Goal: Communication & Community: Answer question/provide support

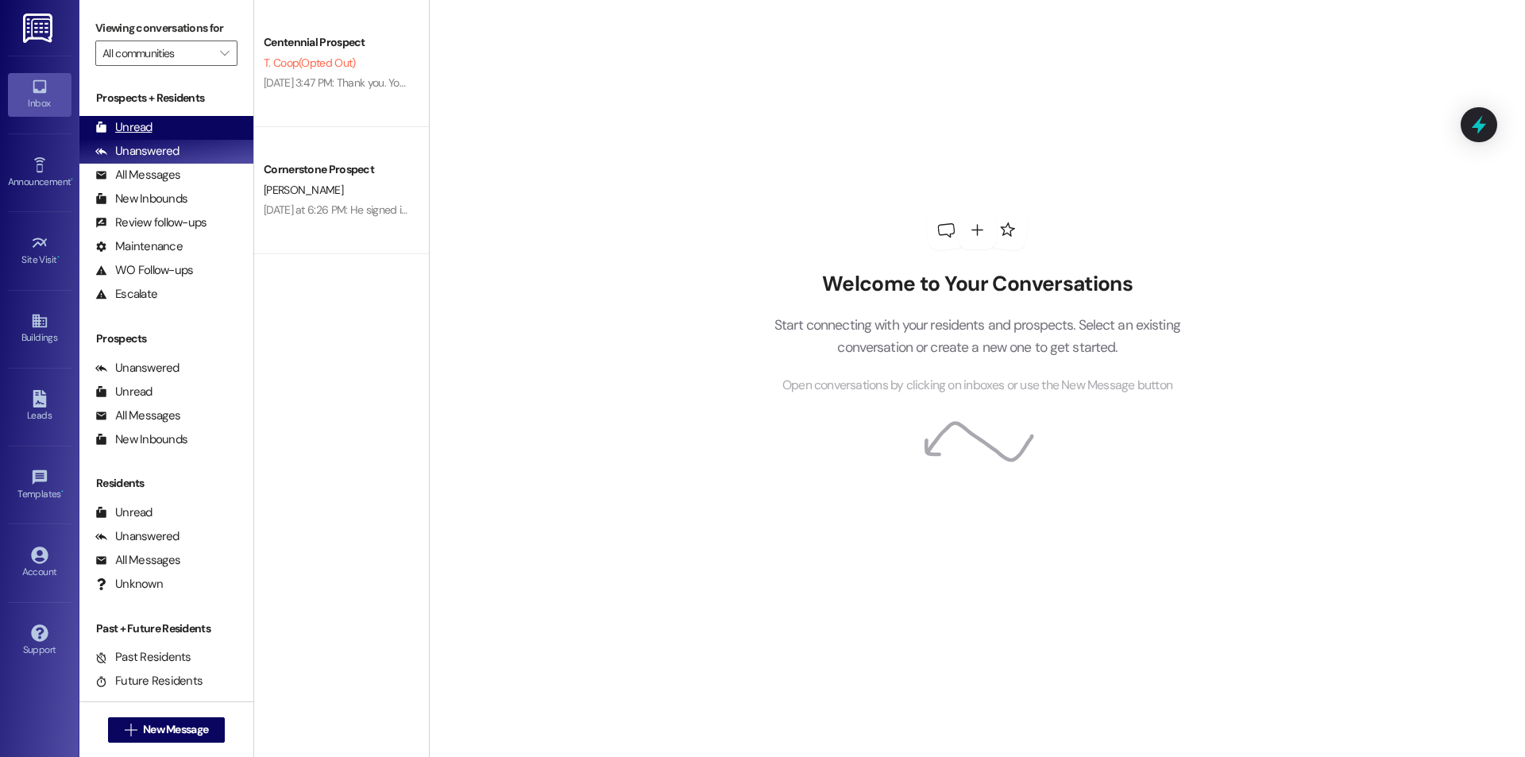
click at [195, 121] on div "Unread (0)" at bounding box center [166, 128] width 174 height 24
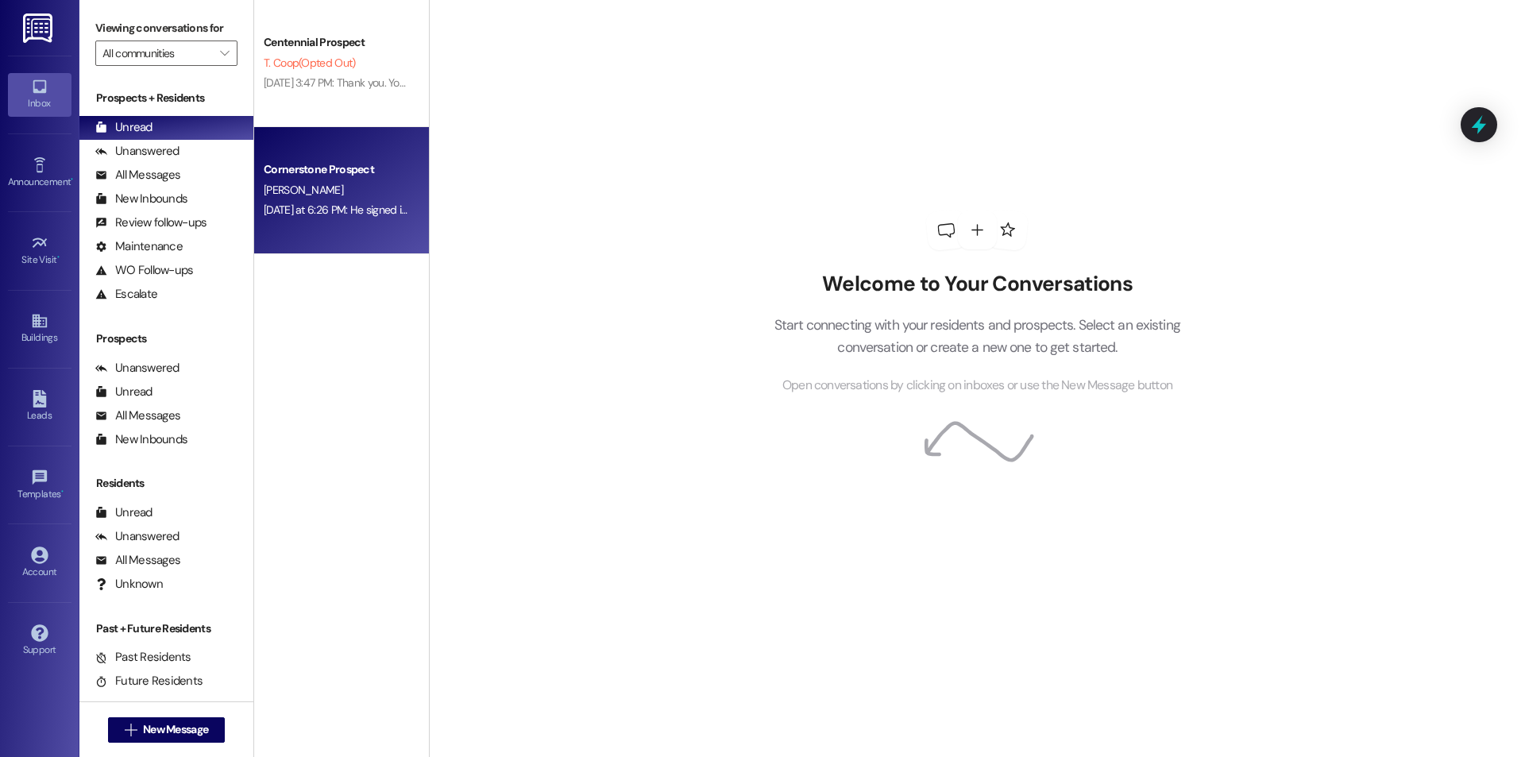
click at [359, 183] on div "[PERSON_NAME]" at bounding box center [337, 190] width 150 height 20
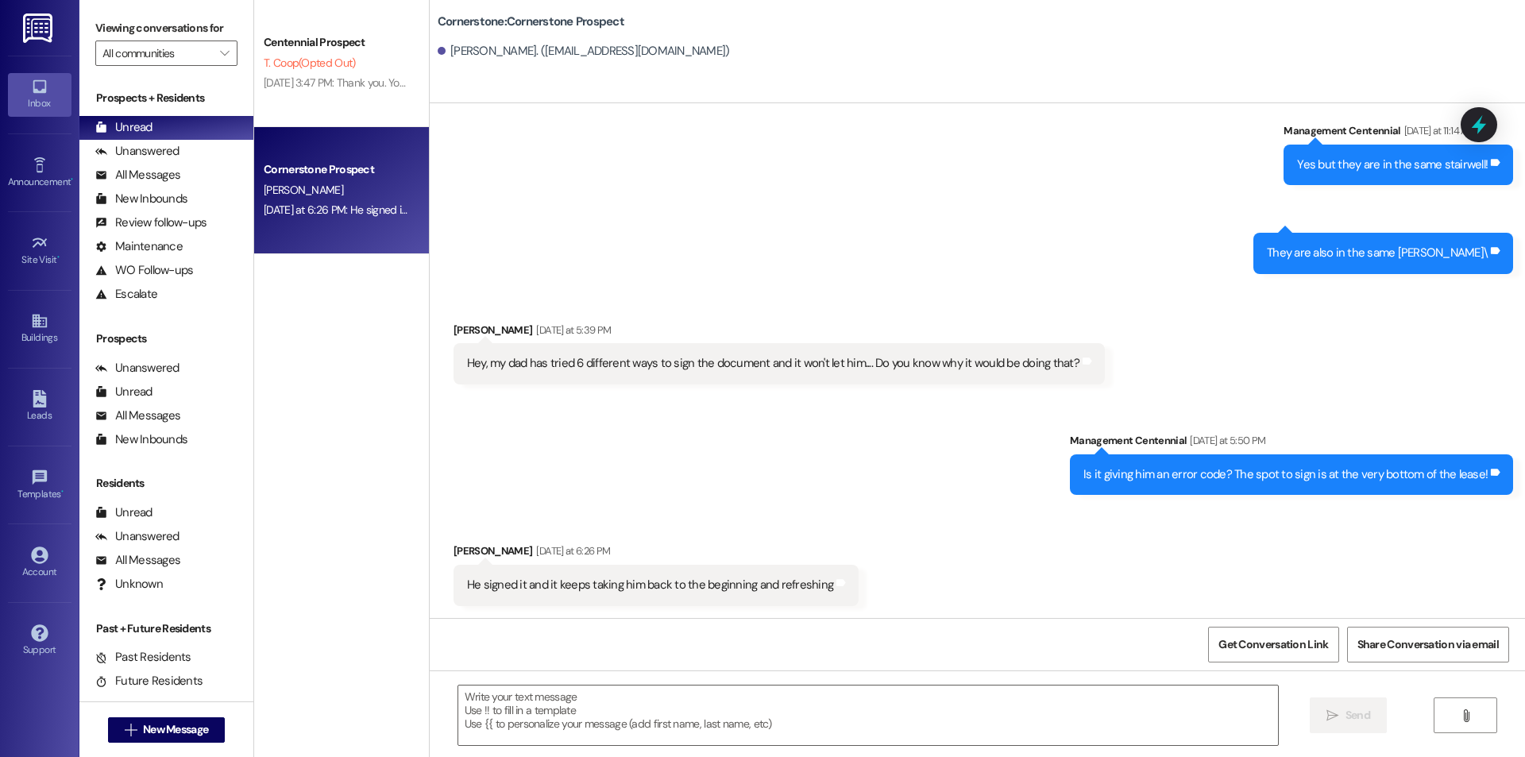
scroll to position [1932, 0]
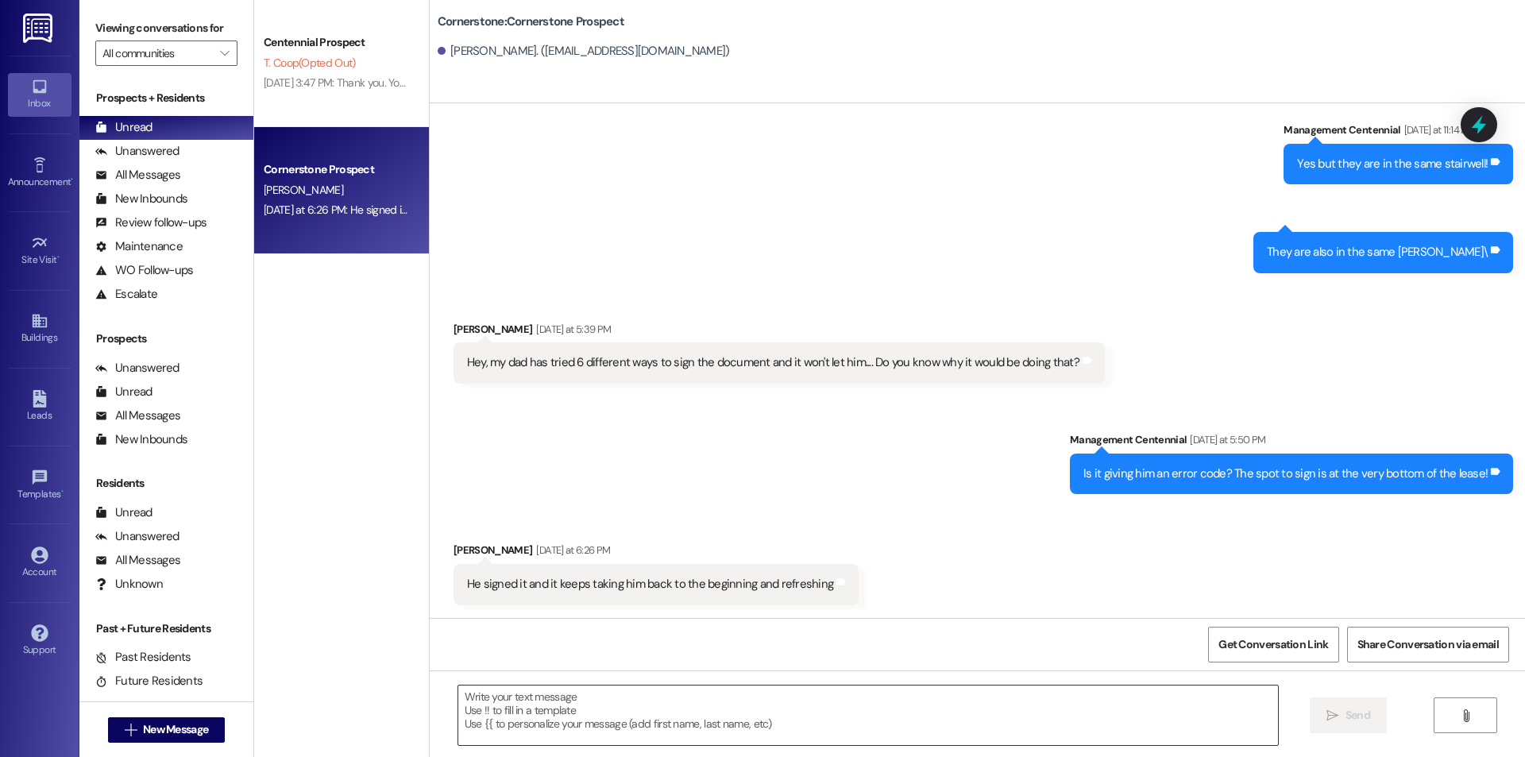
click at [946, 713] on textarea at bounding box center [867, 715] width 819 height 60
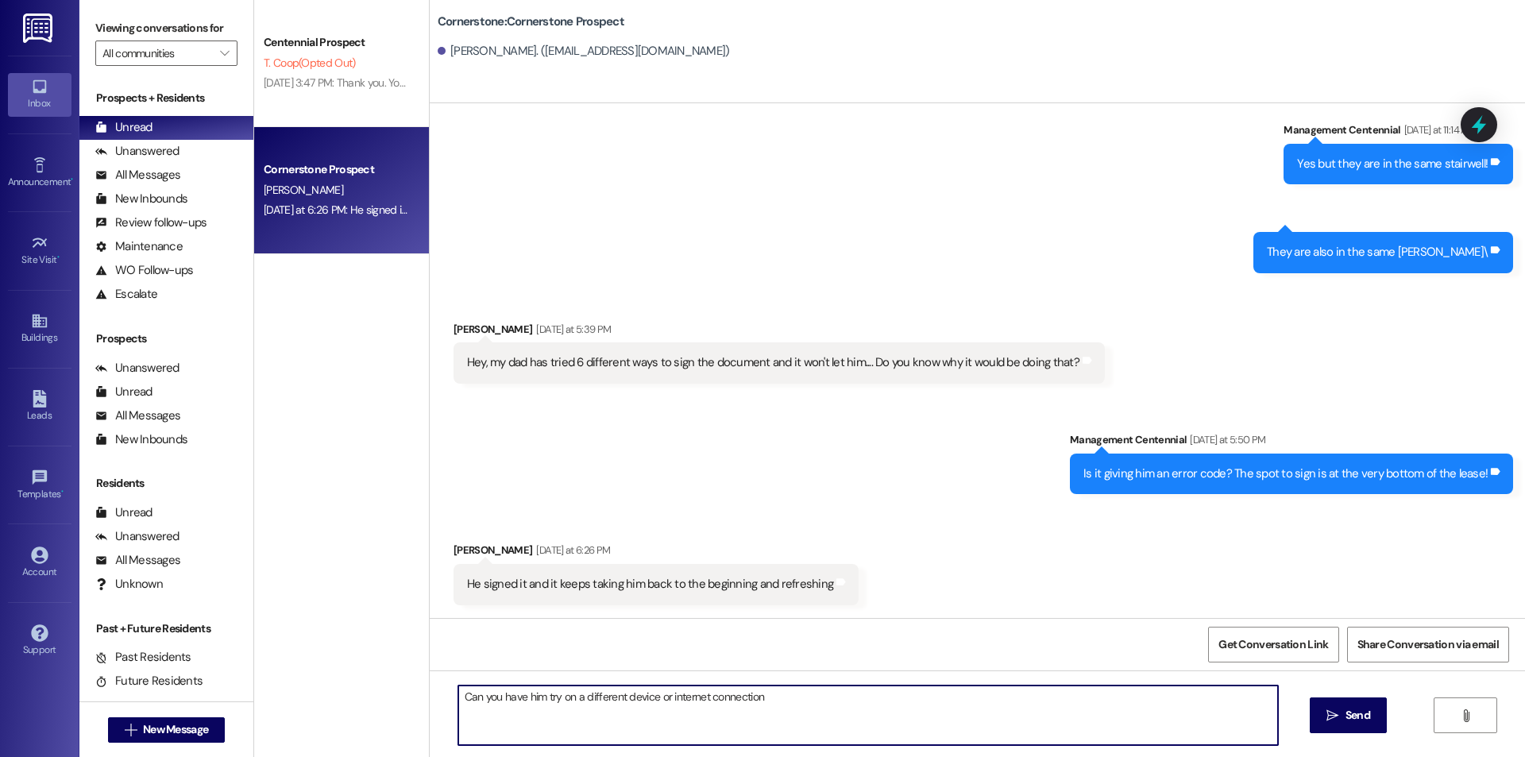
type textarea "Can you have him try on a different device or internet connection?"
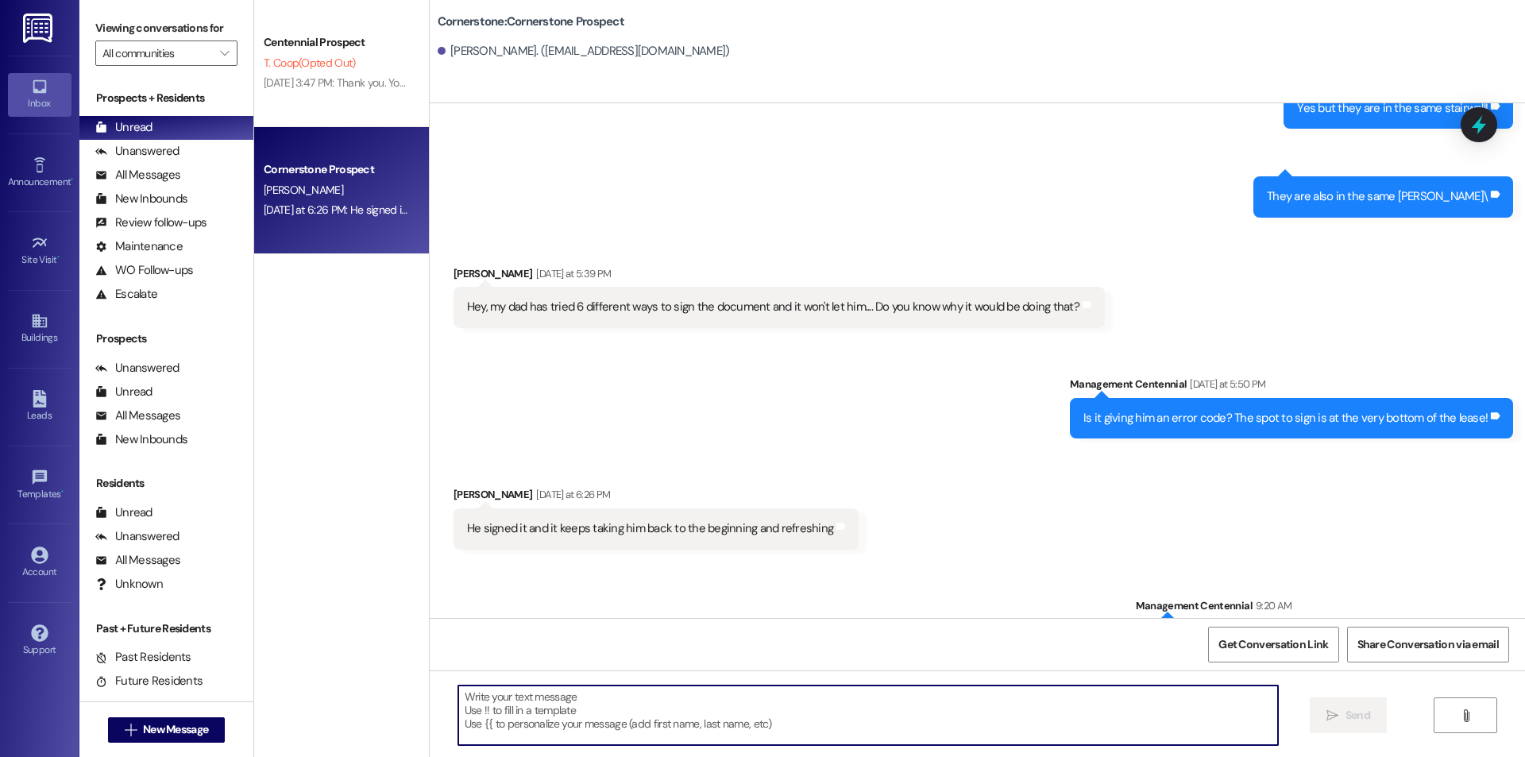
scroll to position [2042, 0]
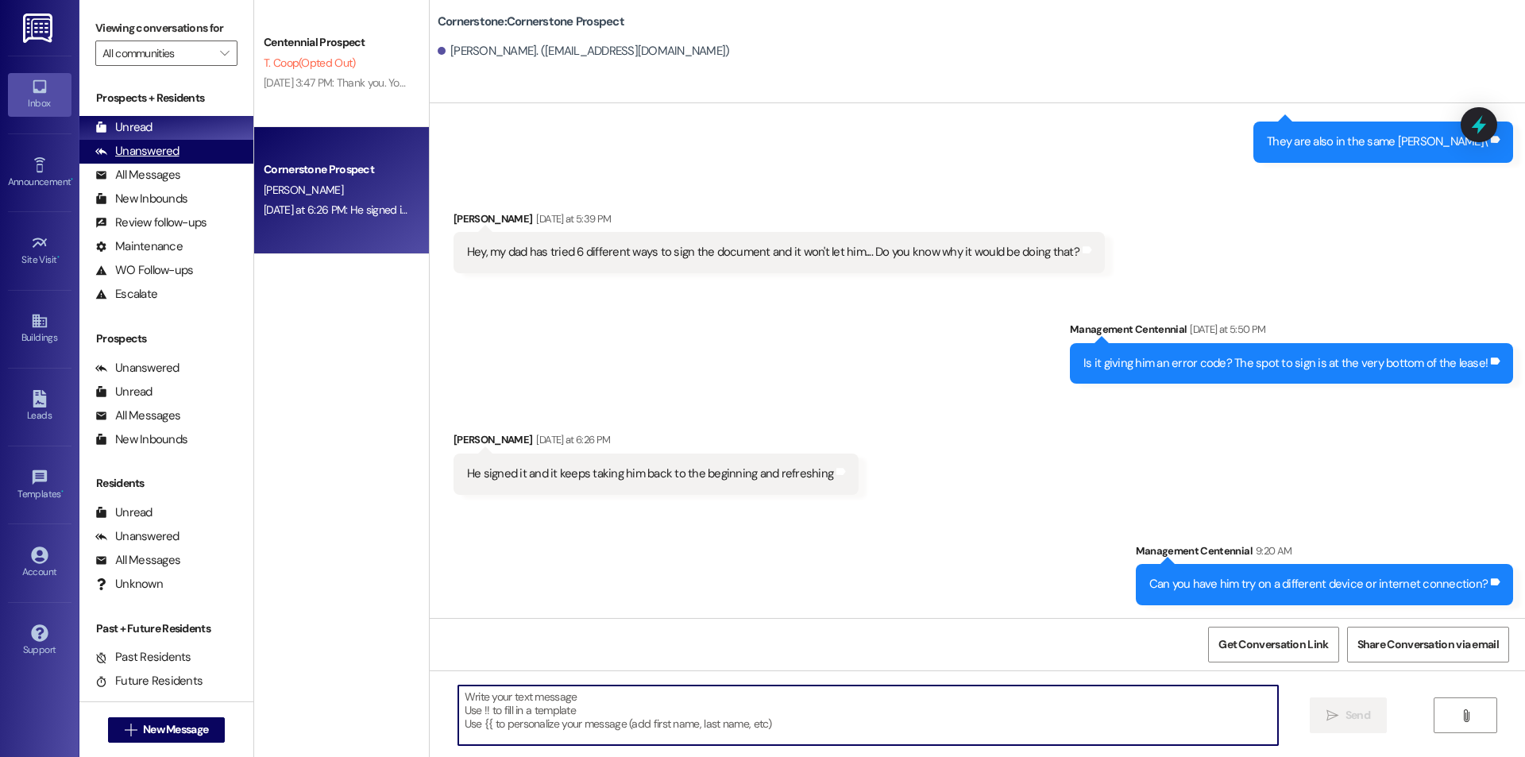
click at [175, 148] on div "Unanswered" at bounding box center [137, 151] width 84 height 17
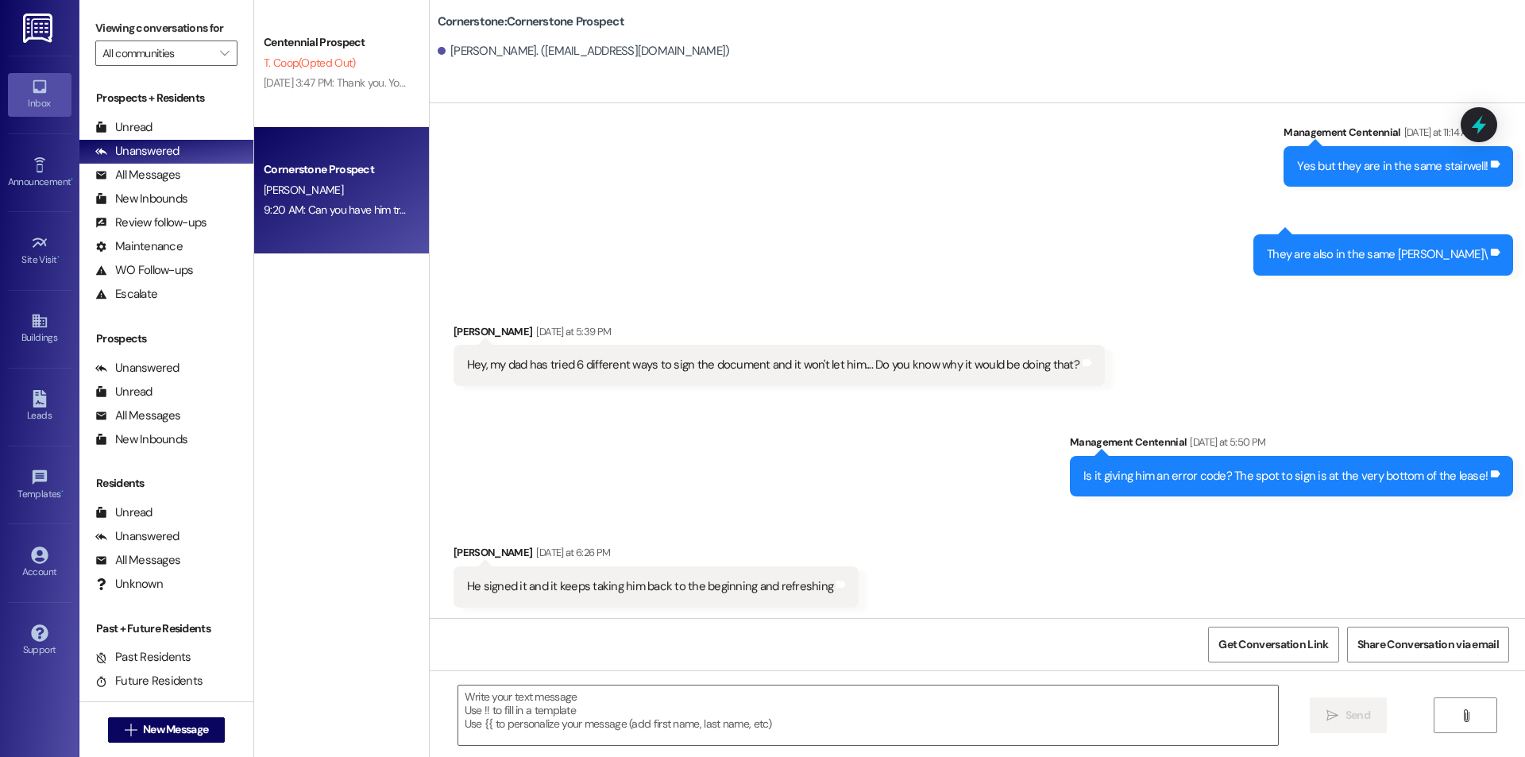
scroll to position [1931, 0]
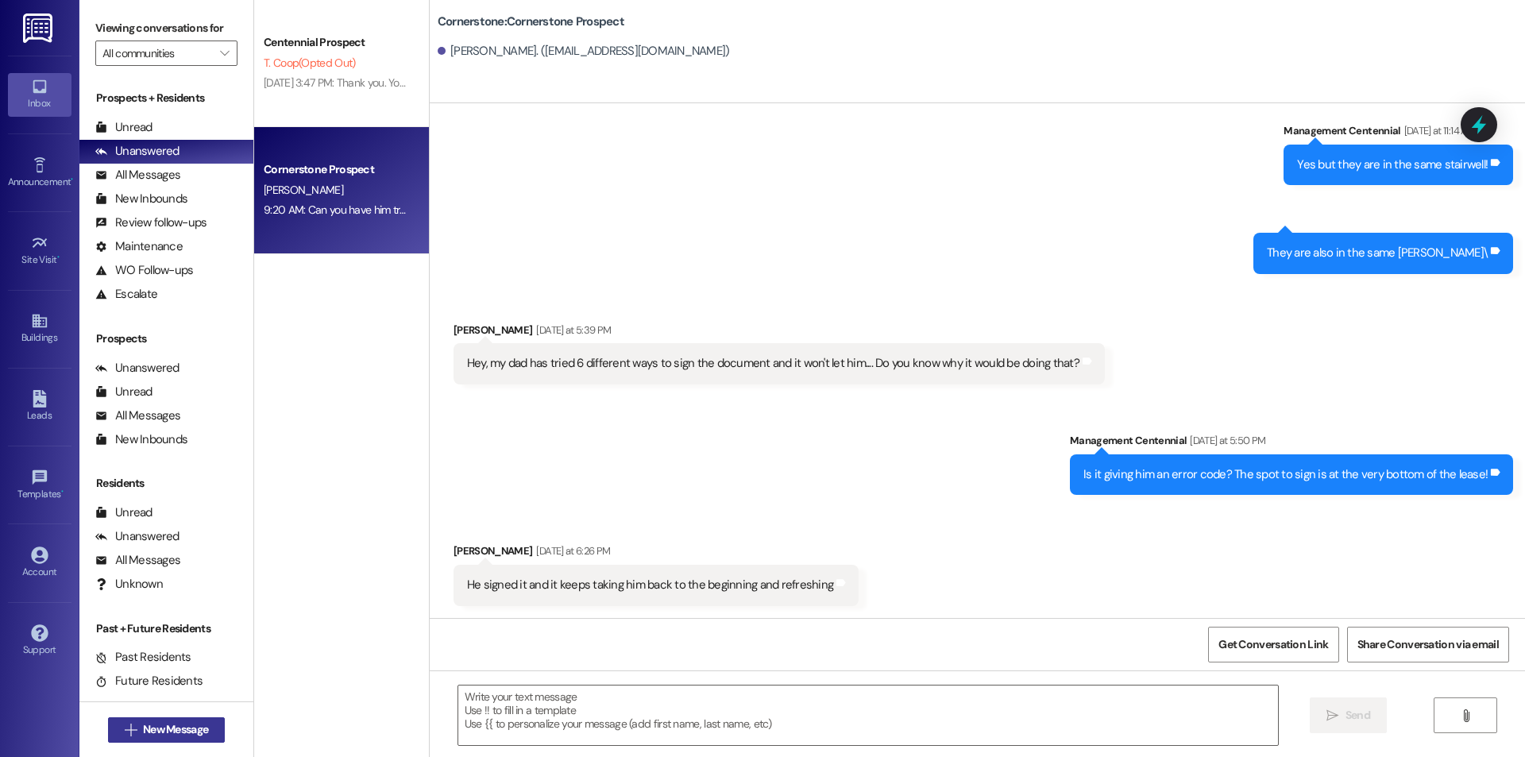
click at [175, 735] on span "New Message" at bounding box center [175, 729] width 65 height 17
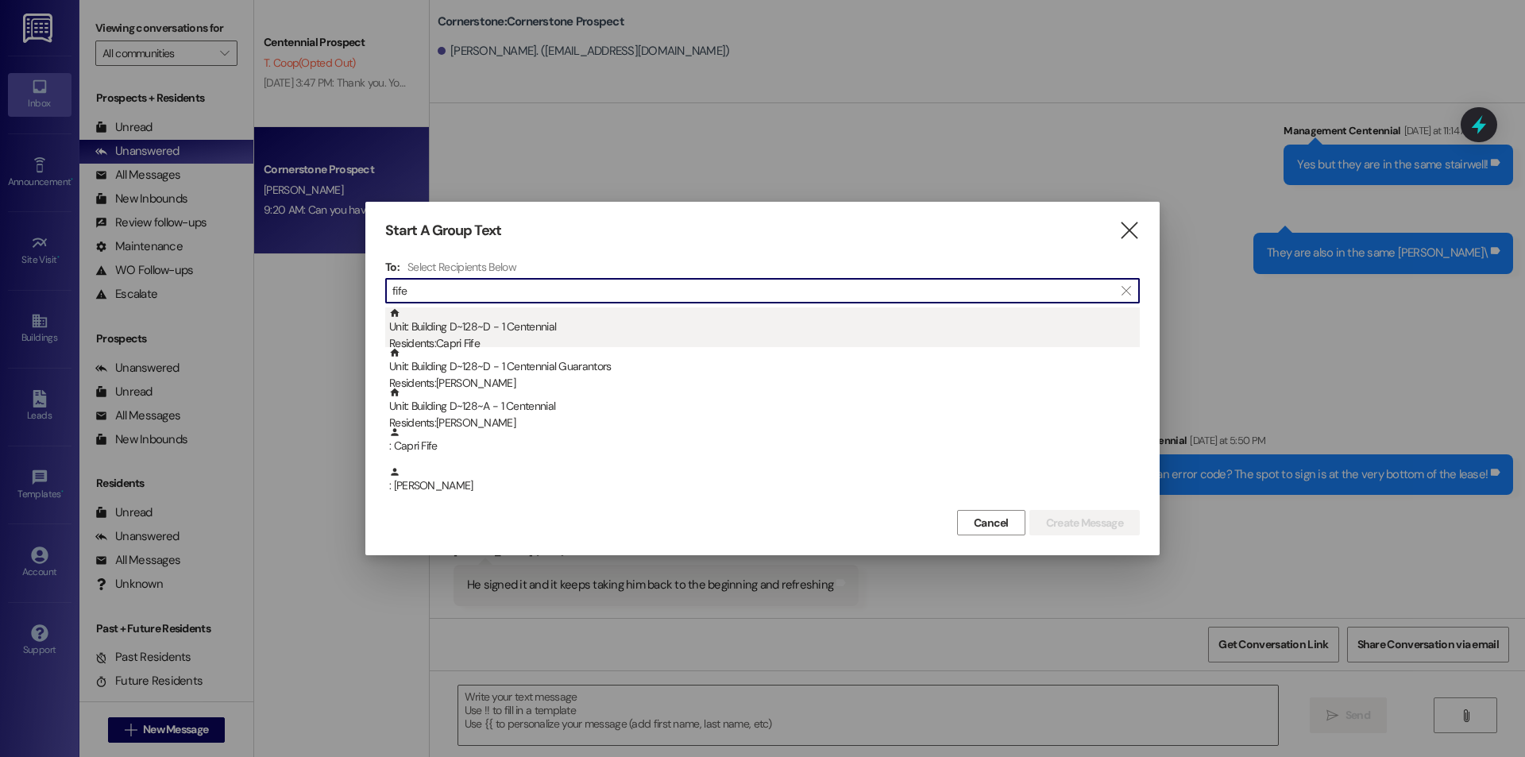
type input "fife"
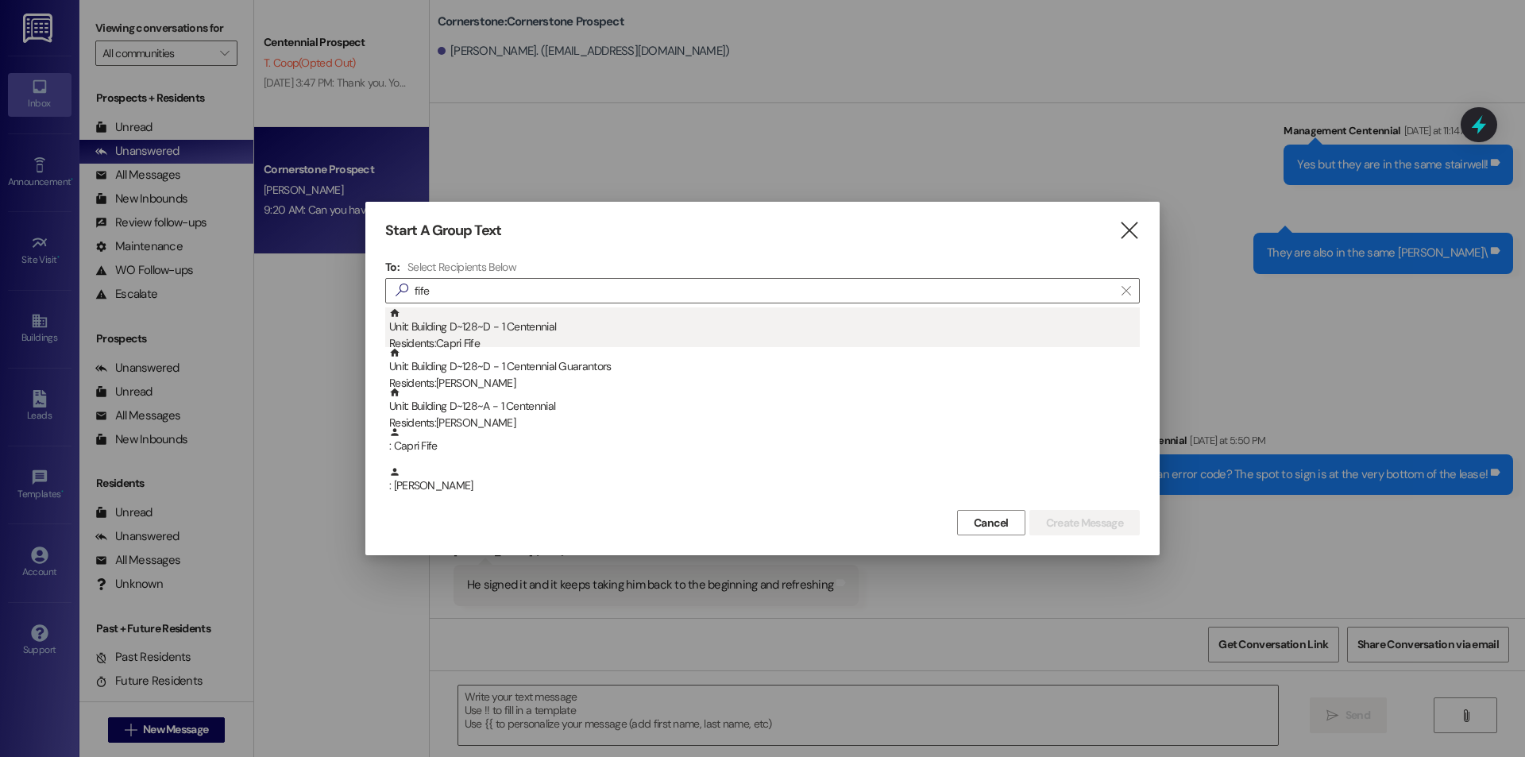
click at [488, 323] on div "Unit: Building D~128~D - 1 Centennial Residents: Capri Fife" at bounding box center [764, 329] width 750 height 45
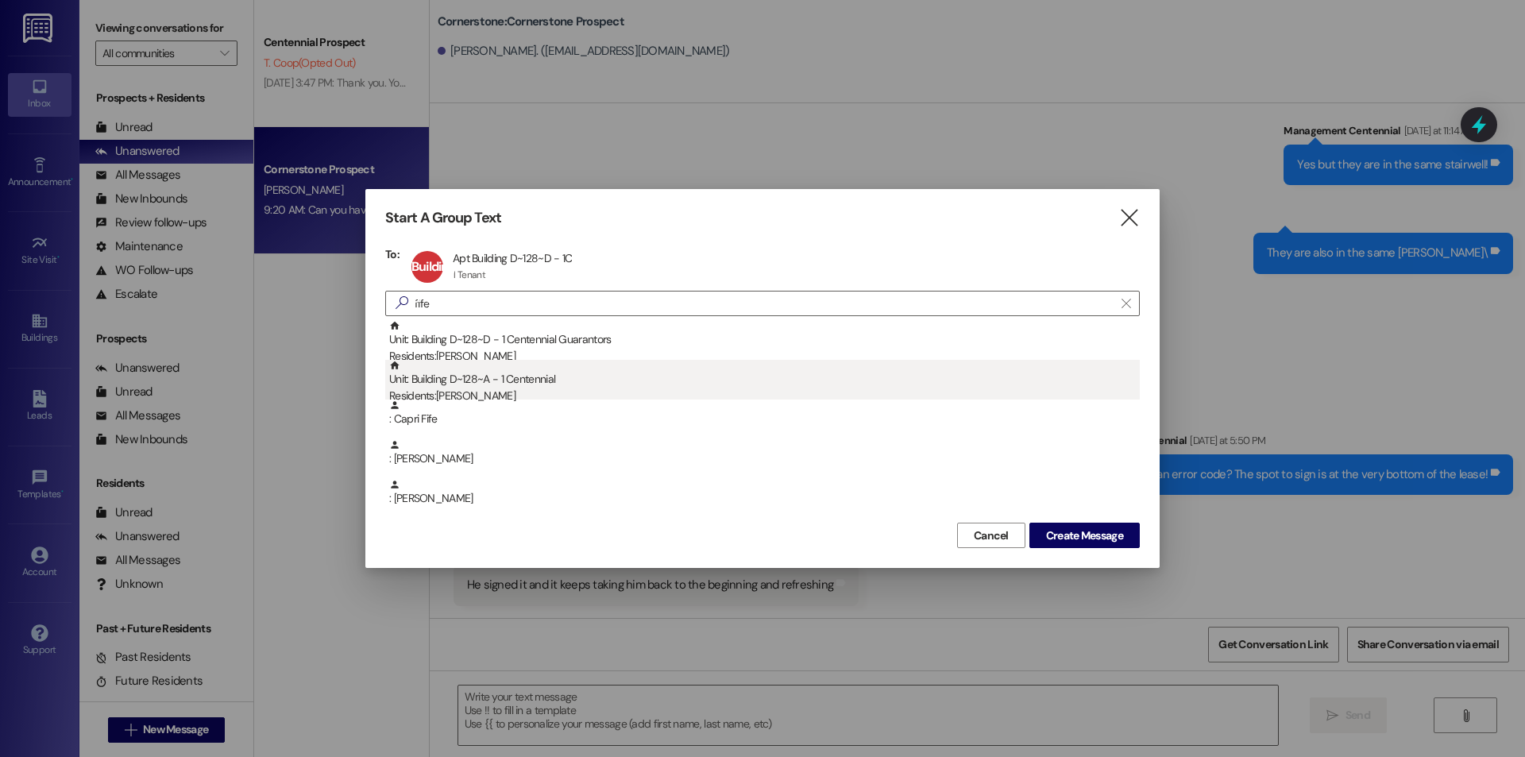
click at [503, 386] on div "Unit: Building D~128~A - 1 Centennial Residents: Annika Fife" at bounding box center [764, 382] width 750 height 45
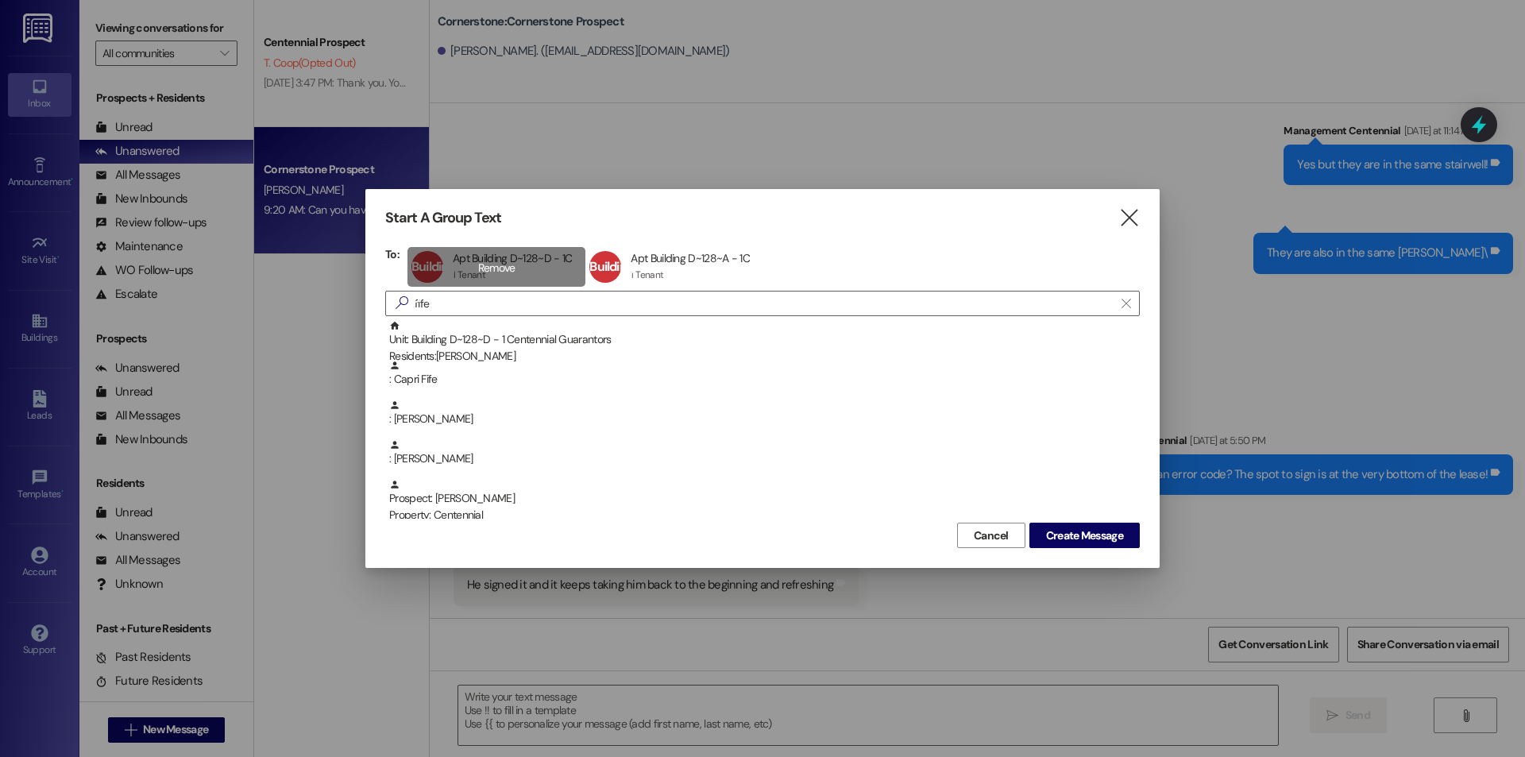
click at [492, 278] on div "Building D~128~D Apt Building D~128~D - 1C Apt Building D~128~D - 1C 1 Tenant 1…" at bounding box center [496, 267] width 179 height 40
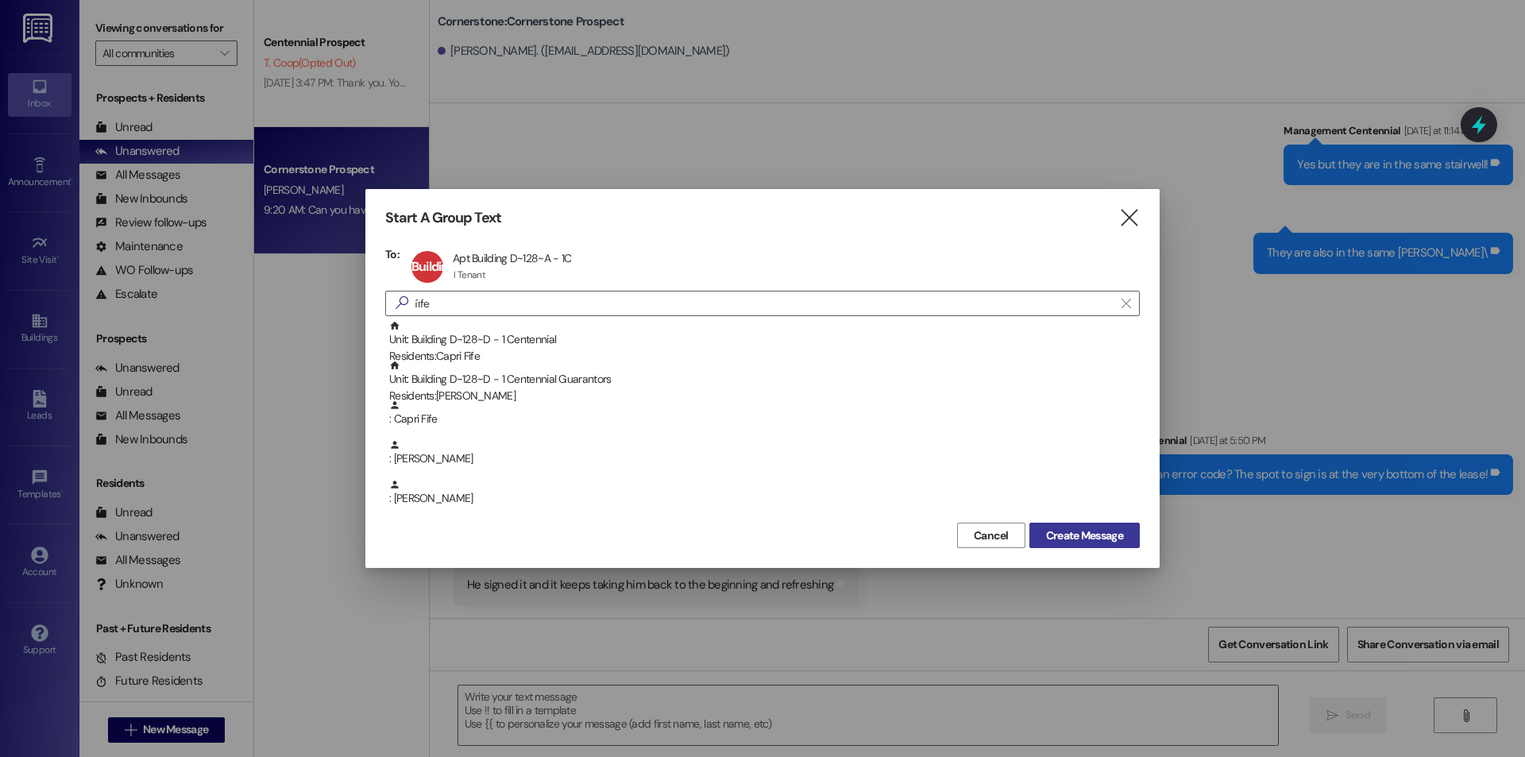
click at [1050, 530] on span "Create Message" at bounding box center [1084, 535] width 77 height 17
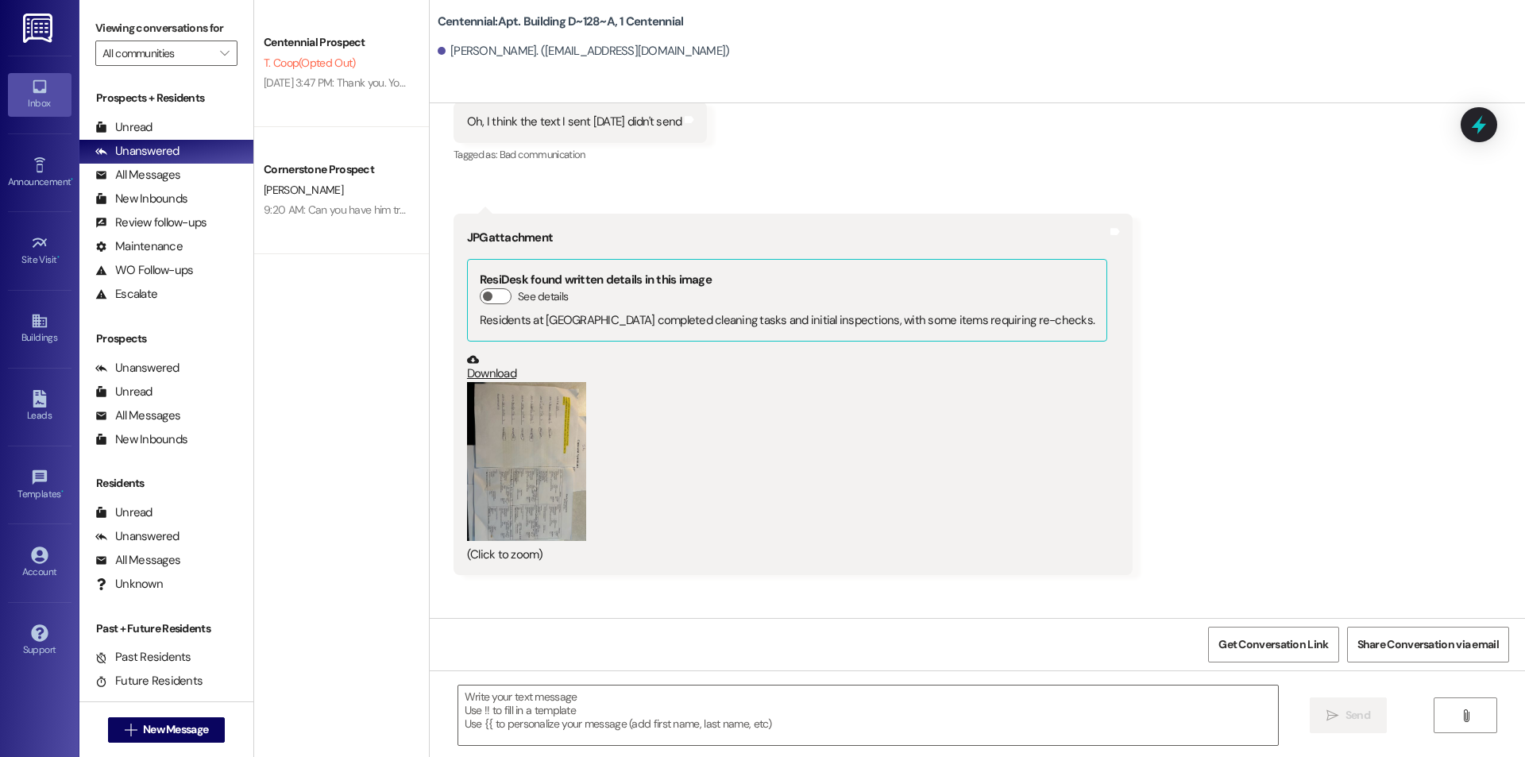
scroll to position [10182, 0]
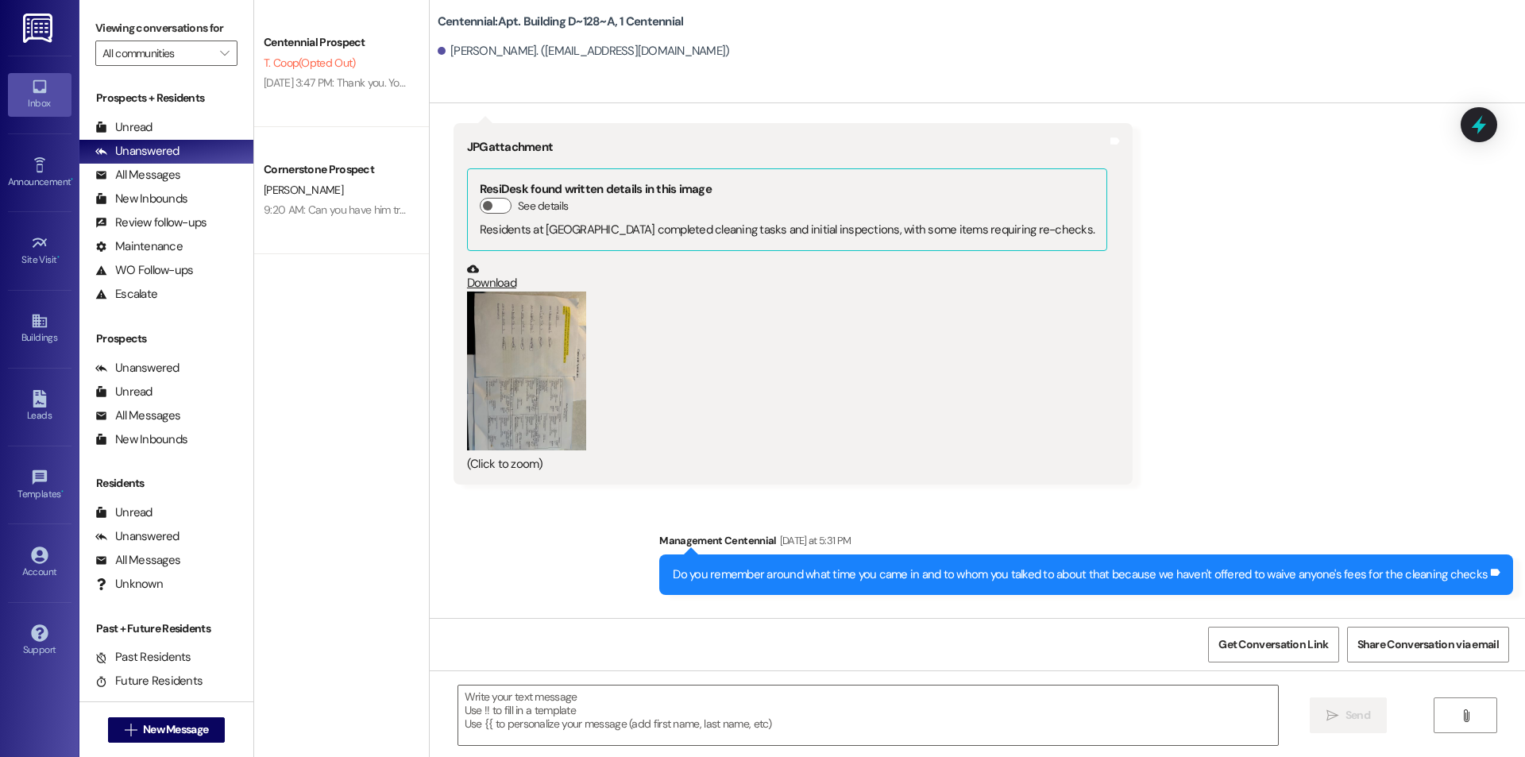
click at [517, 291] on button "Zoom image" at bounding box center [526, 370] width 119 height 159
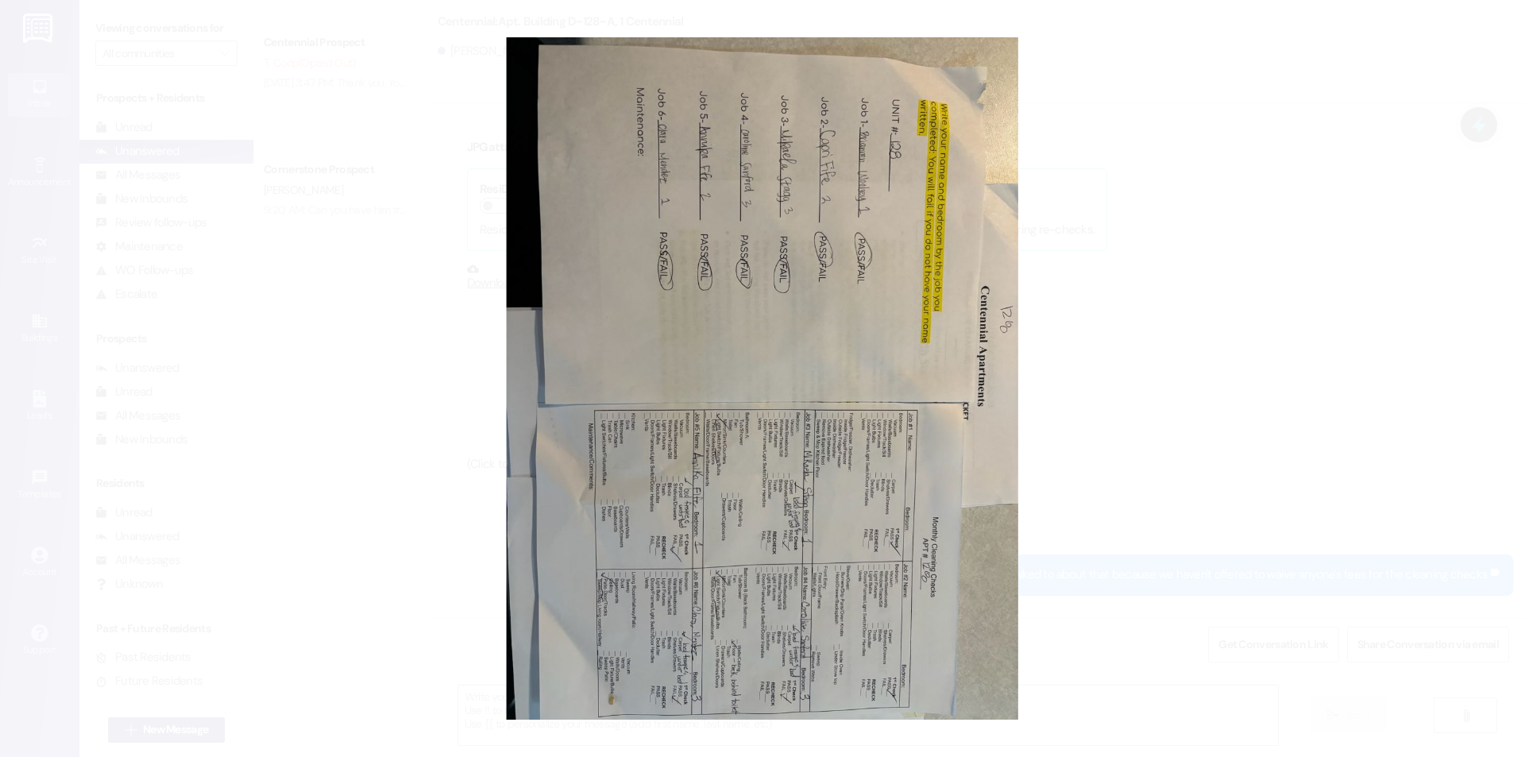
click at [1105, 323] on button "Unzoom image" at bounding box center [762, 378] width 1525 height 757
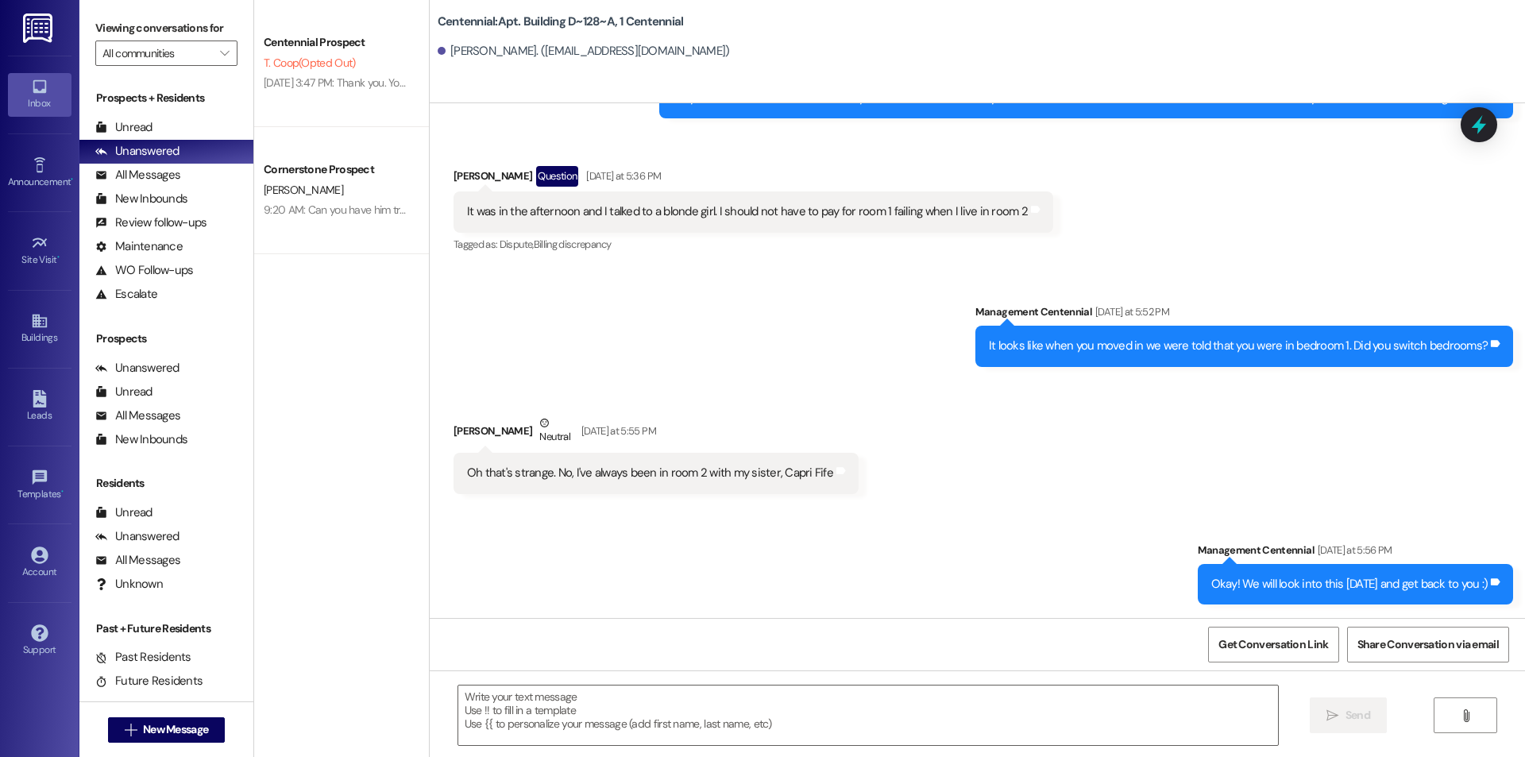
scroll to position [10818, 0]
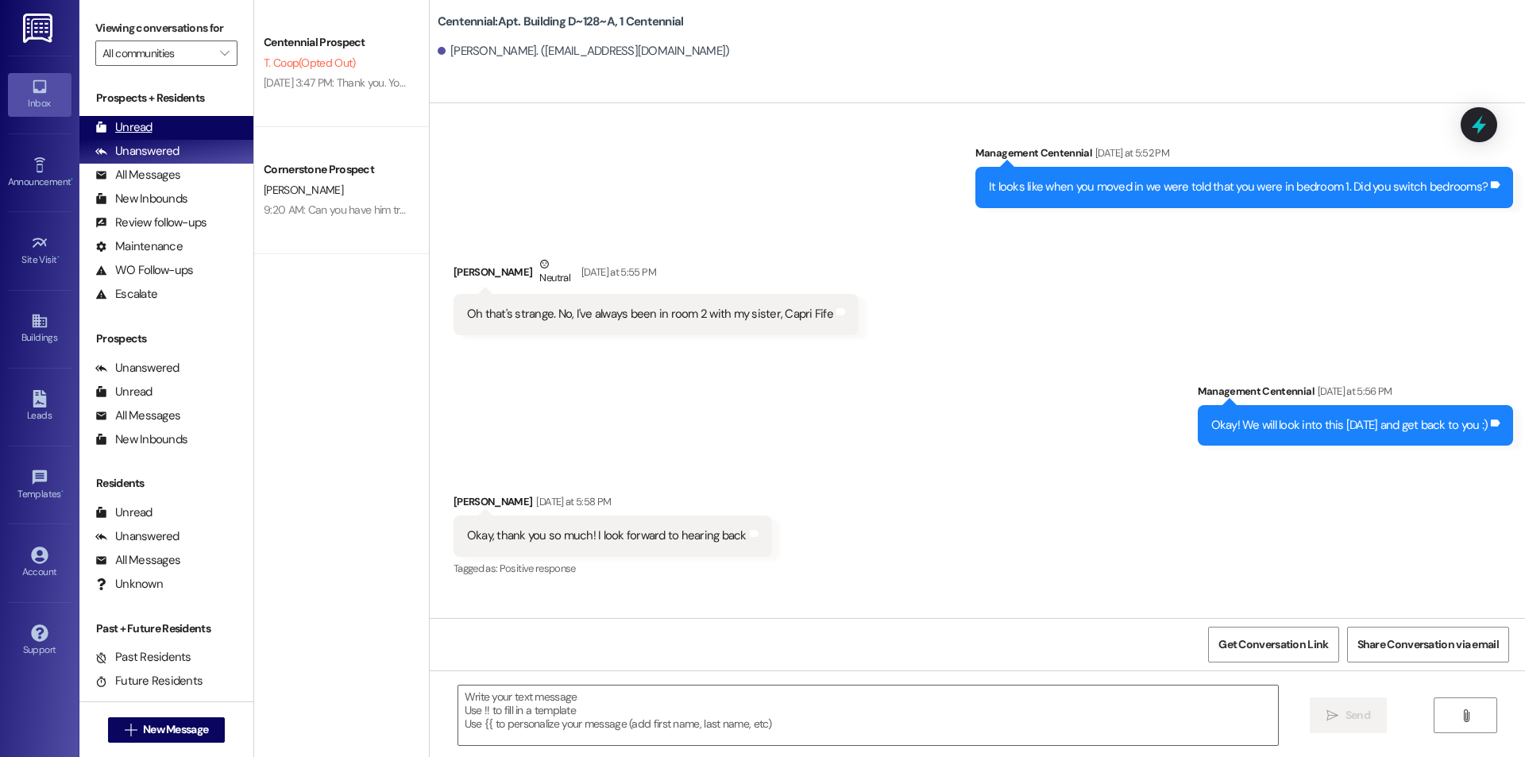
click at [212, 123] on div "Unread (0)" at bounding box center [166, 128] width 174 height 24
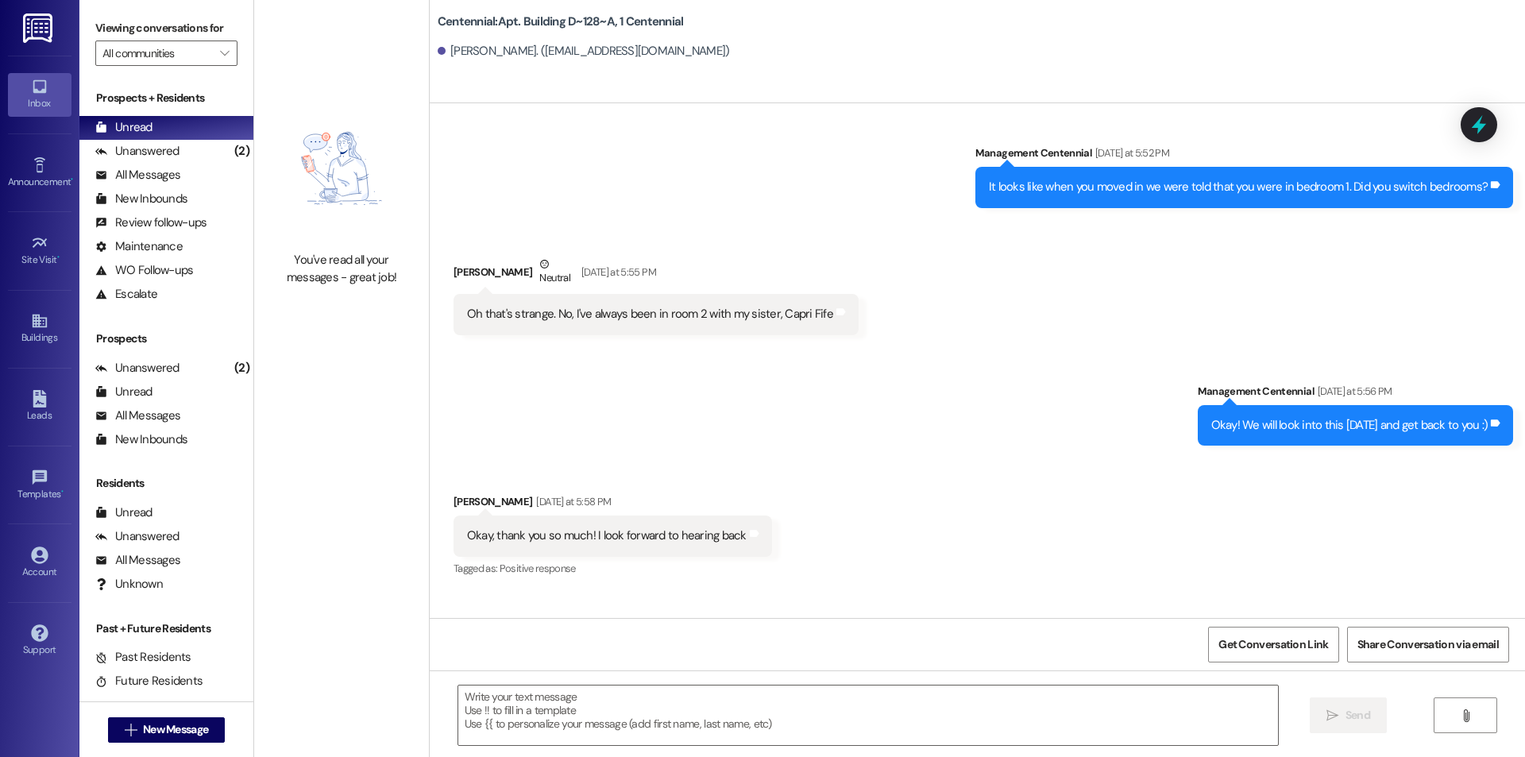
scroll to position [10707, 0]
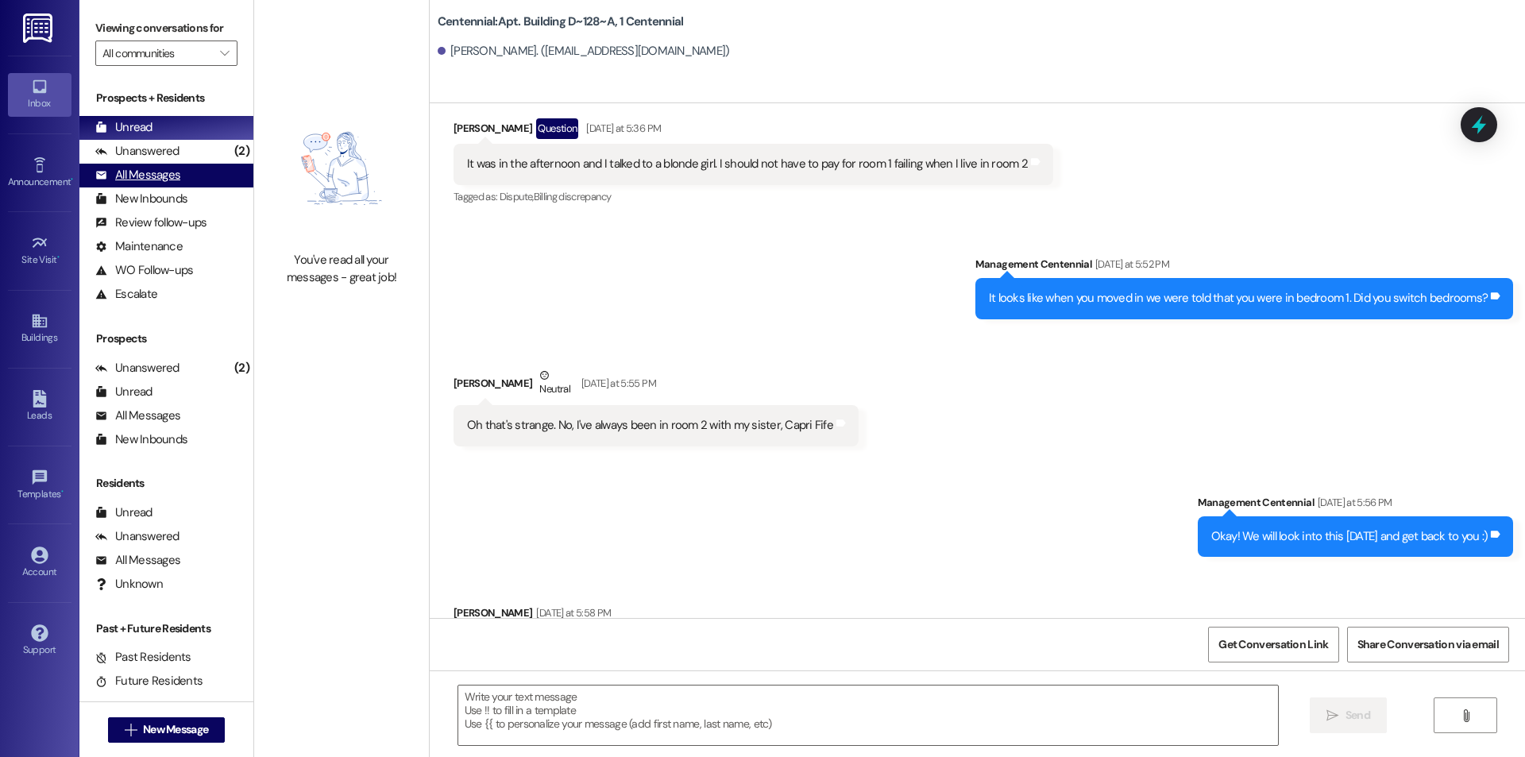
click at [166, 164] on div "All Messages (undefined)" at bounding box center [166, 176] width 174 height 24
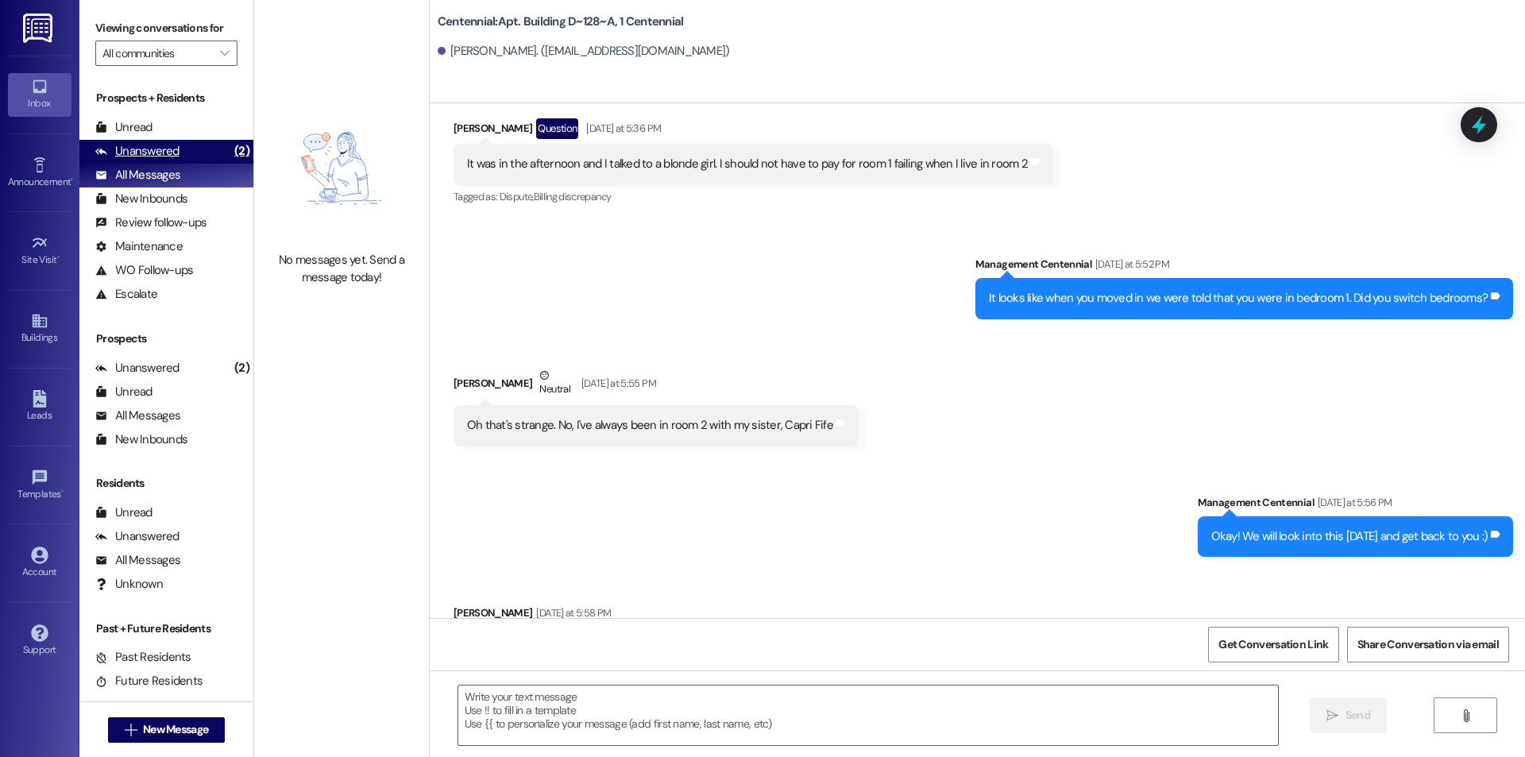
click at [169, 152] on div "Unanswered" at bounding box center [137, 151] width 84 height 17
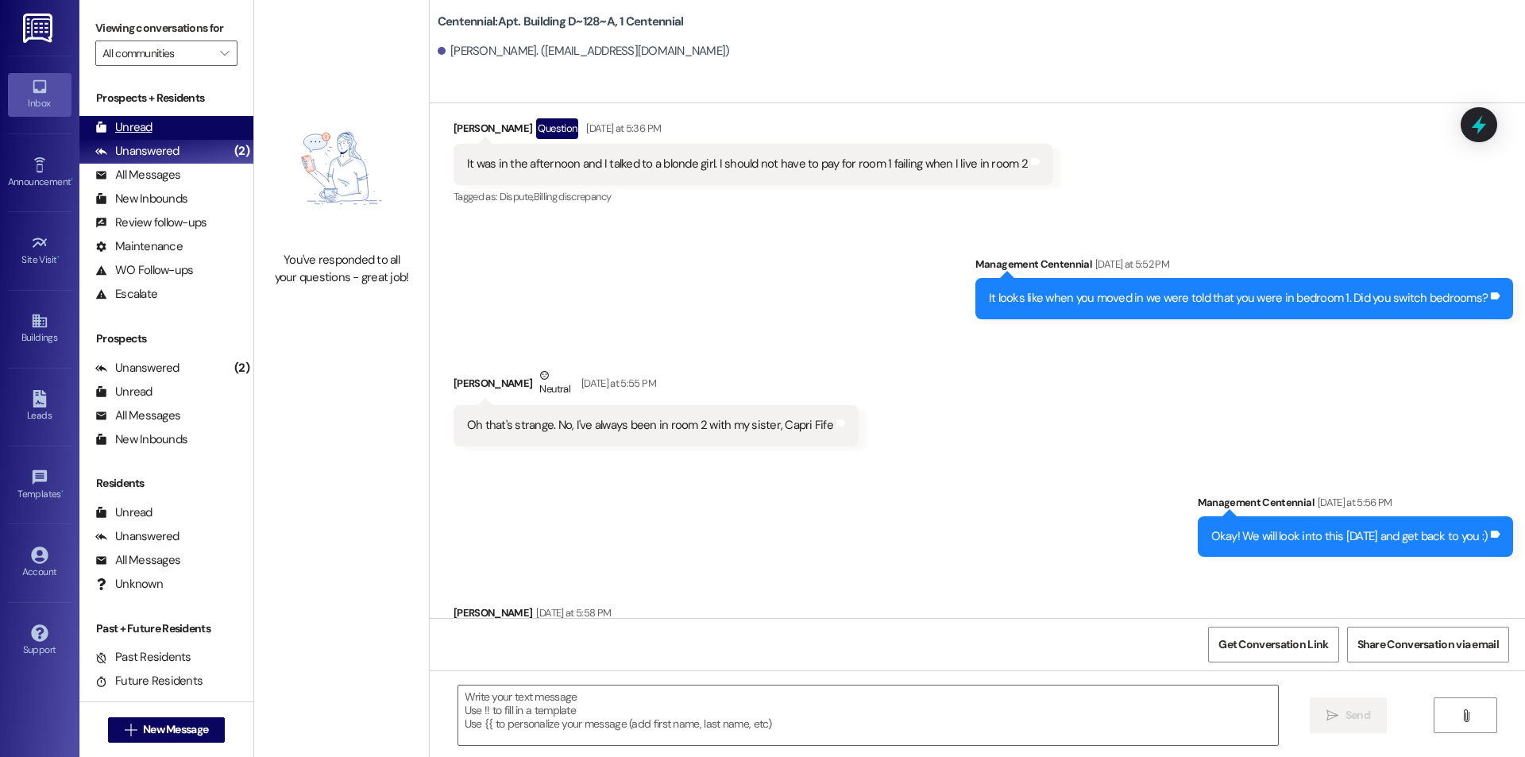
click at [172, 128] on div "Unread (0)" at bounding box center [166, 128] width 174 height 24
click at [230, 145] on div "(2)" at bounding box center [241, 151] width 23 height 25
click at [208, 123] on div "Unread (0)" at bounding box center [166, 128] width 174 height 24
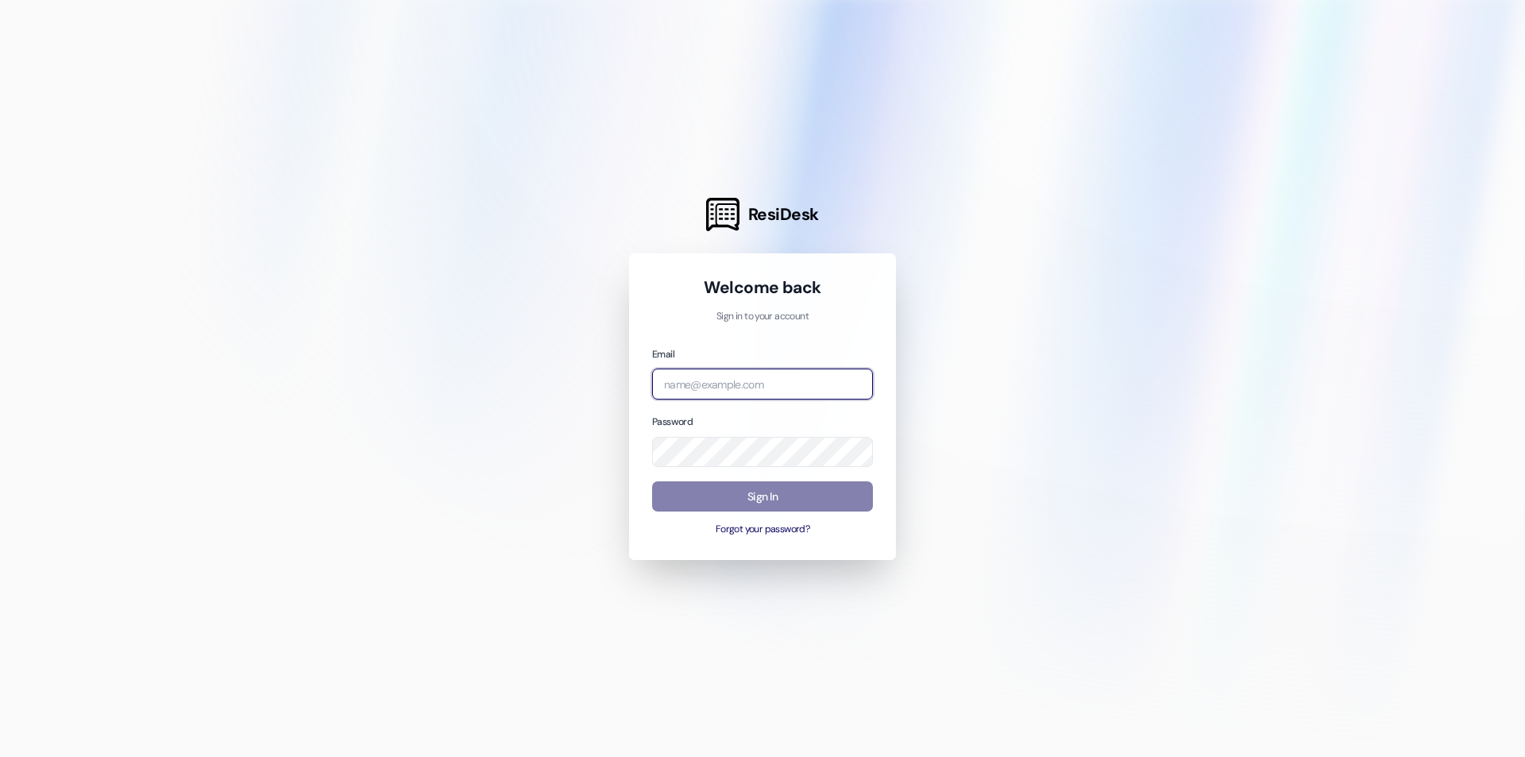
type input "[EMAIL_ADDRESS][DOMAIN_NAME]"
click at [415, 361] on div at bounding box center [762, 378] width 1525 height 757
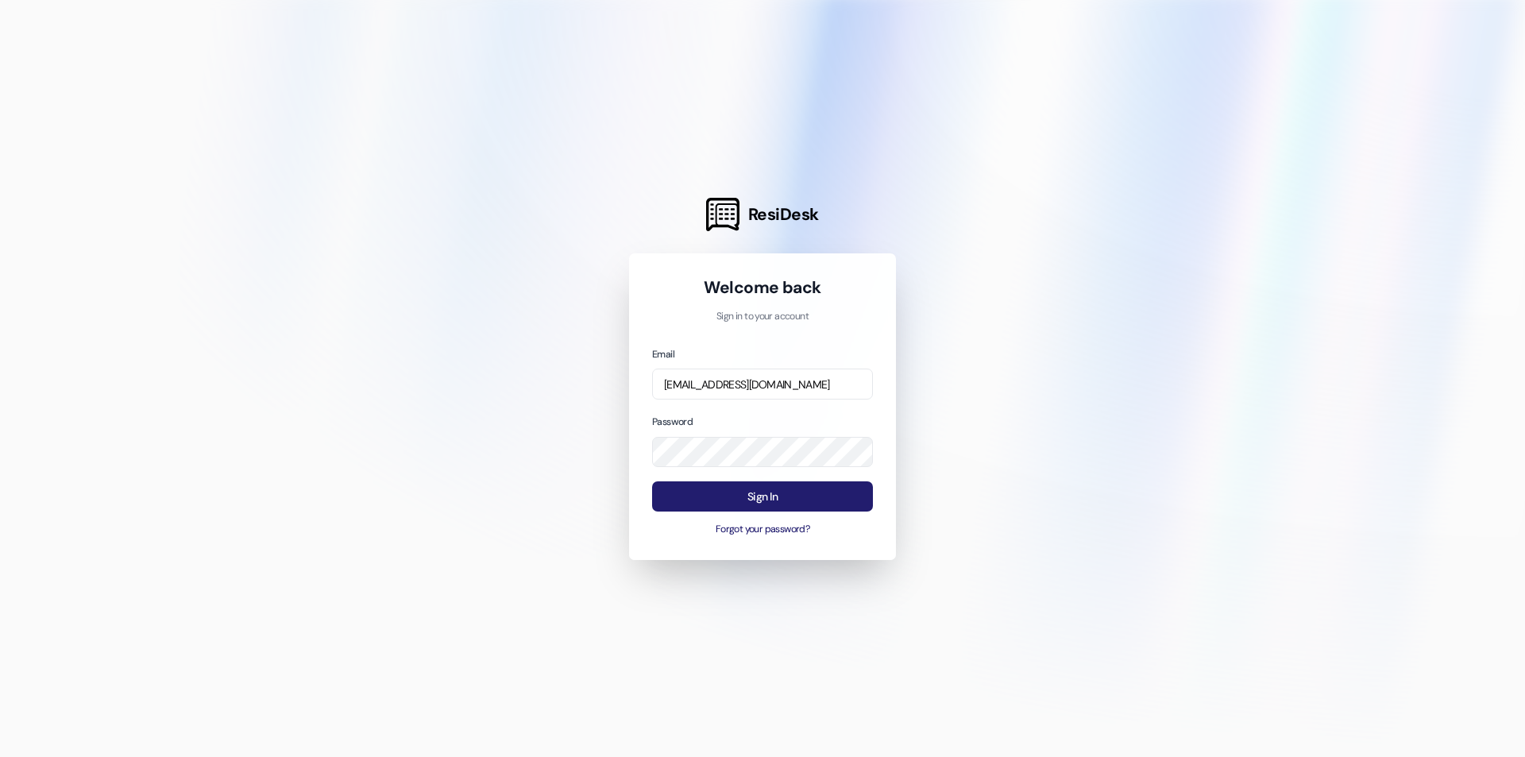
click at [673, 493] on button "Sign In" at bounding box center [762, 496] width 221 height 31
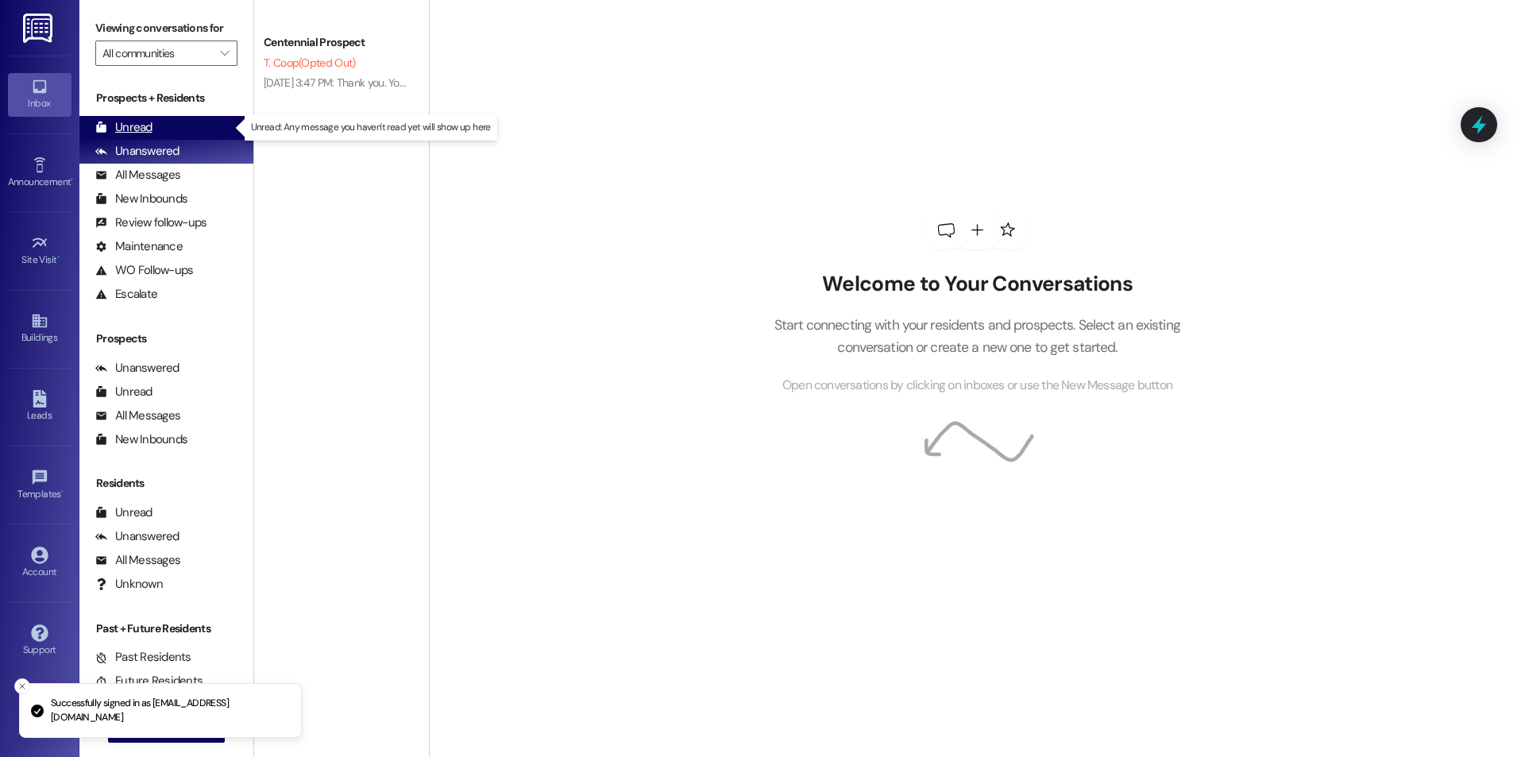
click at [192, 134] on div "Unread (0)" at bounding box center [166, 128] width 174 height 24
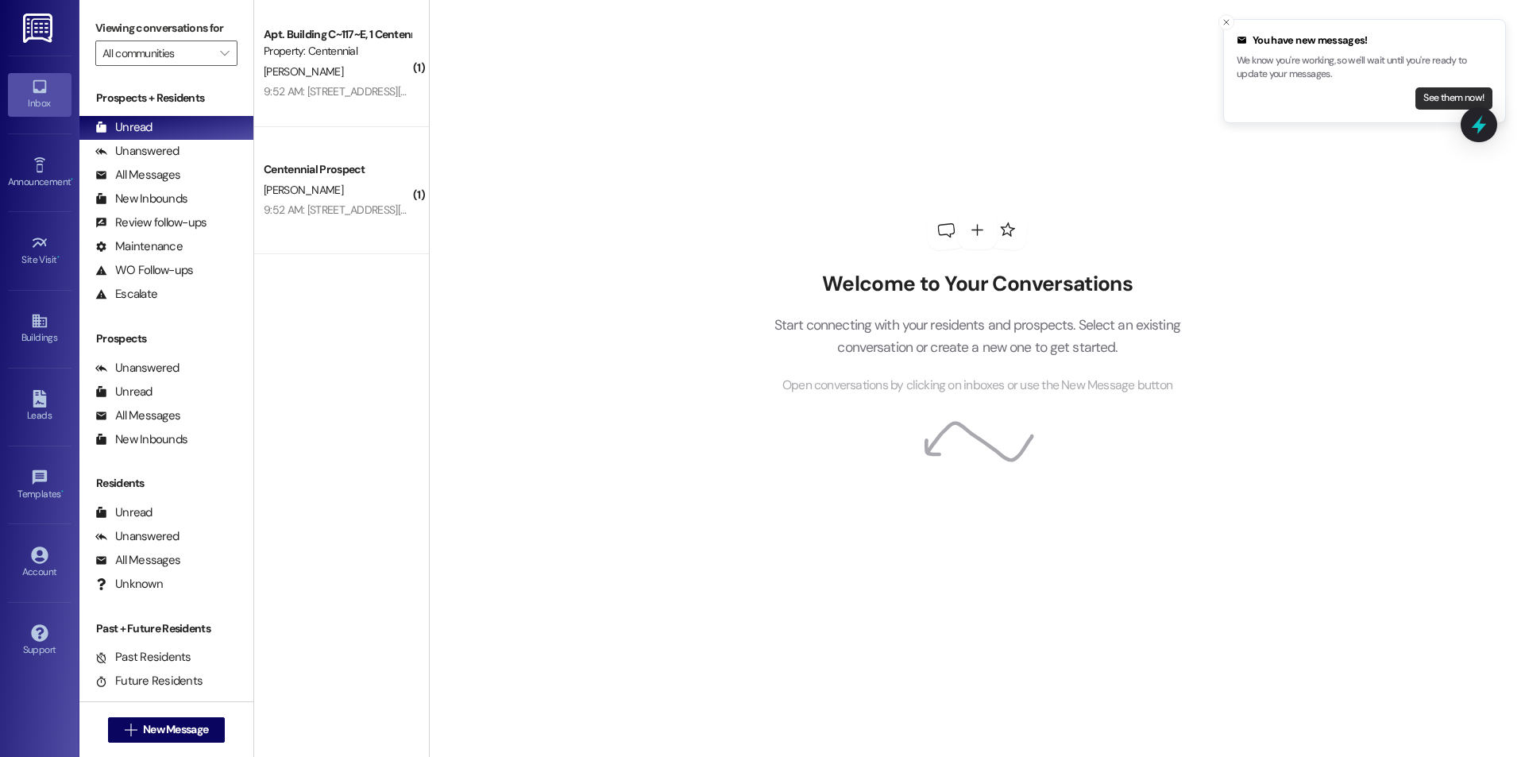
click at [1420, 94] on button "See them now!" at bounding box center [1453, 98] width 77 height 22
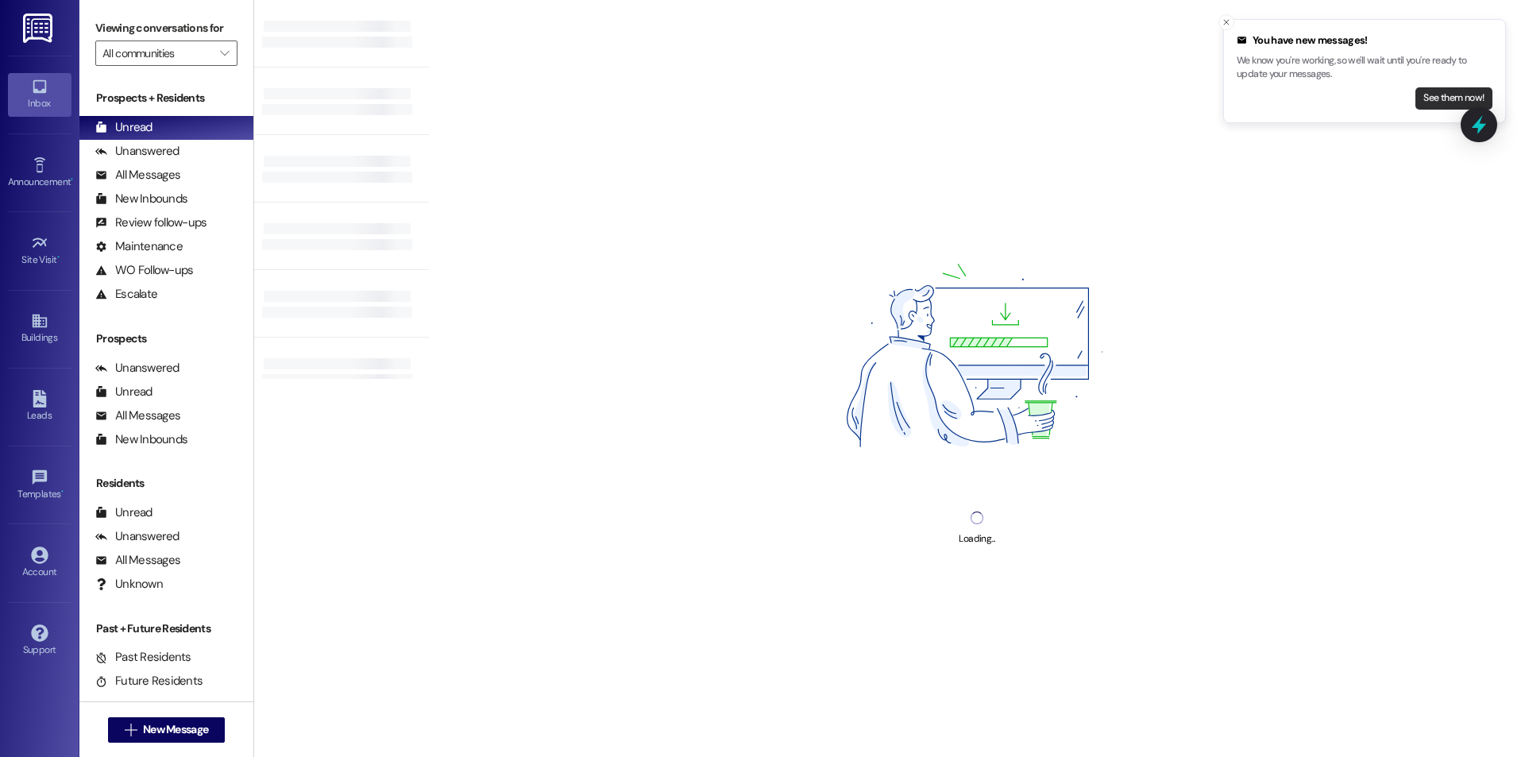
click at [1428, 98] on button "See them now!" at bounding box center [1453, 98] width 77 height 22
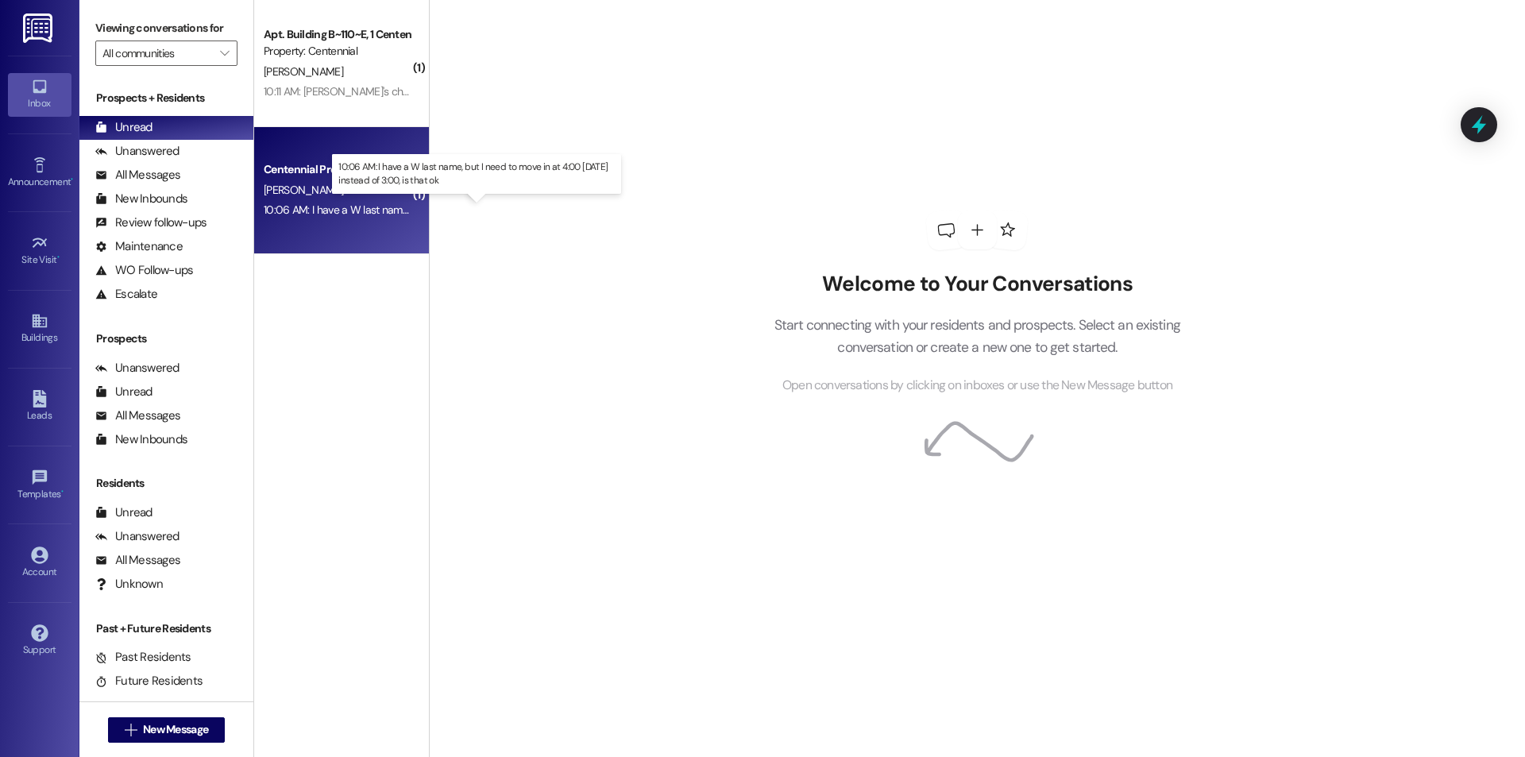
click at [325, 211] on div "10:06 AM: I have a W last name, but I need to move in at 4:00 [DATE] instead of…" at bounding box center [481, 209] width 435 height 14
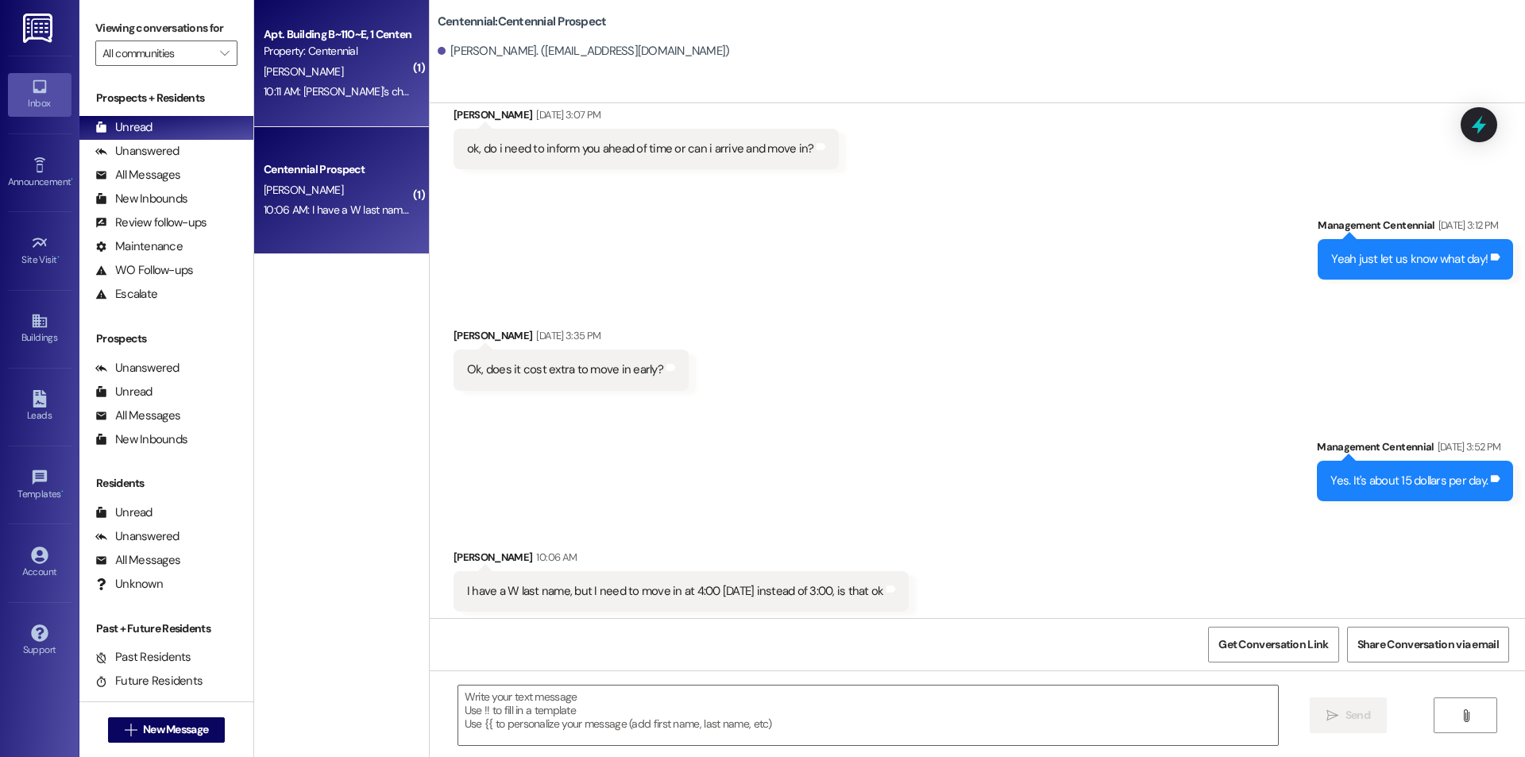
scroll to position [936, 0]
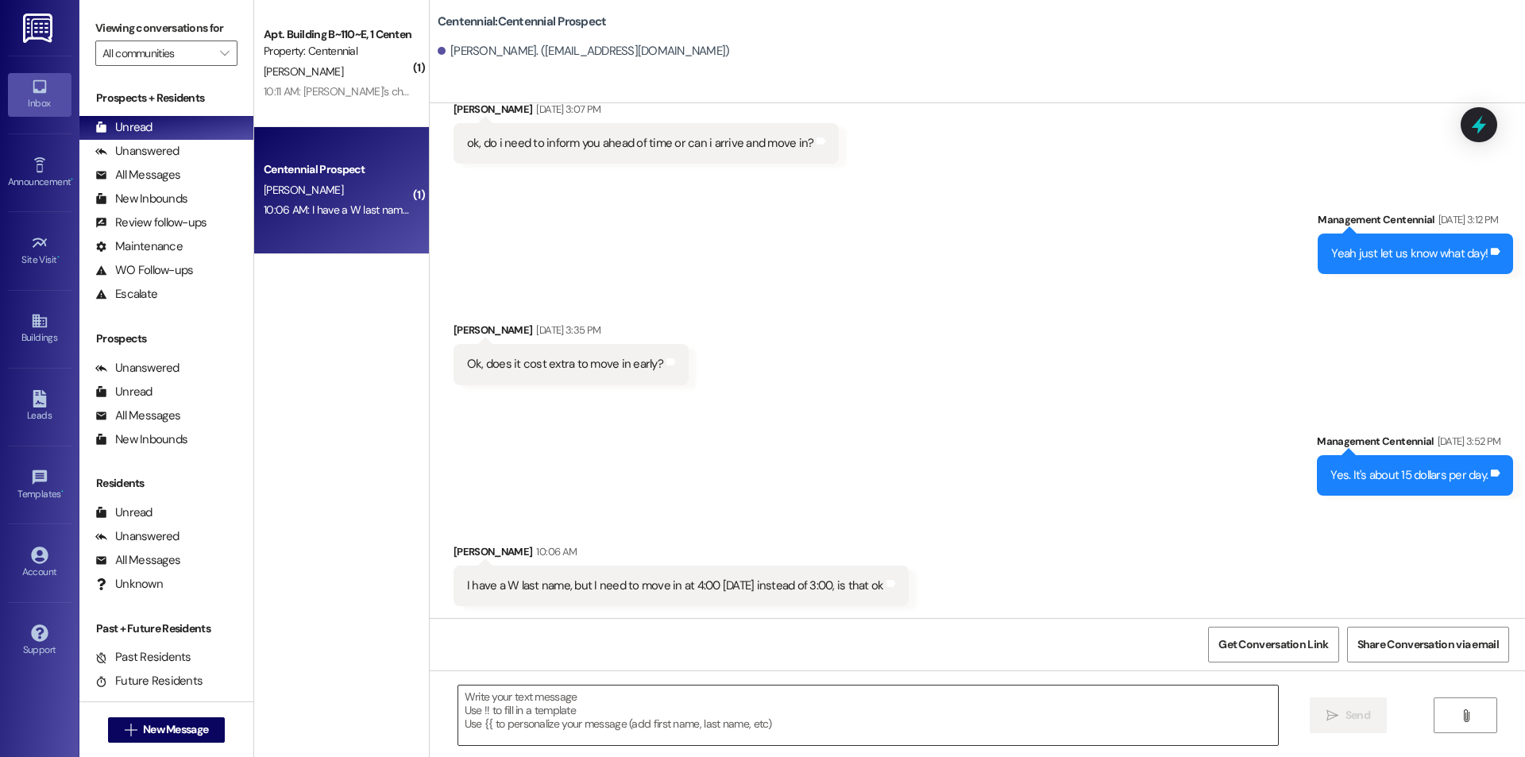
click at [680, 689] on textarea at bounding box center [867, 715] width 819 height 60
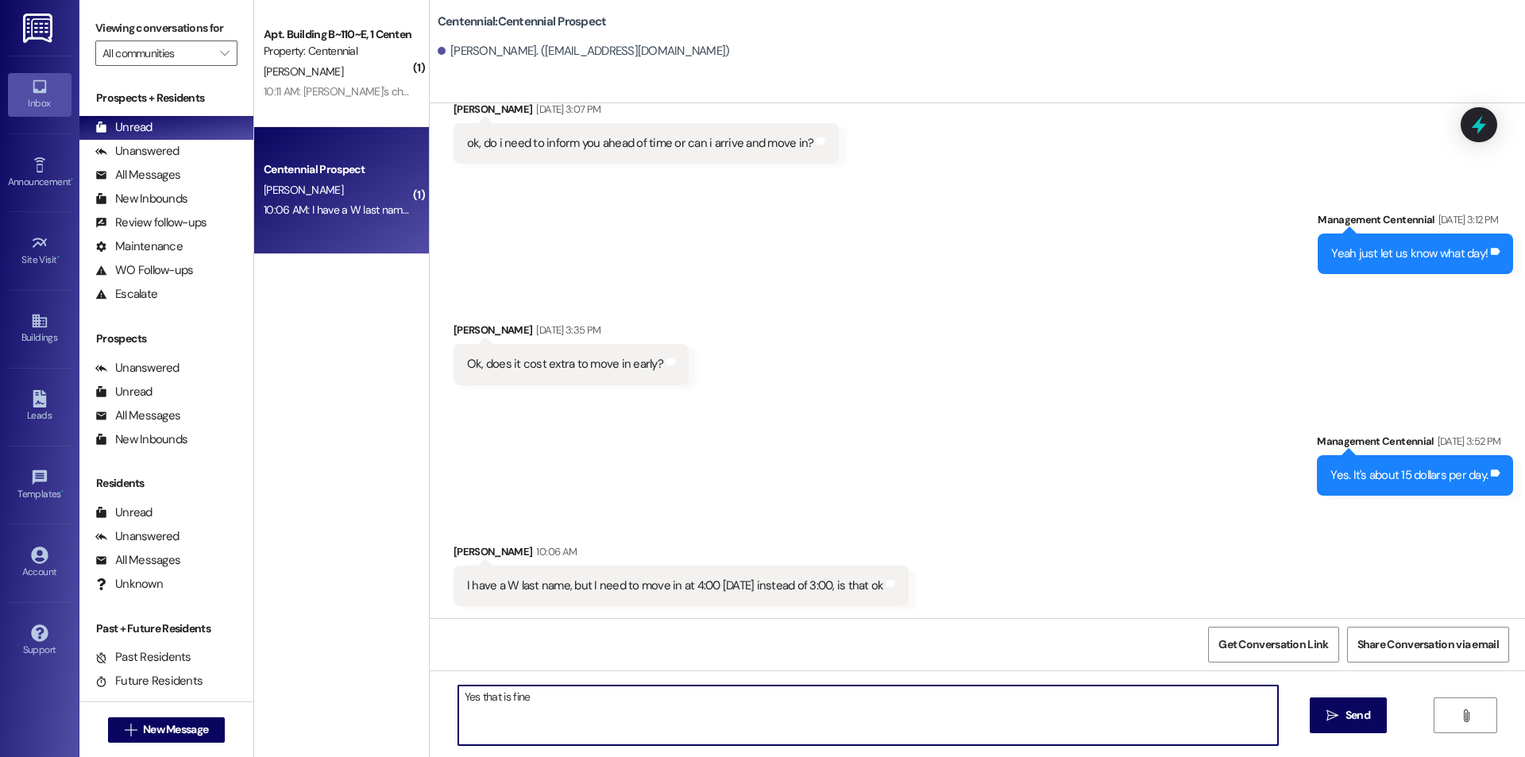
type textarea "Yes that is fine!"
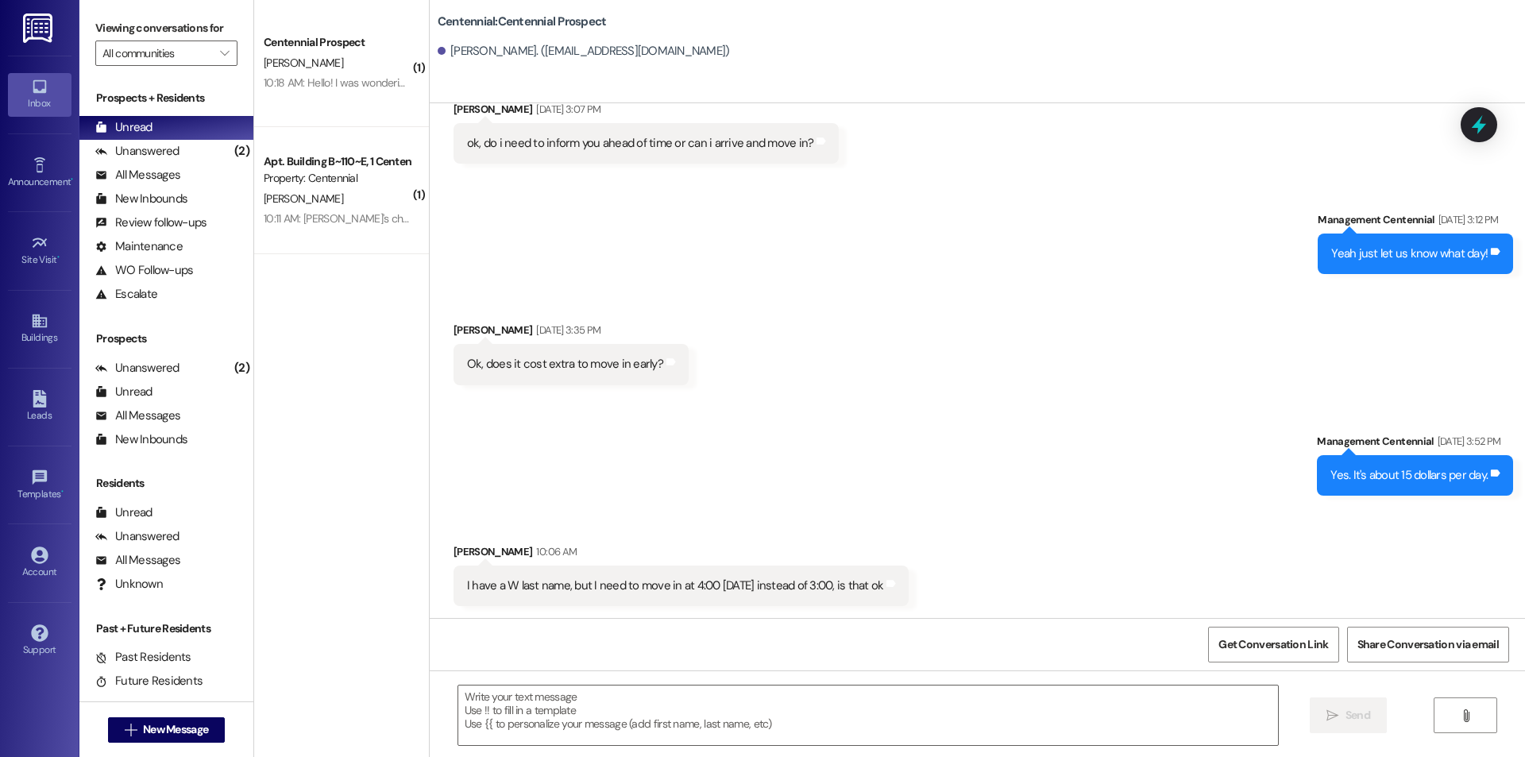
click at [299, 77] on div "10:18 AM: Hello! I was wondering if you could tell me if there are 2 desks per …" at bounding box center [607, 82] width 686 height 14
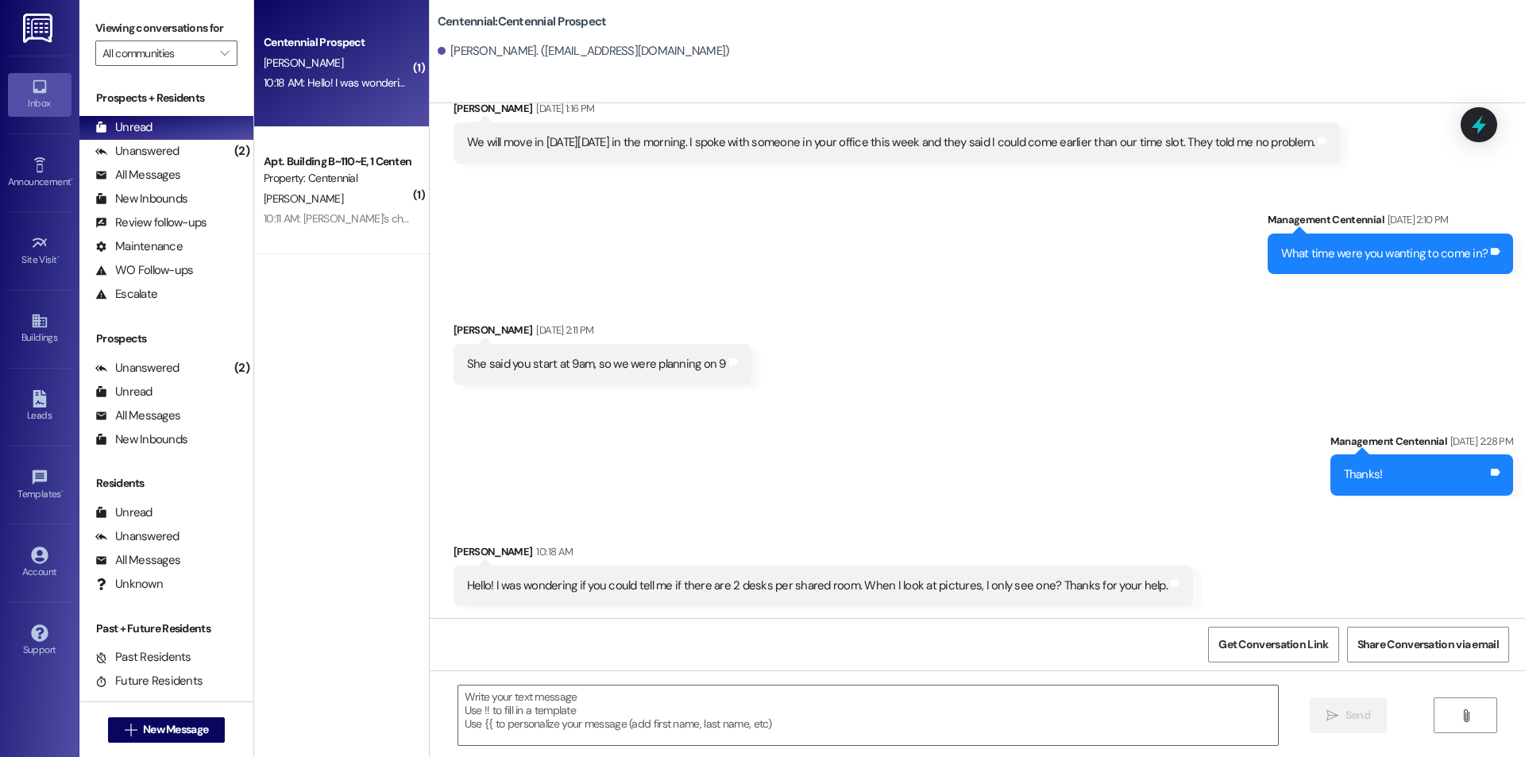
scroll to position [1297, 0]
click at [771, 712] on textarea at bounding box center [867, 715] width 819 height 60
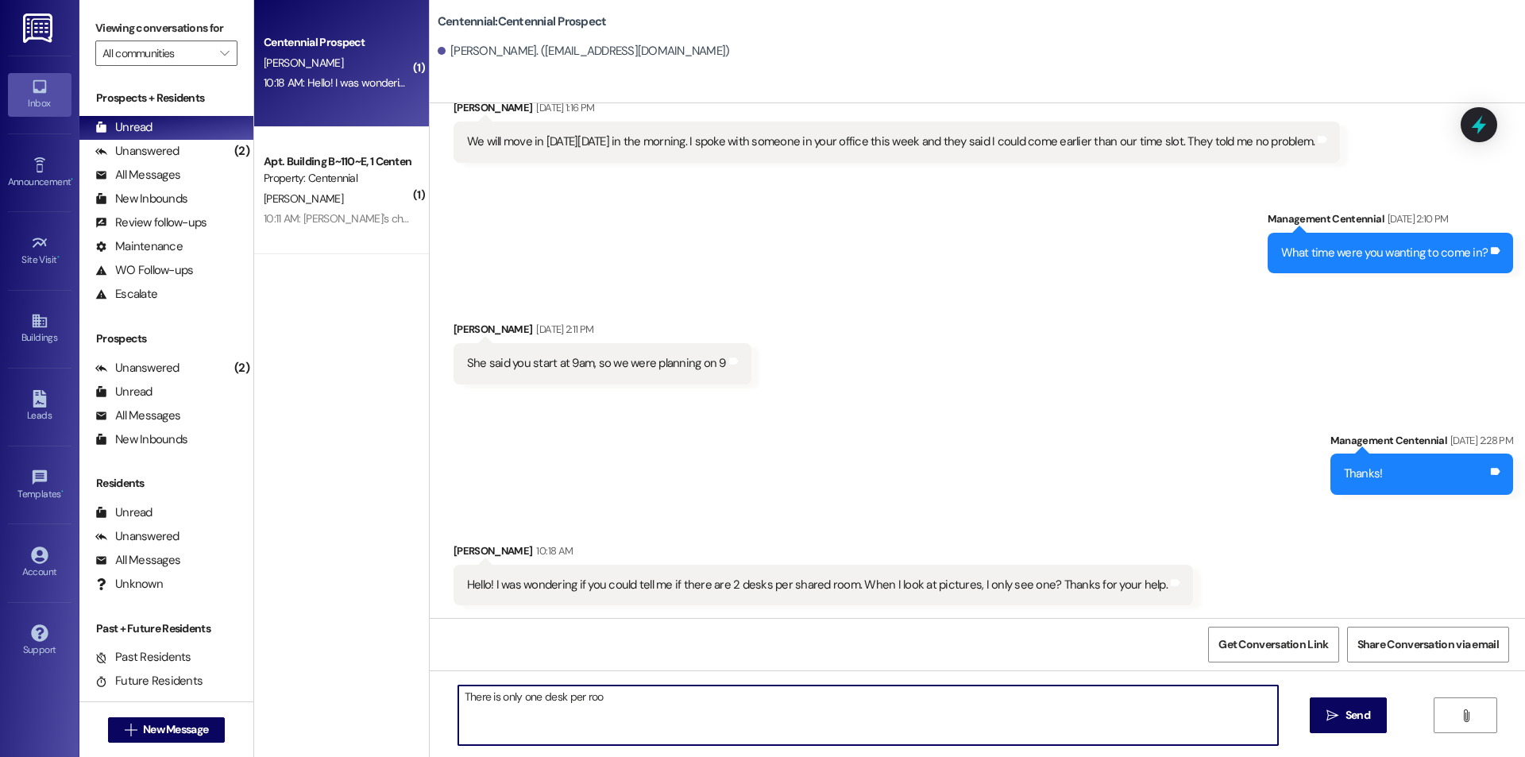
type textarea "There is only one desk per room"
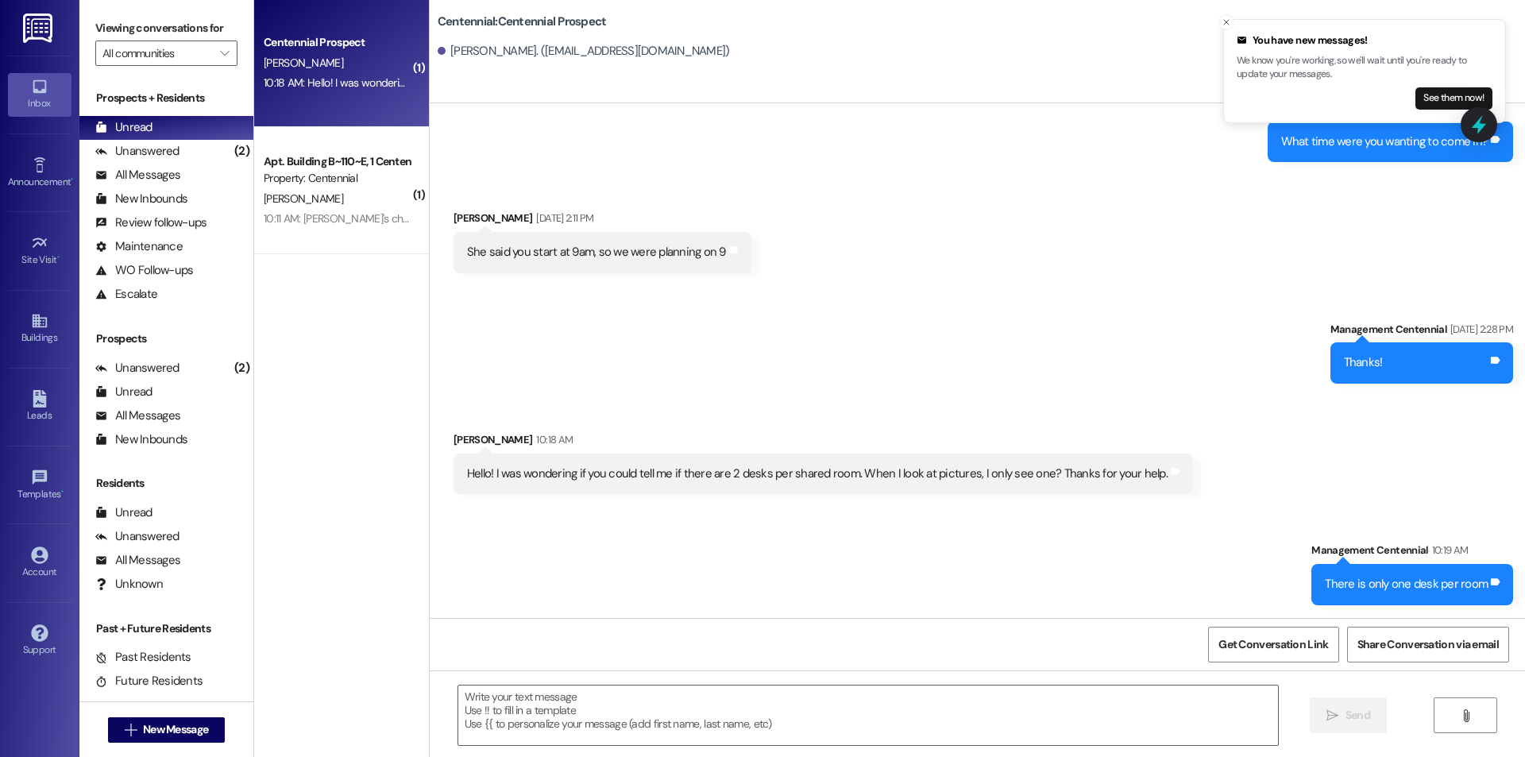
scroll to position [1517, 0]
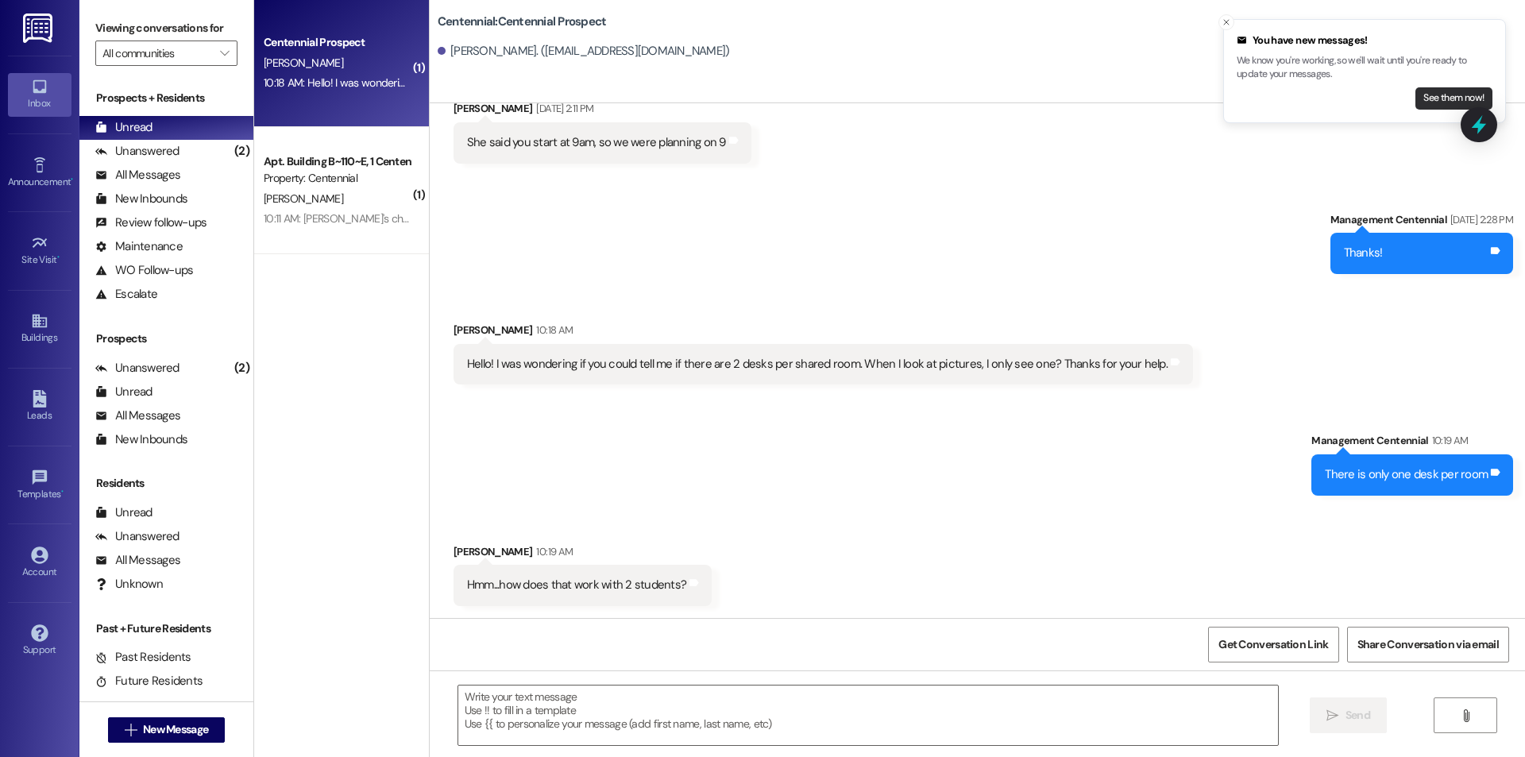
click at [1417, 100] on button "See them now!" at bounding box center [1453, 98] width 77 height 22
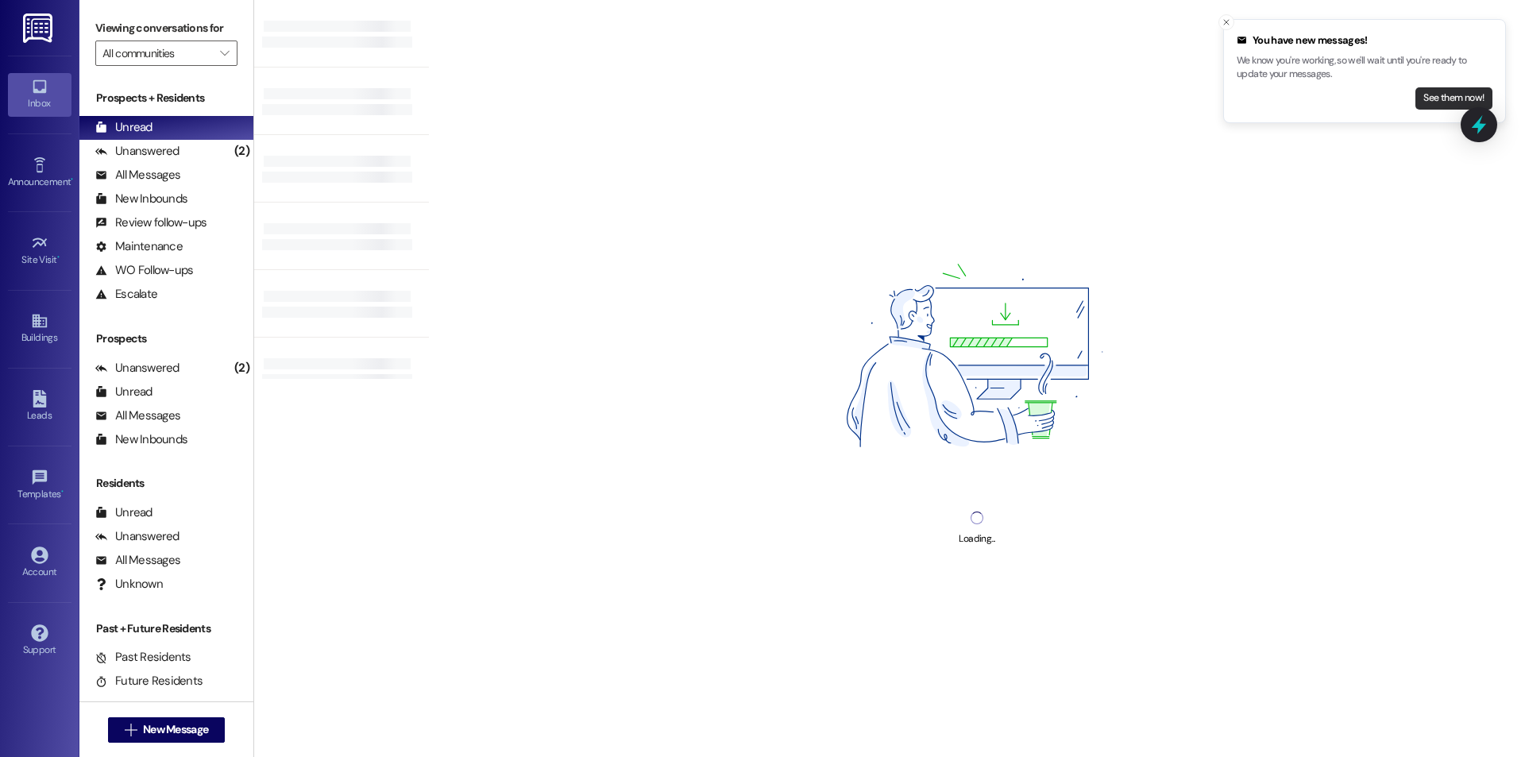
click at [1445, 102] on button "See them now!" at bounding box center [1453, 98] width 77 height 22
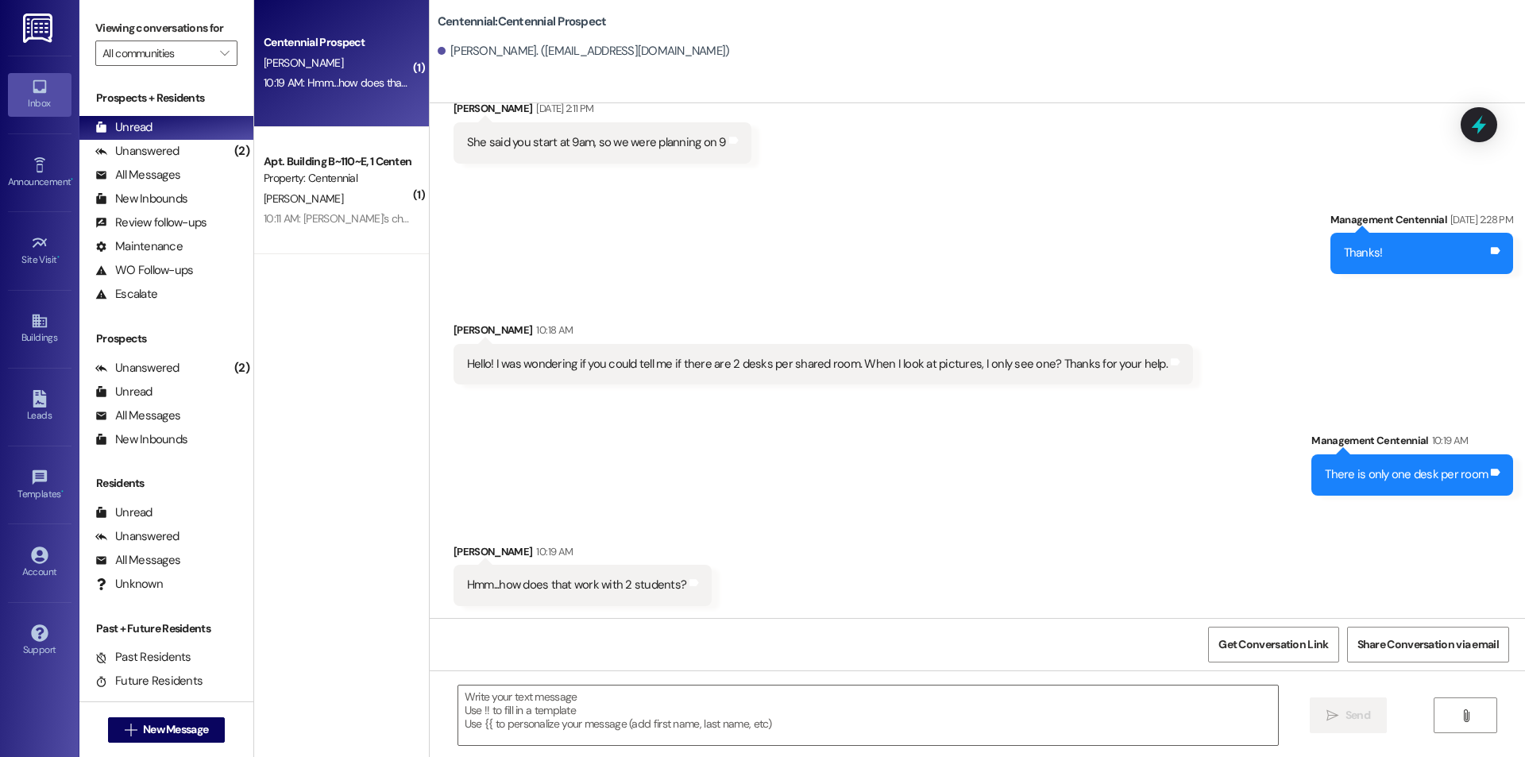
scroll to position [1518, 0]
click at [914, 722] on textarea at bounding box center [867, 715] width 819 height 60
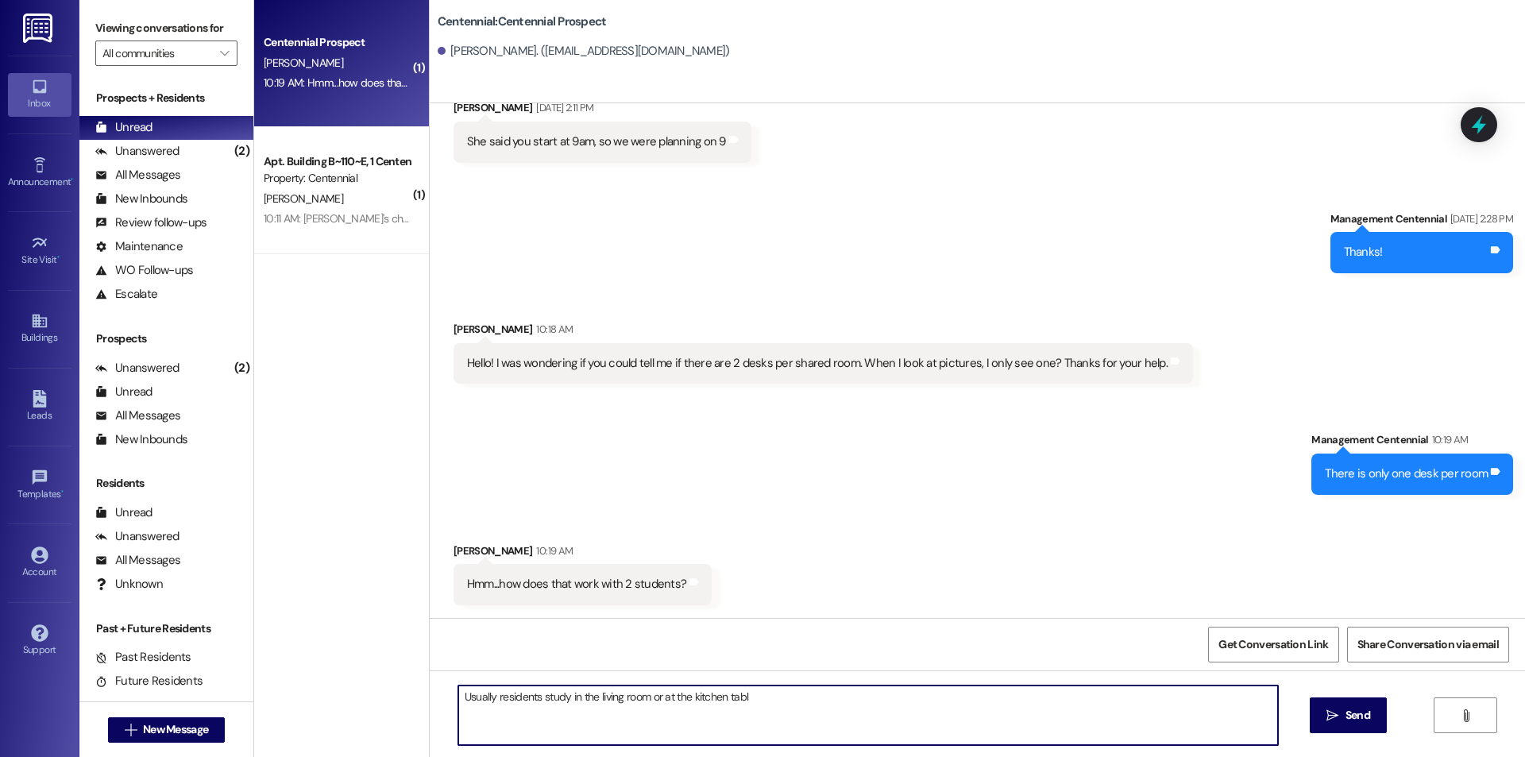
type textarea "Usually residents study in the living room or at the kitchen table"
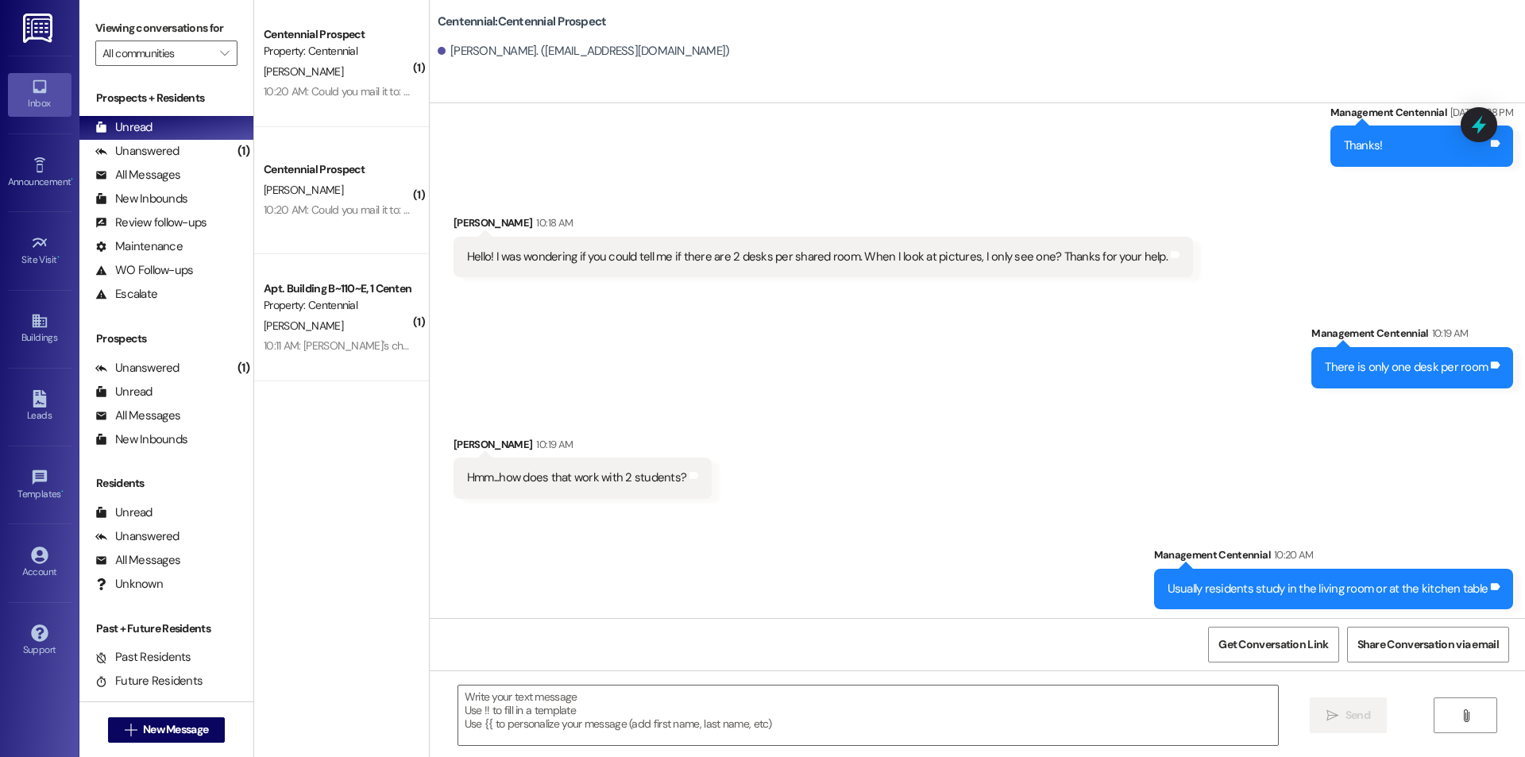
scroll to position [1629, 0]
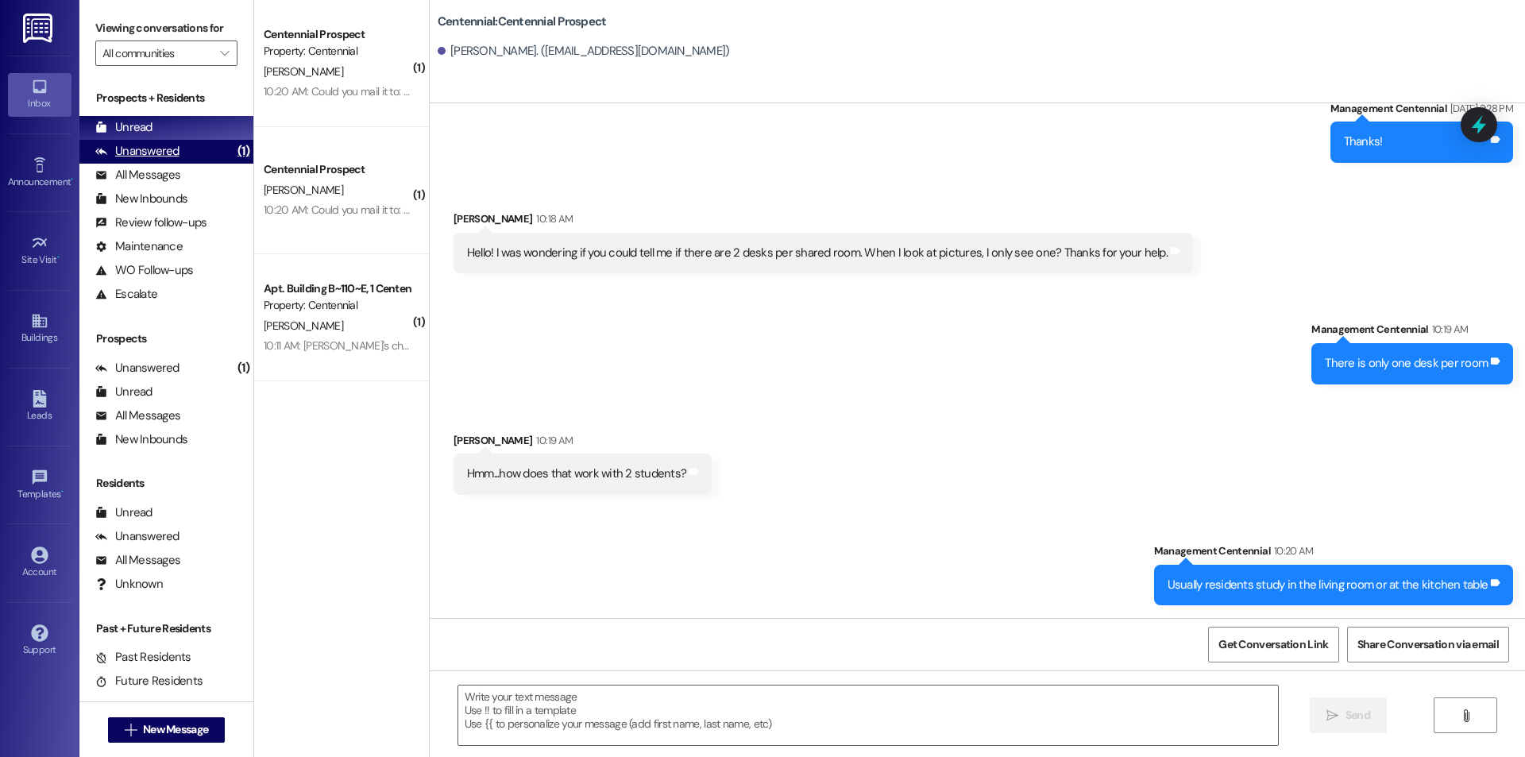
click at [202, 160] on div "Unanswered (1)" at bounding box center [166, 152] width 174 height 24
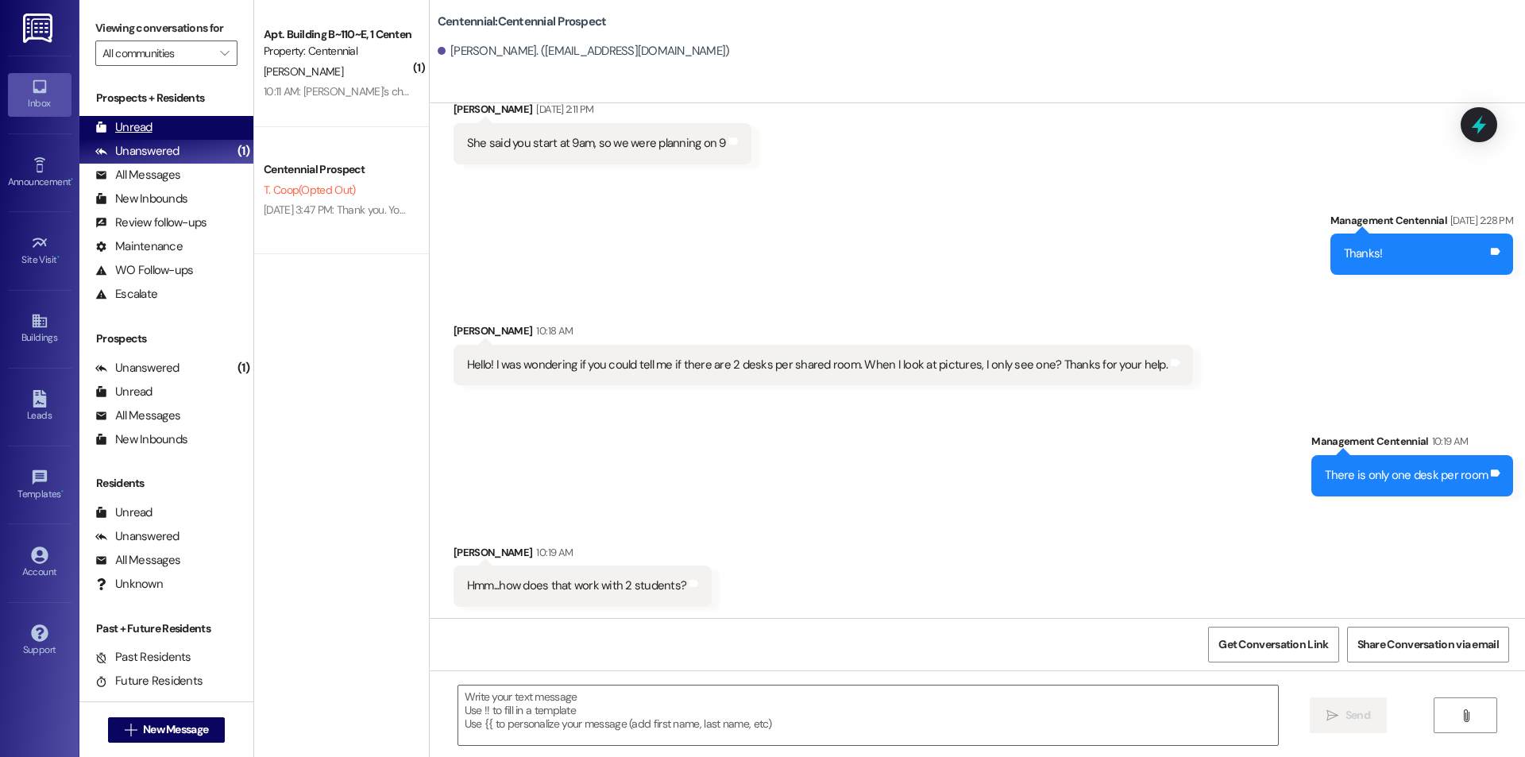
scroll to position [1517, 0]
click at [192, 125] on div "Unread (0)" at bounding box center [166, 128] width 174 height 24
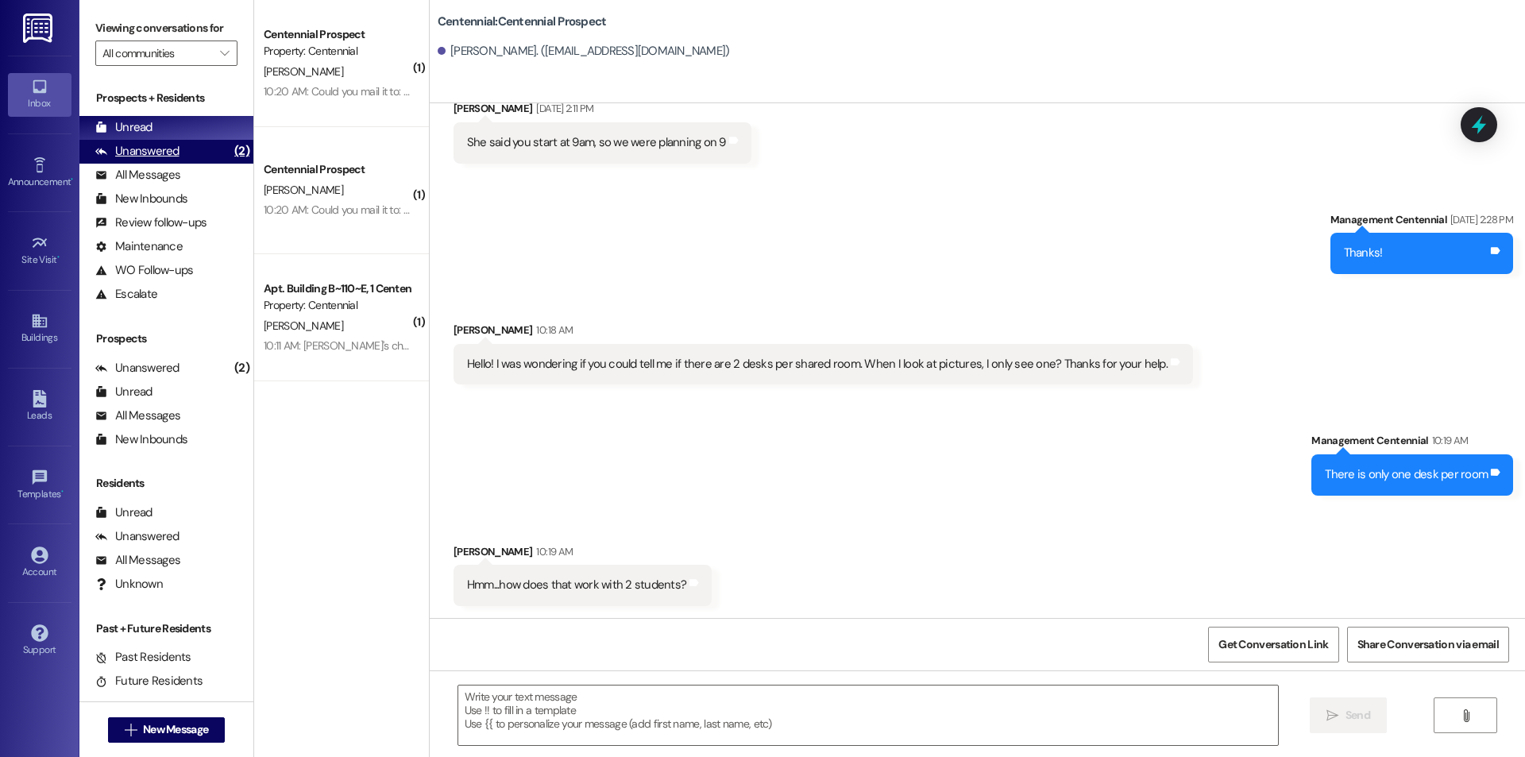
click at [195, 146] on div "Unanswered (2)" at bounding box center [166, 152] width 174 height 24
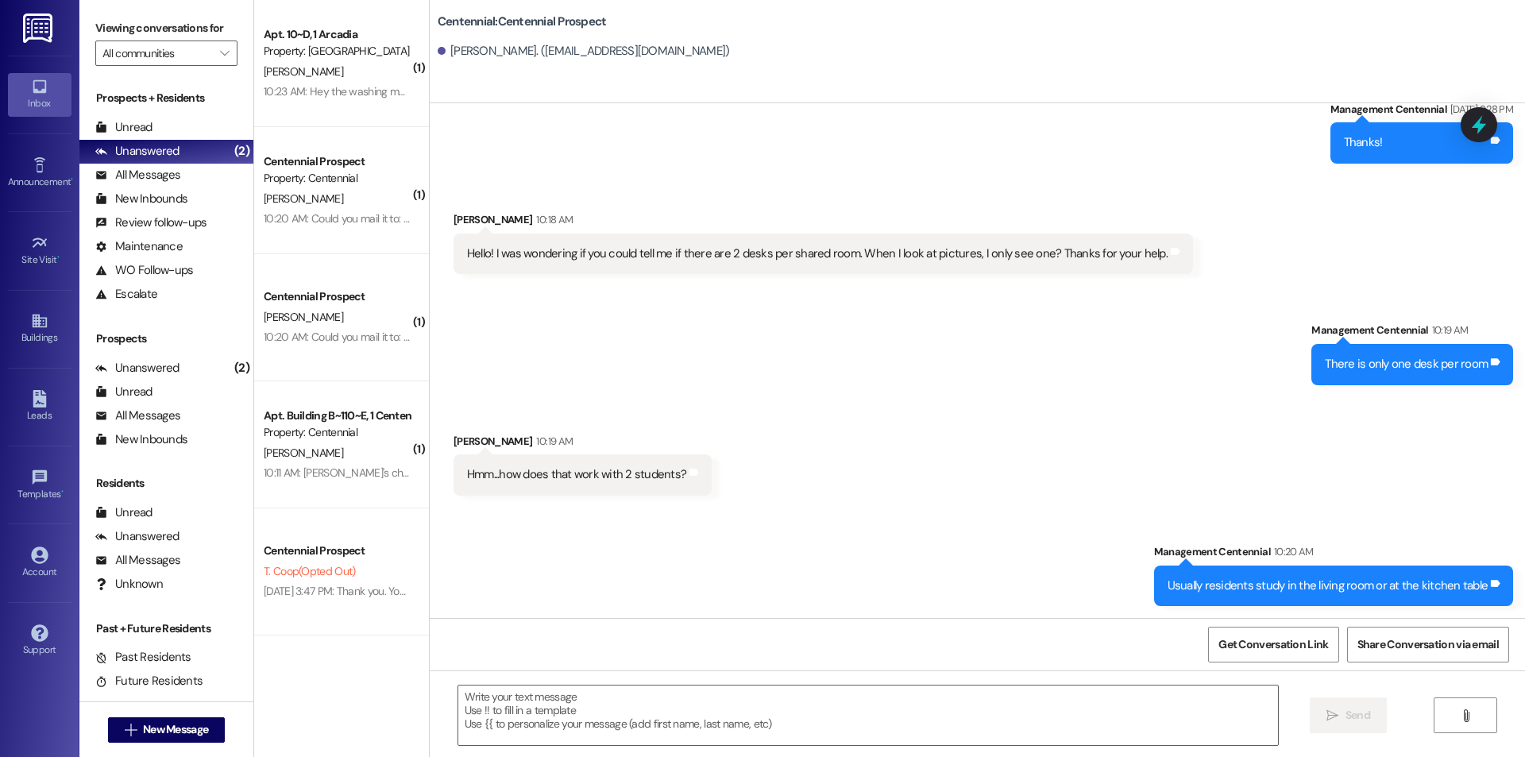
scroll to position [1629, 0]
click at [223, 124] on div "Unread (0)" at bounding box center [166, 128] width 174 height 24
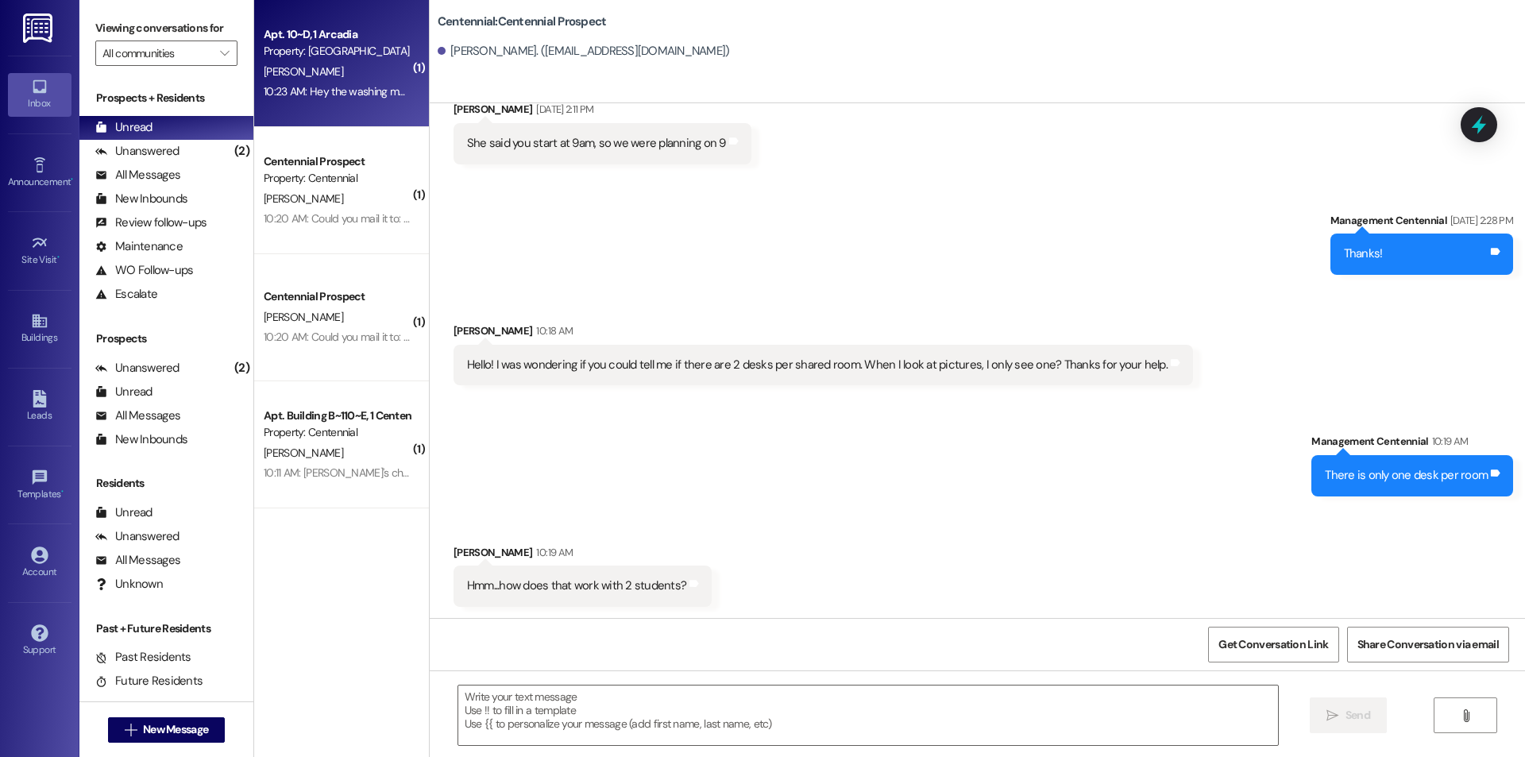
scroll to position [1517, 0]
click at [365, 92] on div "10:23 AM: Hey the washing machine next to the dryers is not working. It took my…" at bounding box center [608, 91] width 688 height 14
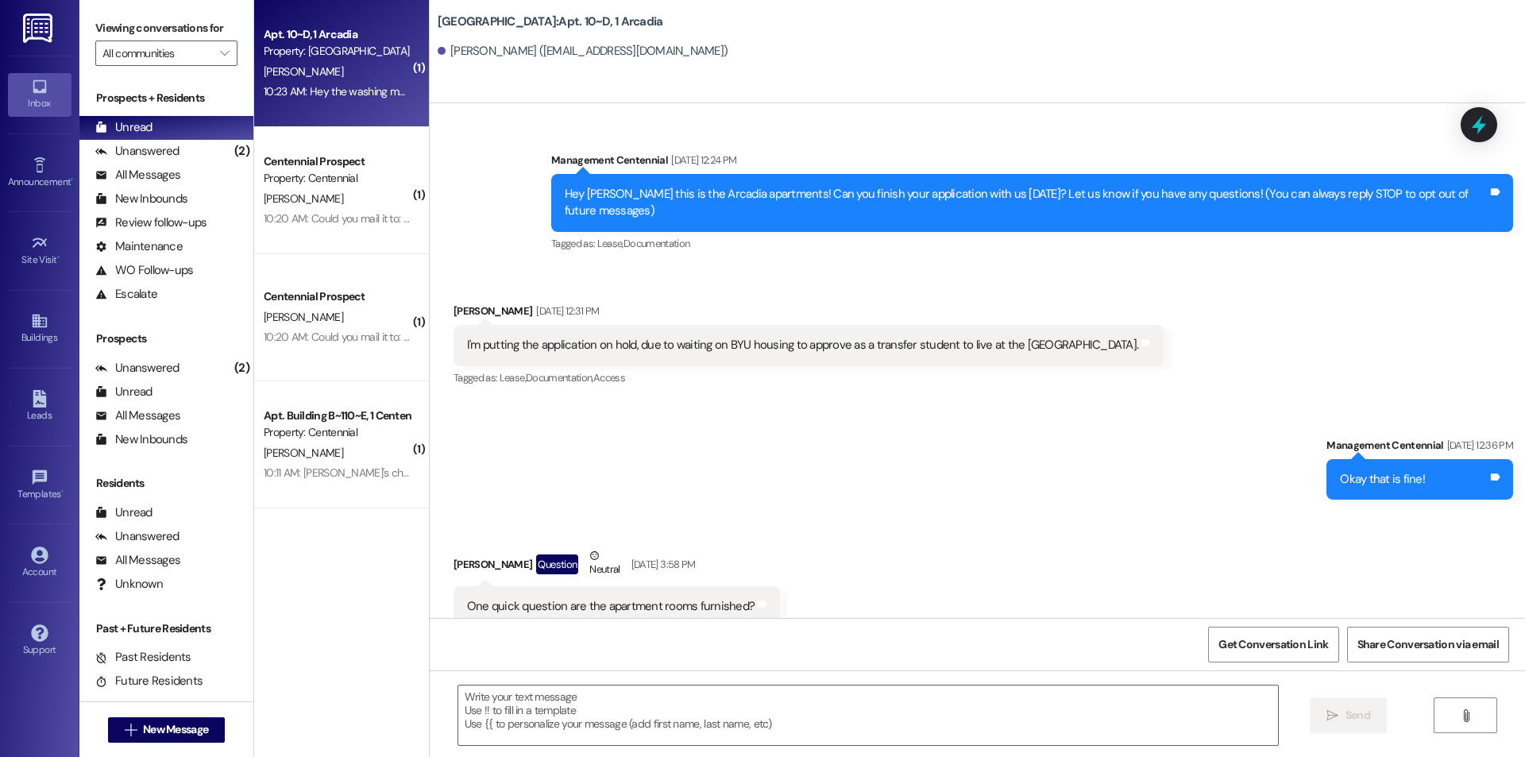
scroll to position [18196, 0]
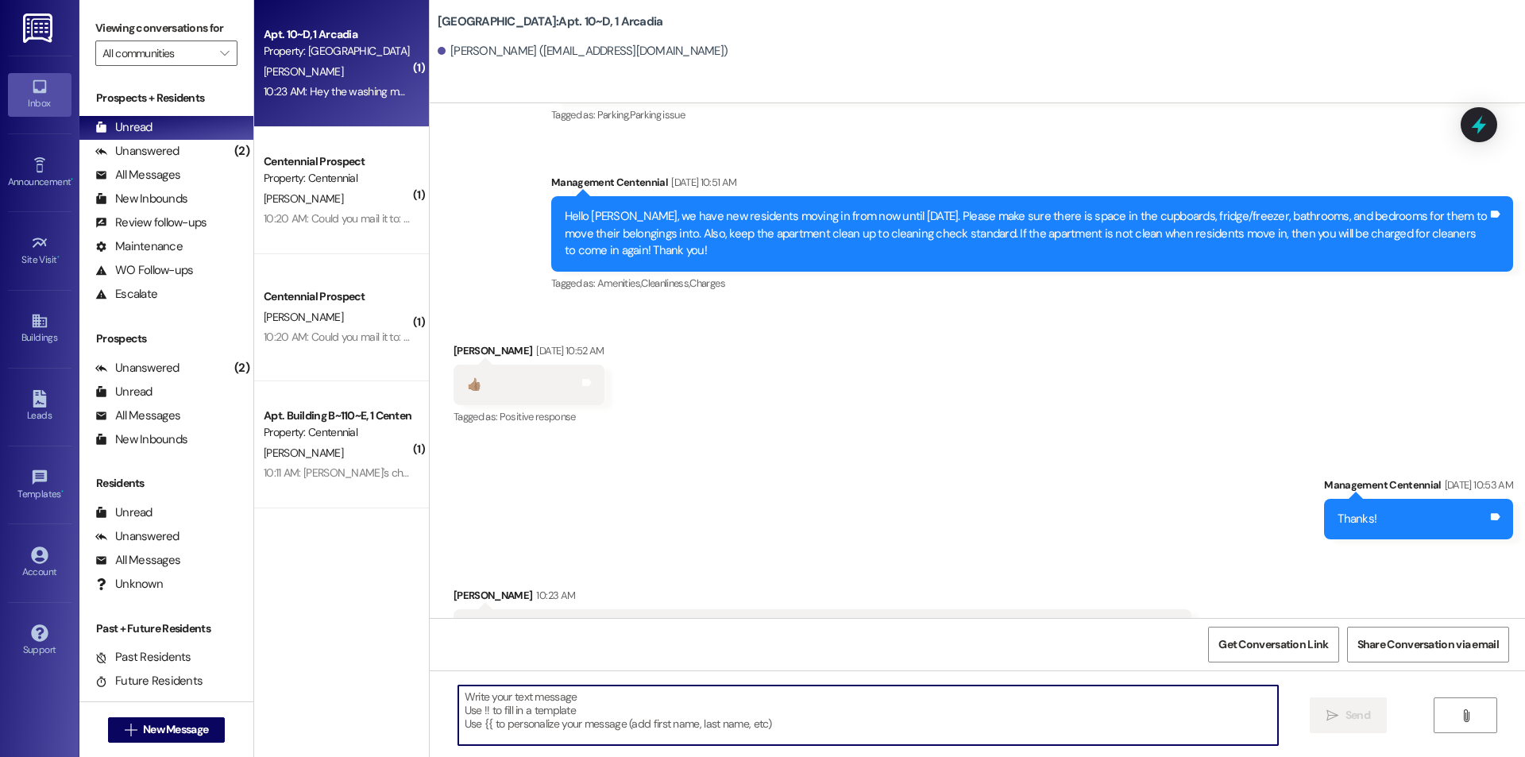
click at [865, 707] on textarea at bounding box center [867, 715] width 819 height 60
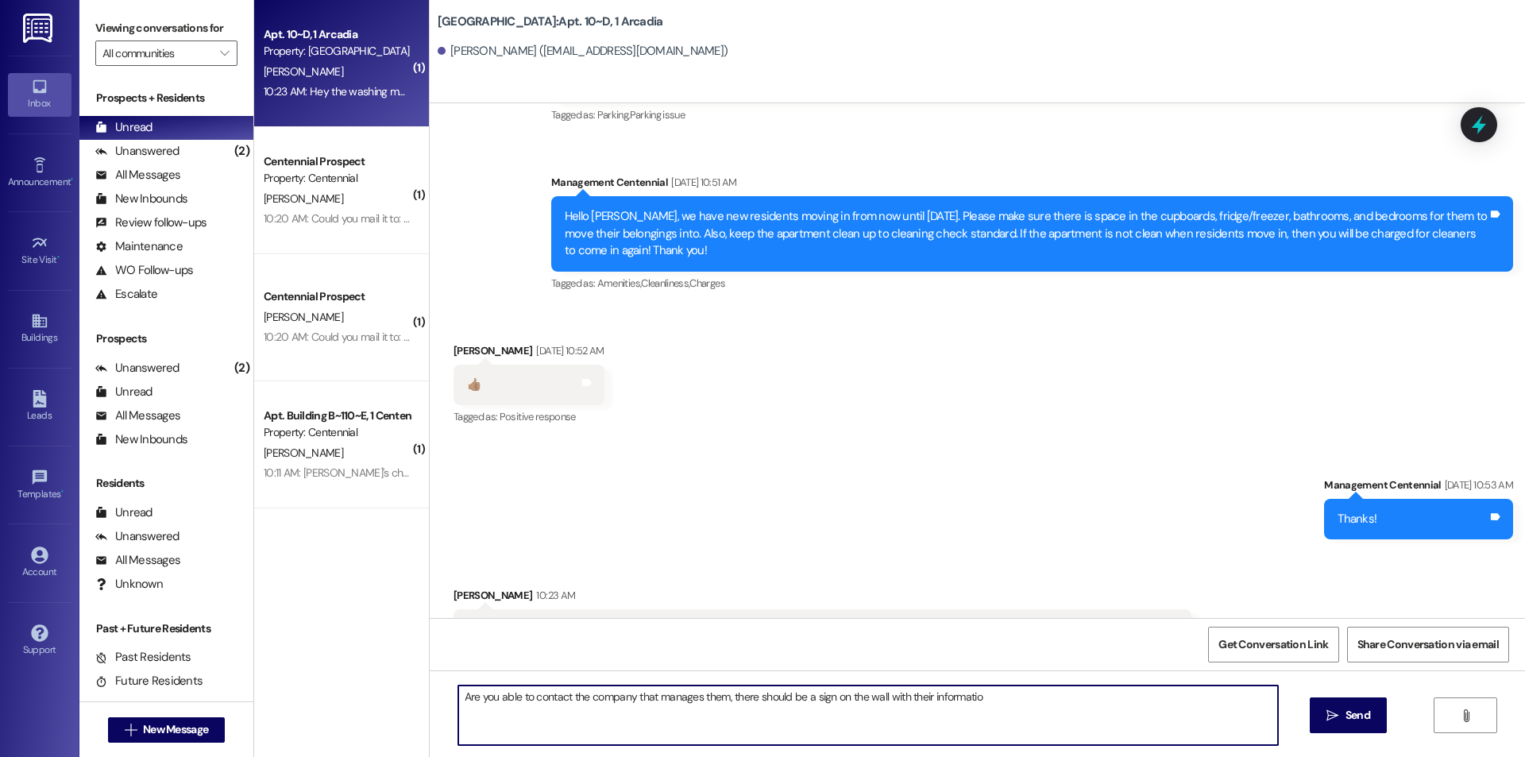
type textarea "Are you able to contact the company that manages them, there should be a sign o…"
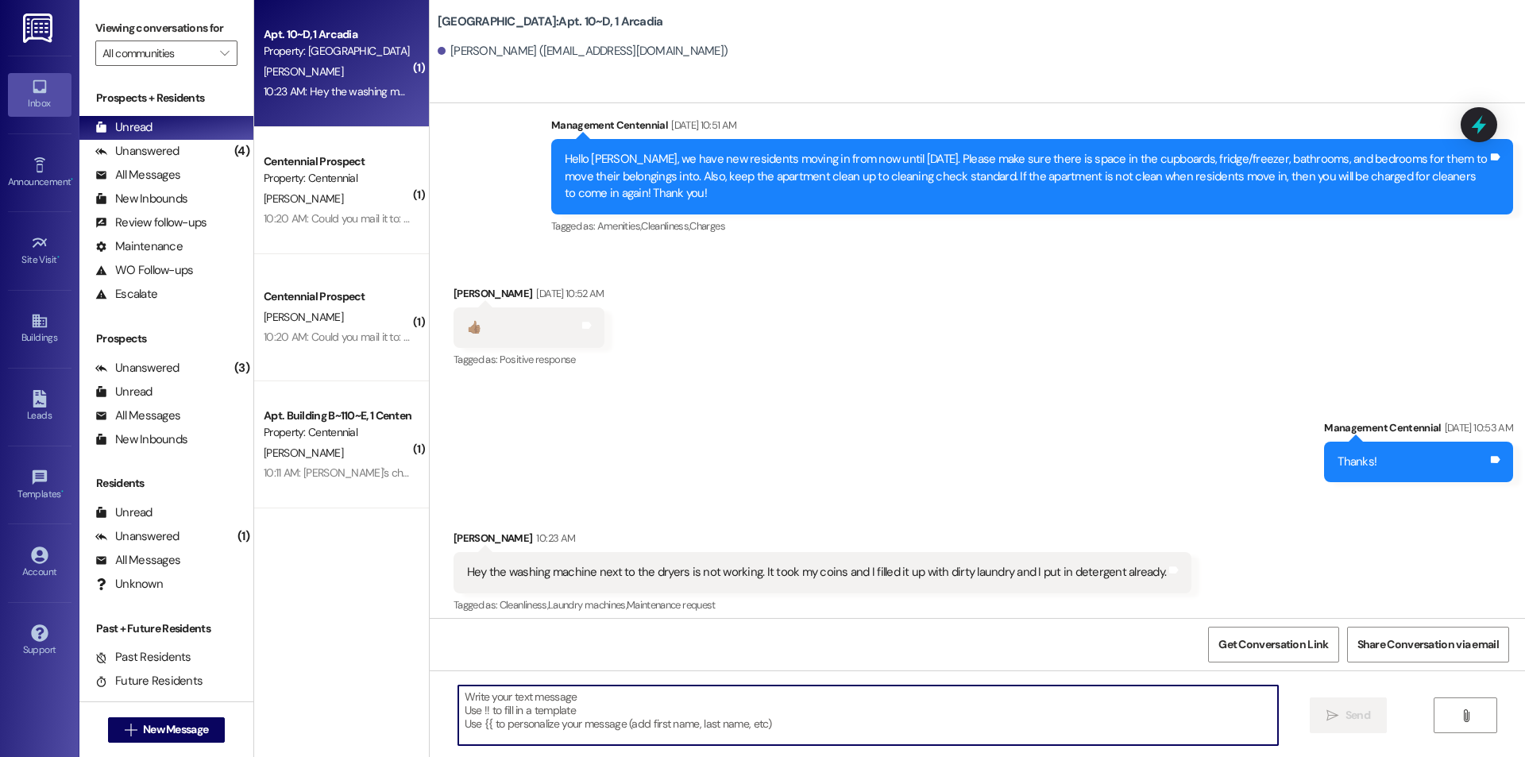
scroll to position [18307, 0]
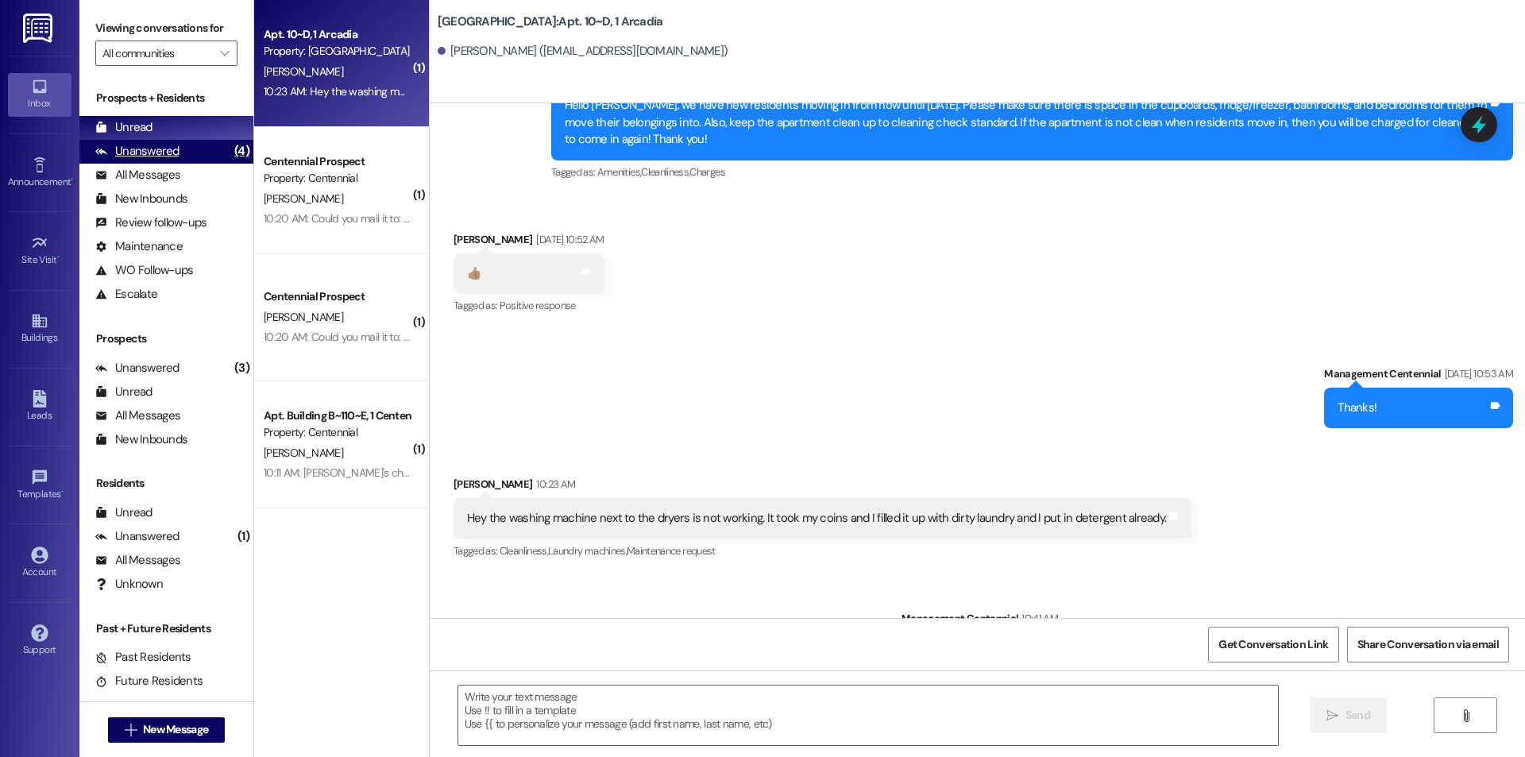
click at [206, 147] on div "Unanswered (4)" at bounding box center [166, 152] width 174 height 24
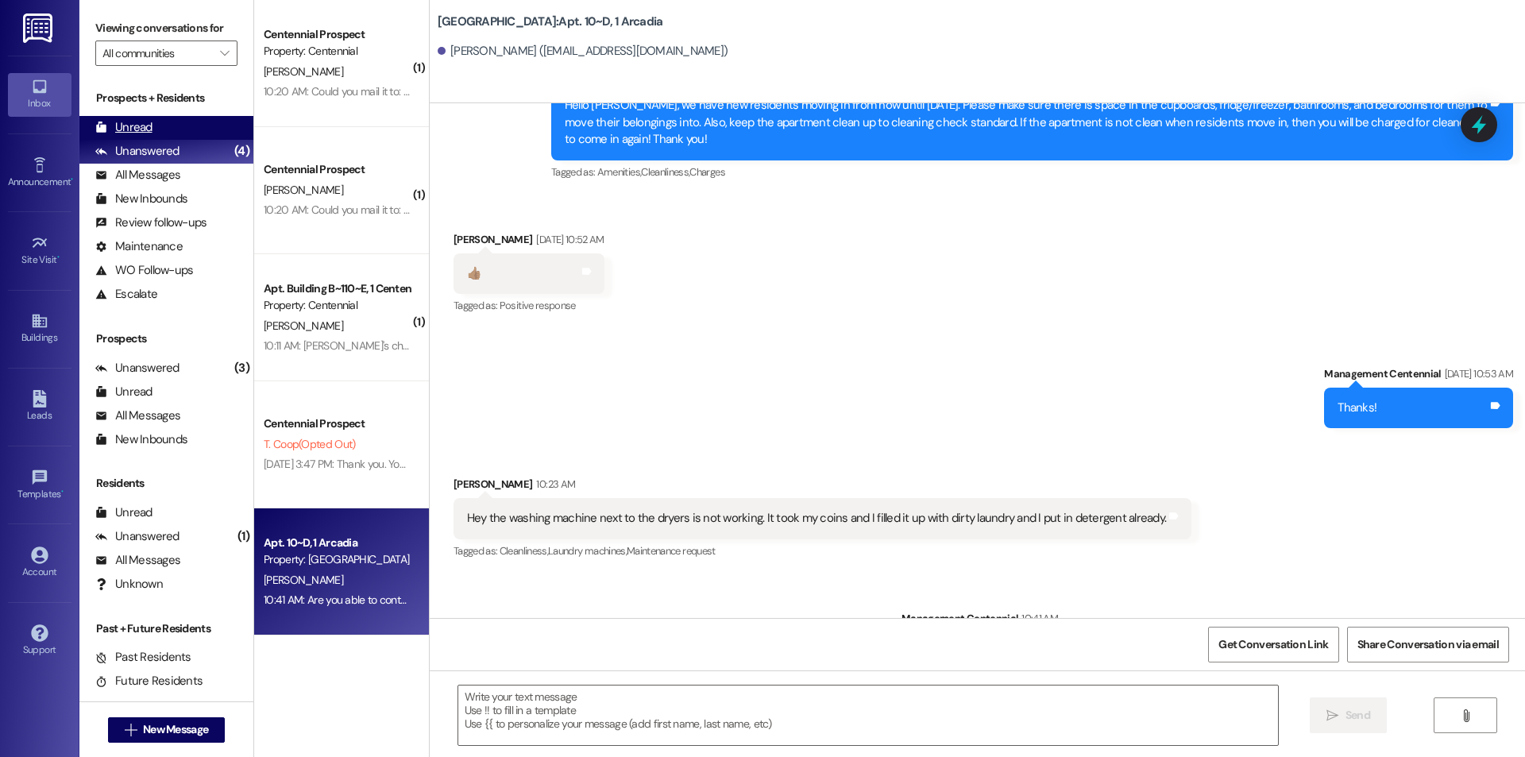
click at [197, 125] on div "Unread (0)" at bounding box center [166, 128] width 174 height 24
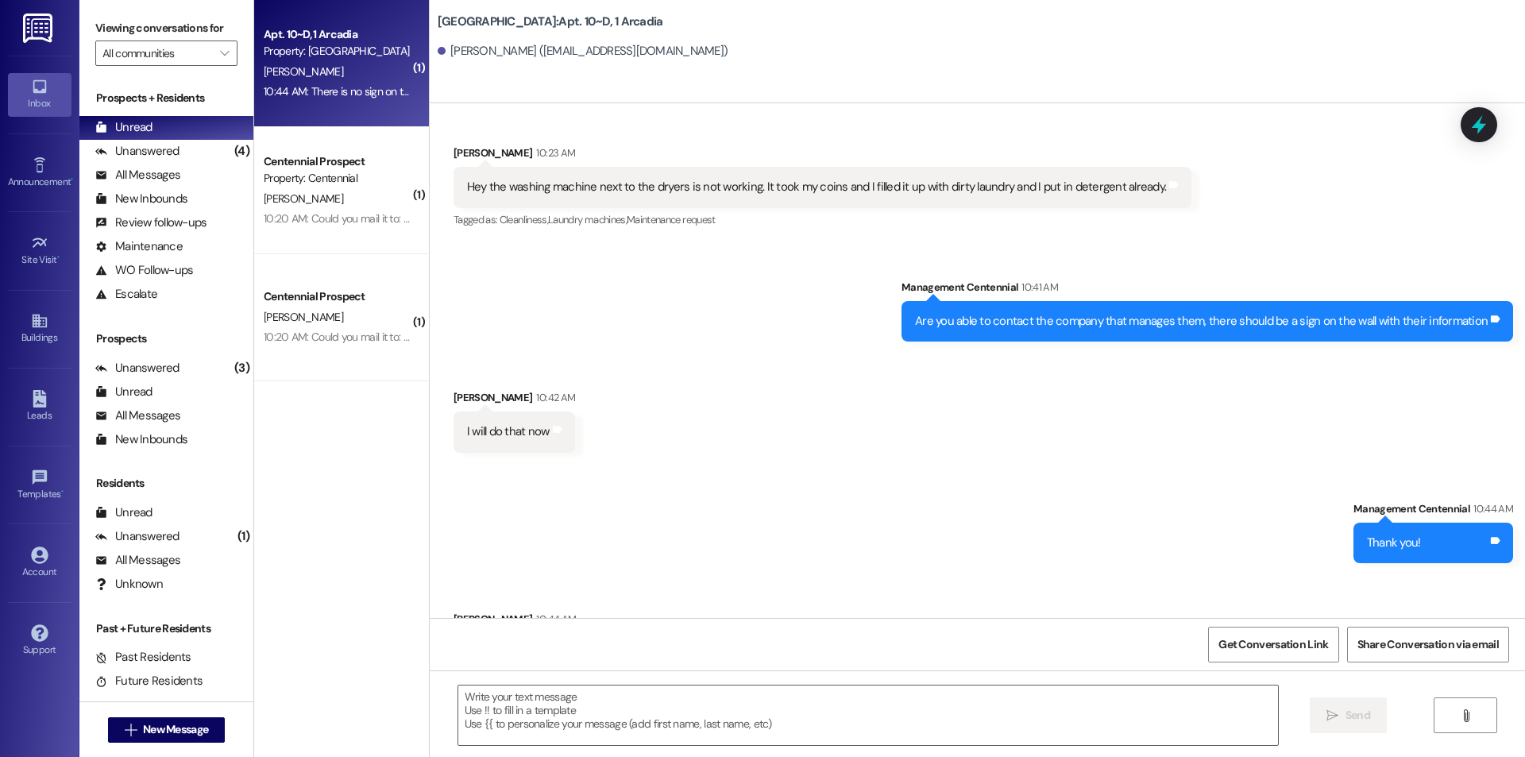
scroll to position [18639, 0]
click at [789, 718] on textarea at bounding box center [867, 715] width 819 height 60
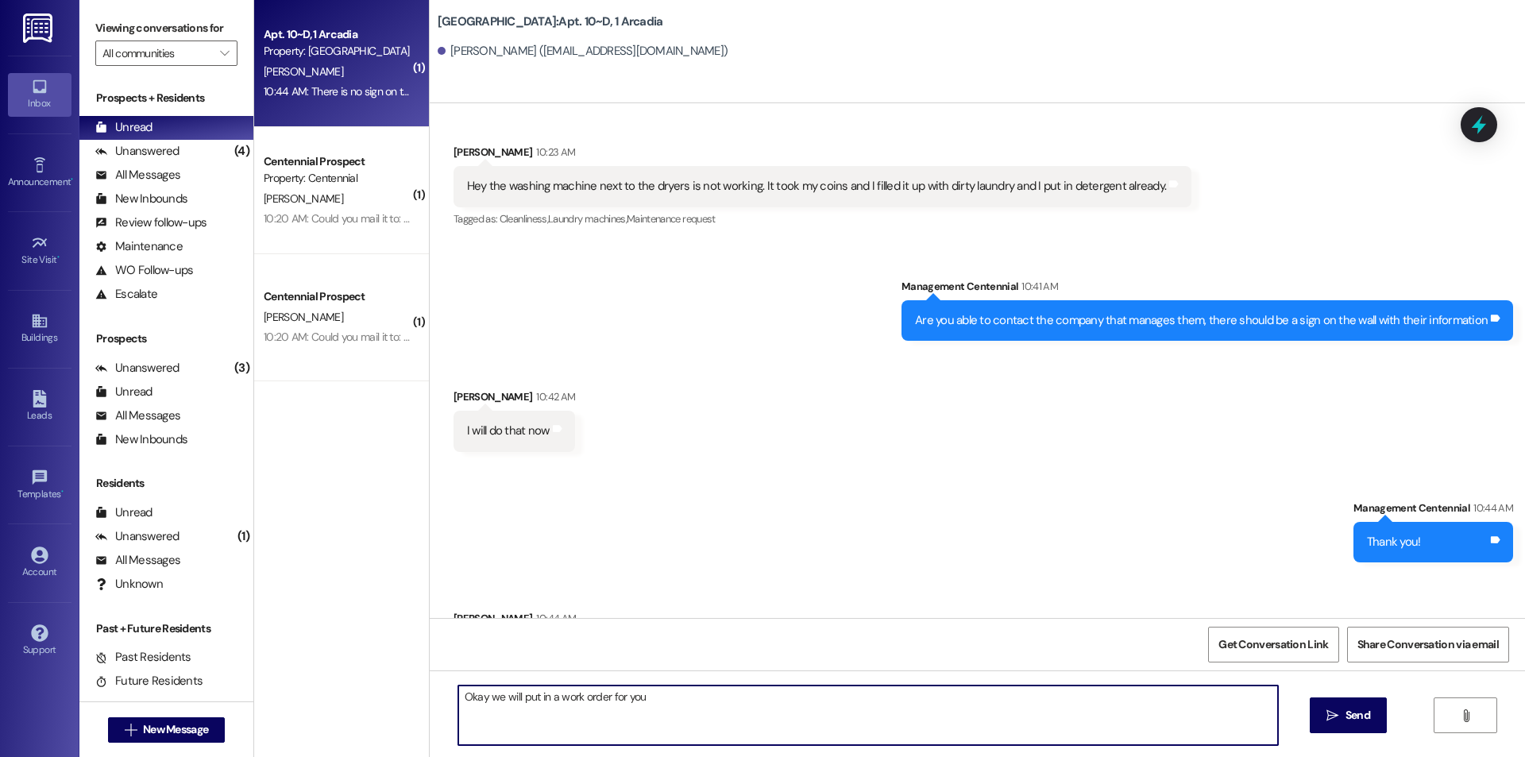
type textarea "Okay we will put in a work order for you!"
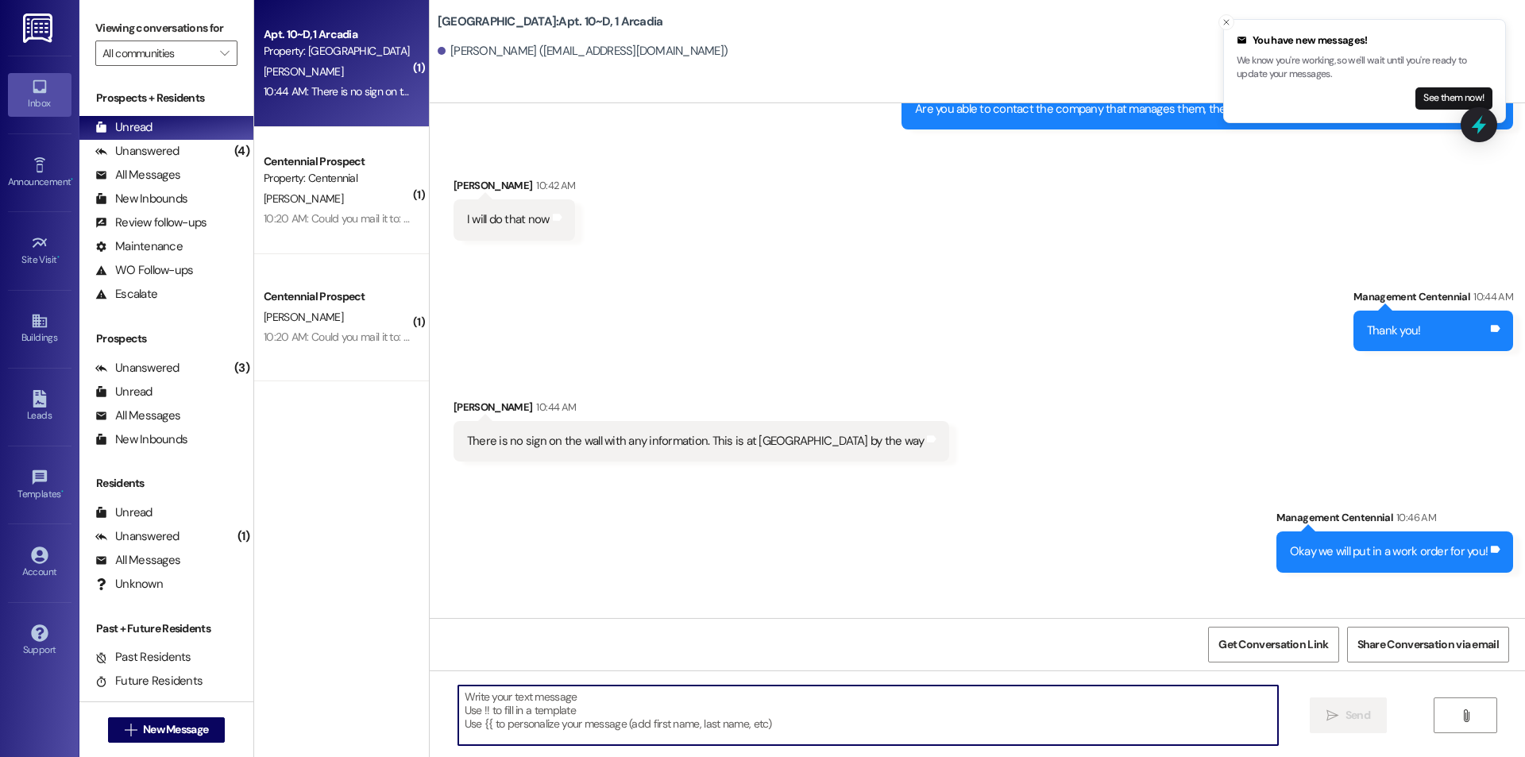
scroll to position [18859, 0]
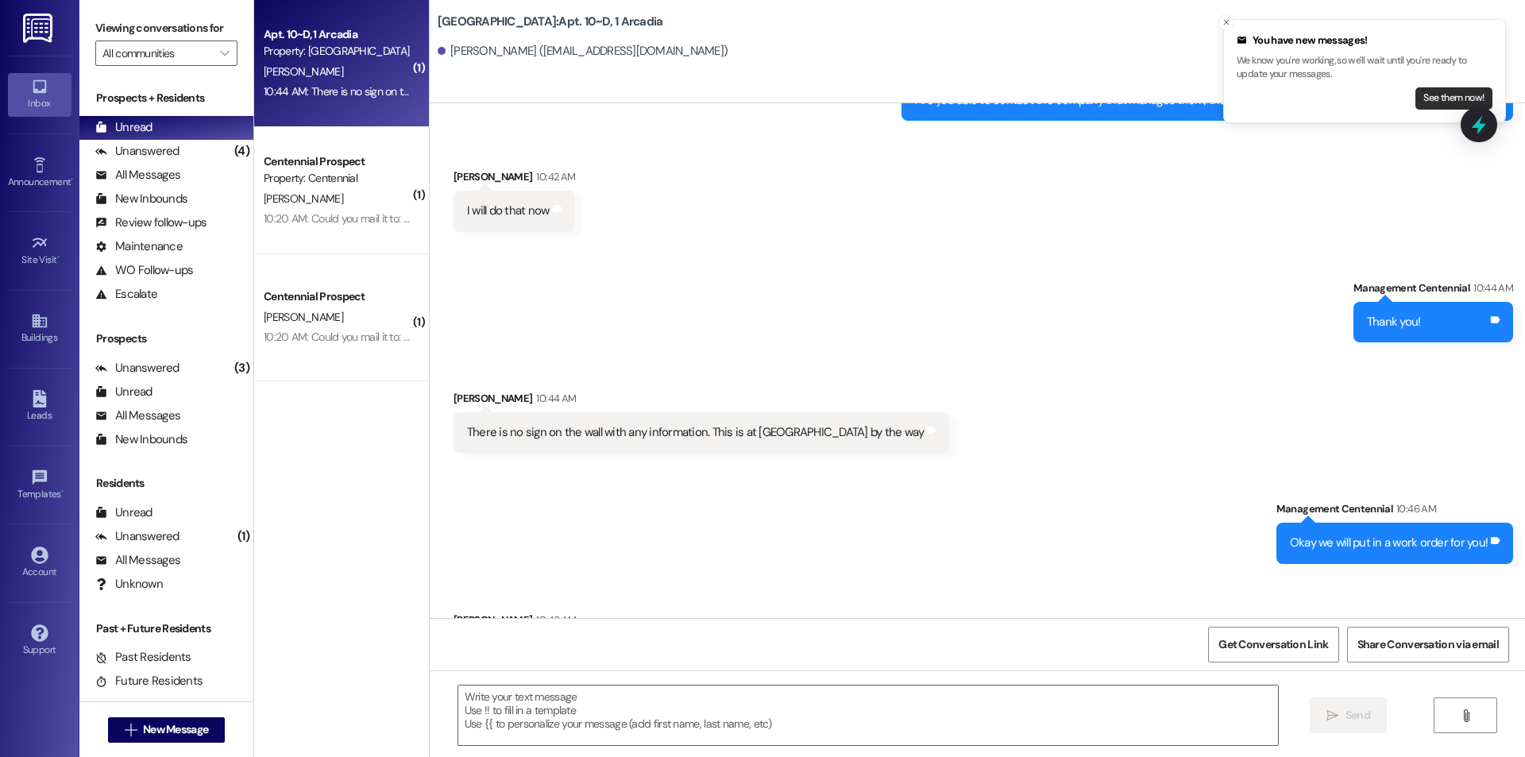
click at [1444, 97] on button "See them now!" at bounding box center [1453, 98] width 77 height 22
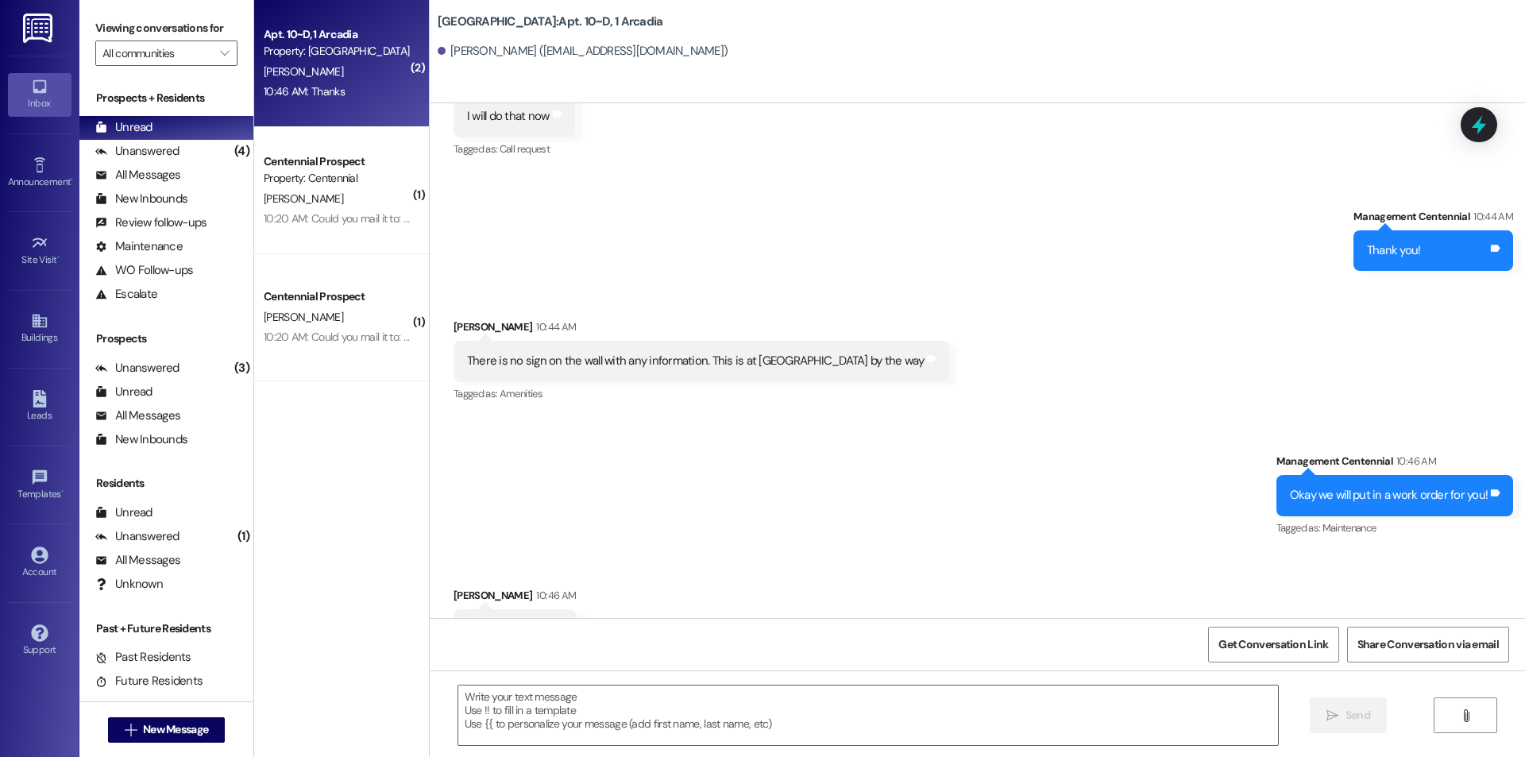
scroll to position [18953, 0]
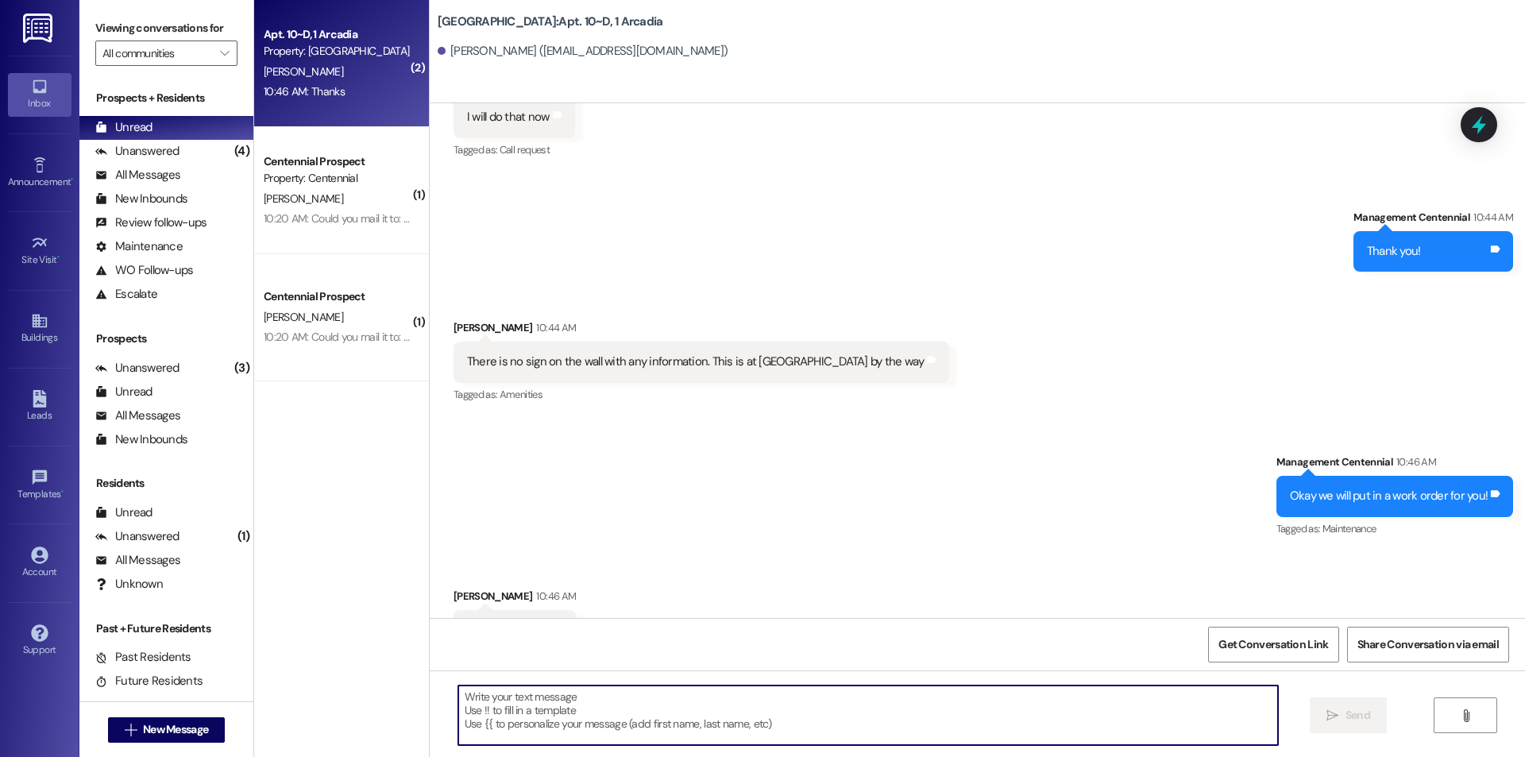
click at [736, 710] on textarea at bounding box center [867, 715] width 819 height 60
type textarea "No problem"
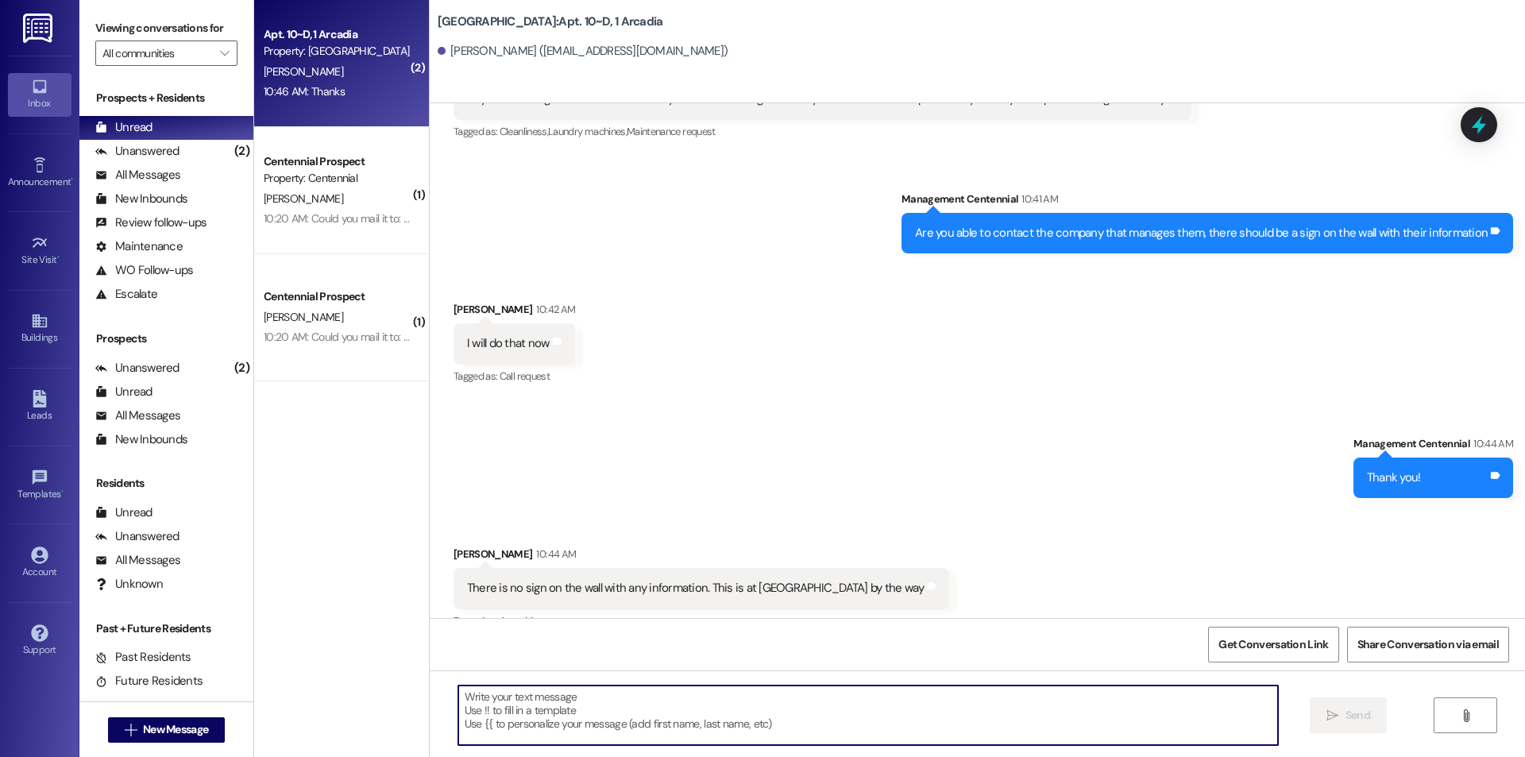
scroll to position [19064, 0]
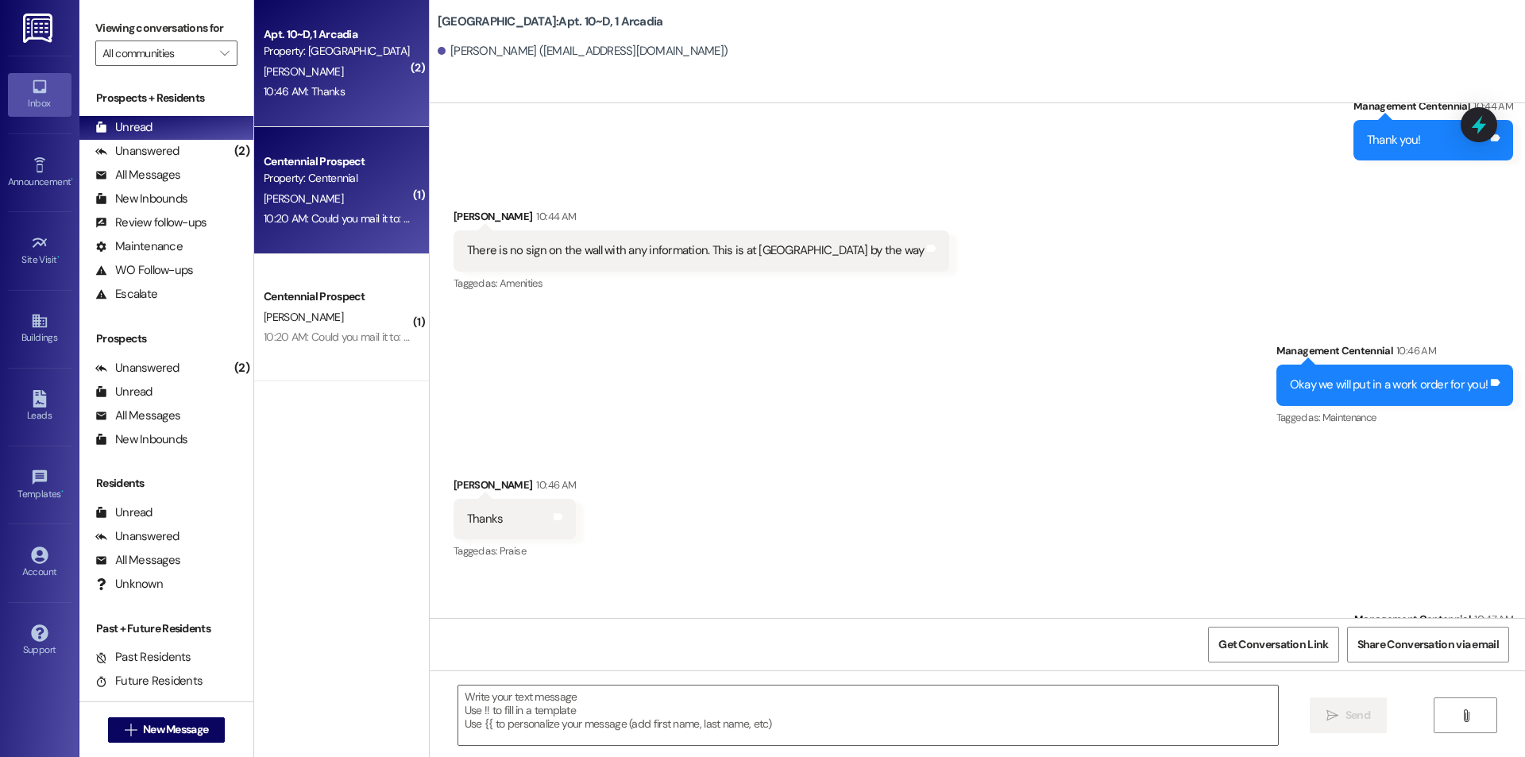
click at [368, 218] on div "10:20 AM: Could you mail it to: [STREET_ADDRESS]? 10:20 AM: Could you mail it t…" at bounding box center [381, 218] width 235 height 14
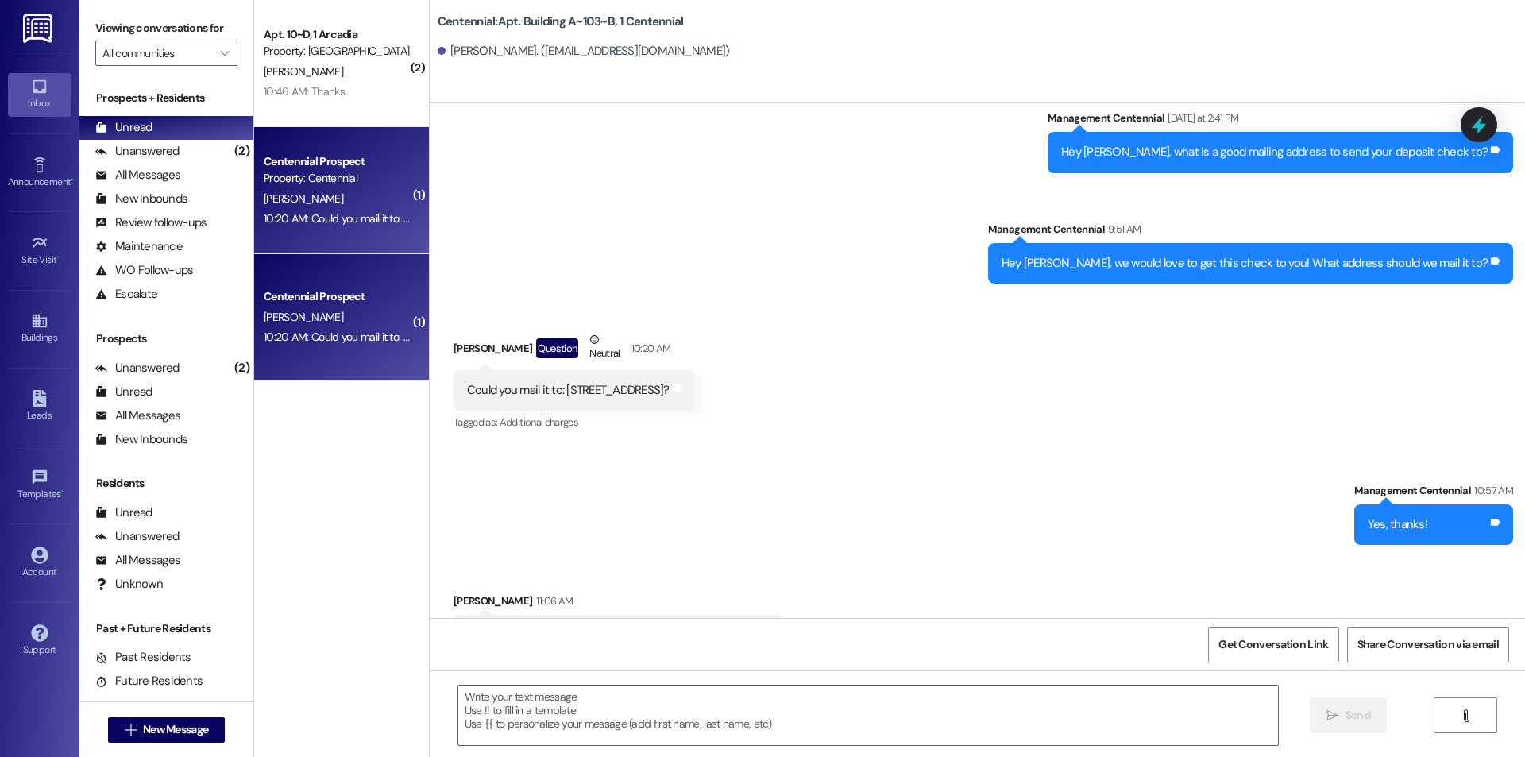
scroll to position [10751, 0]
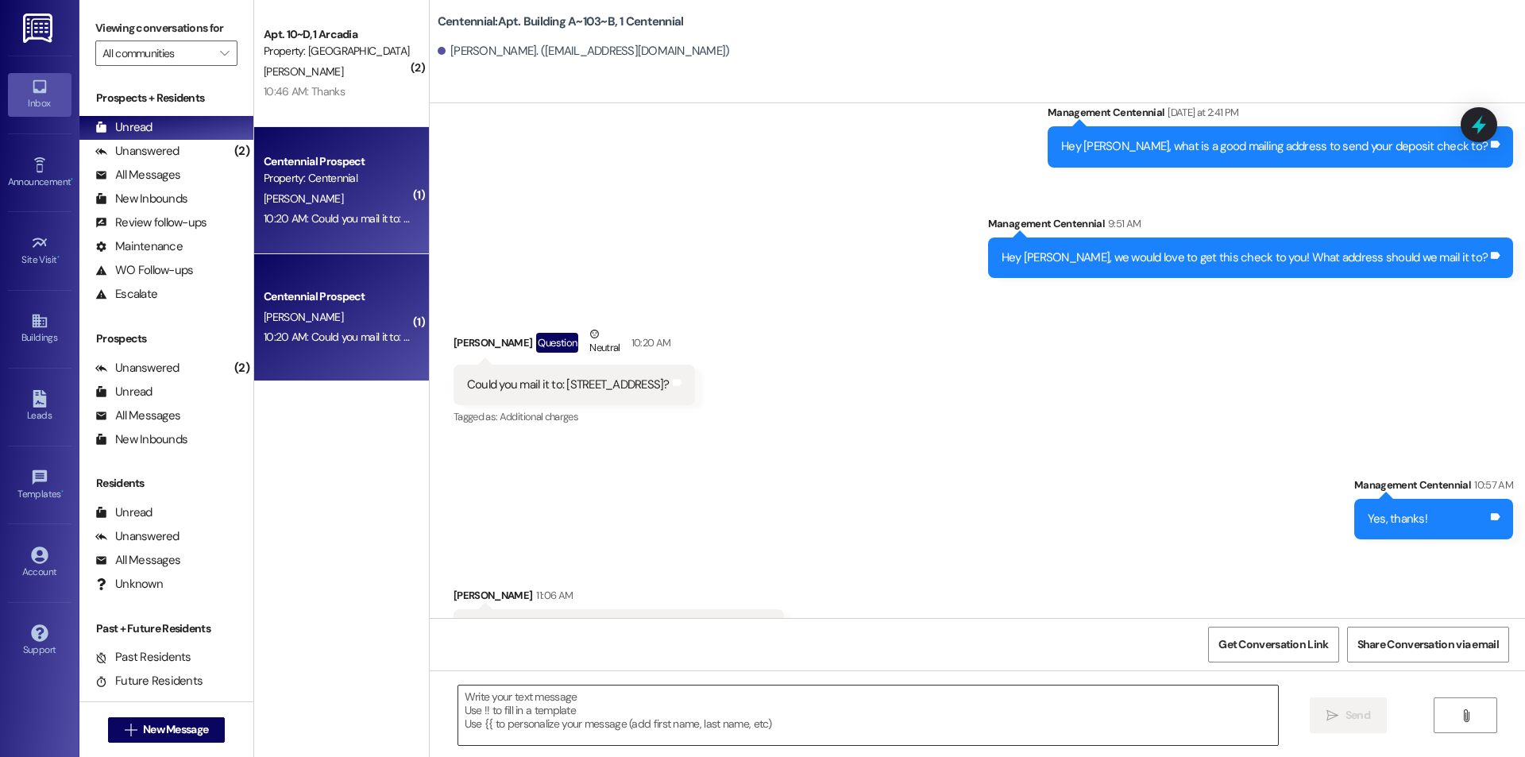
click at [792, 714] on textarea at bounding box center [867, 715] width 819 height 60
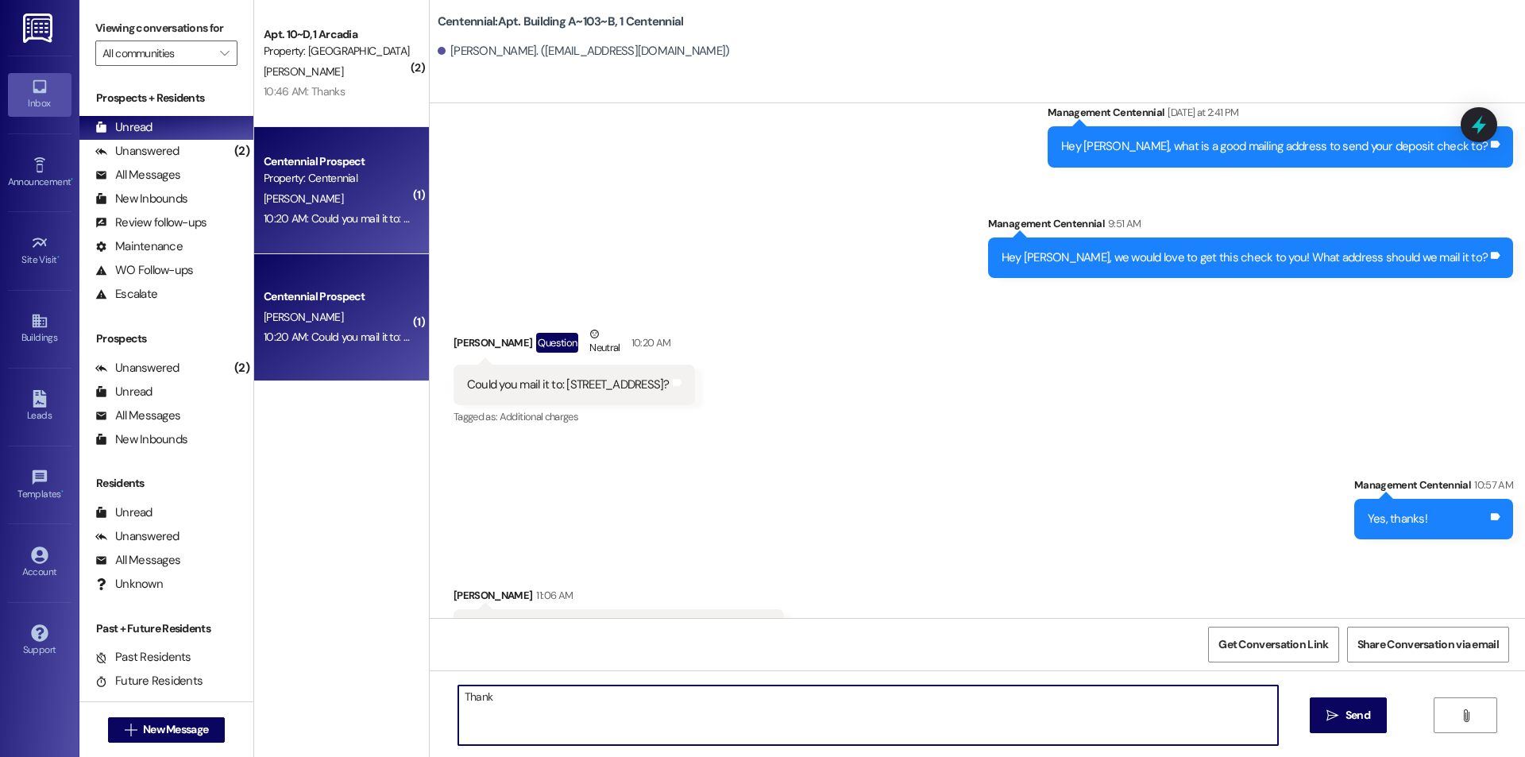
type textarea "Thanks"
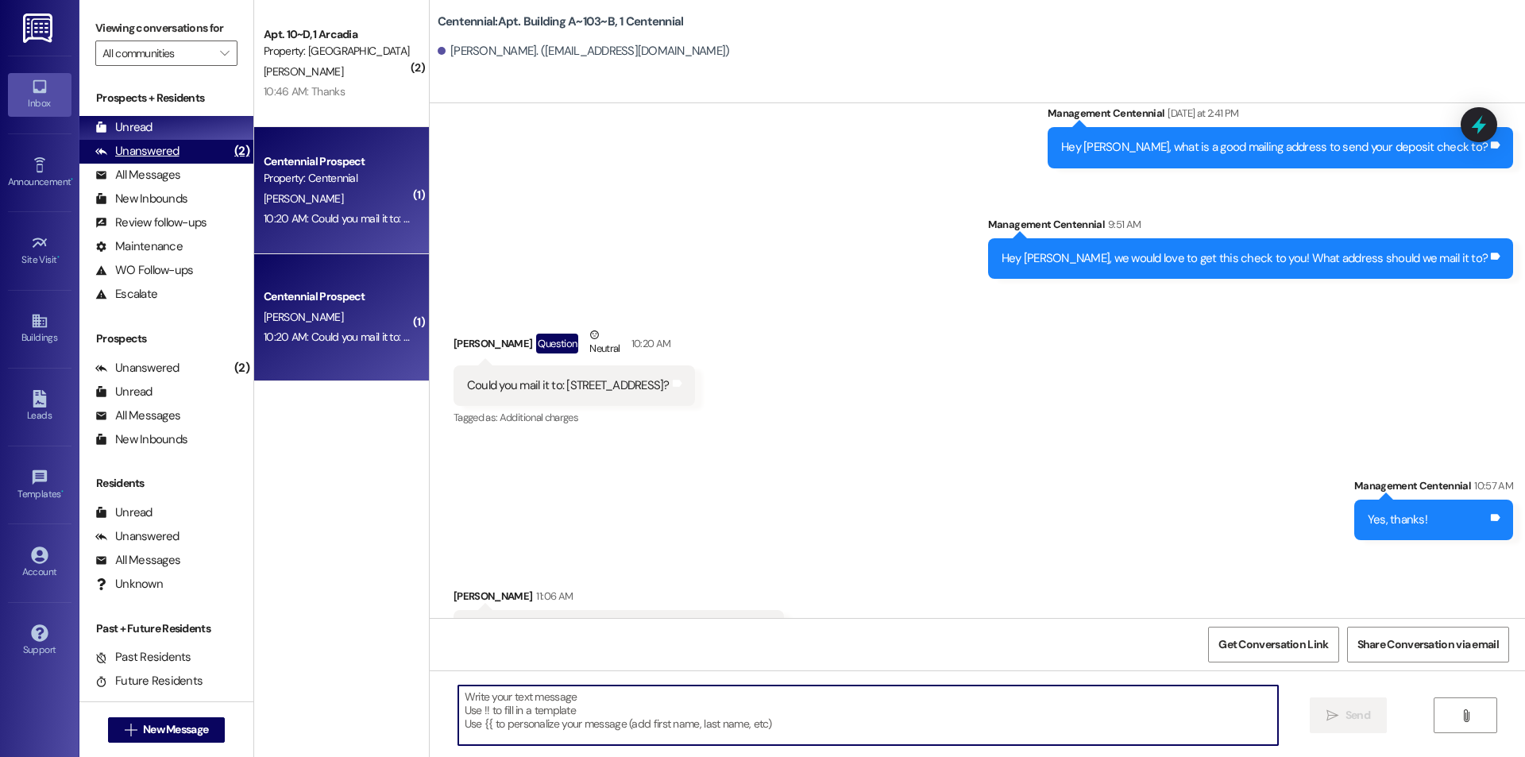
click at [230, 156] on div "(2)" at bounding box center [241, 151] width 23 height 25
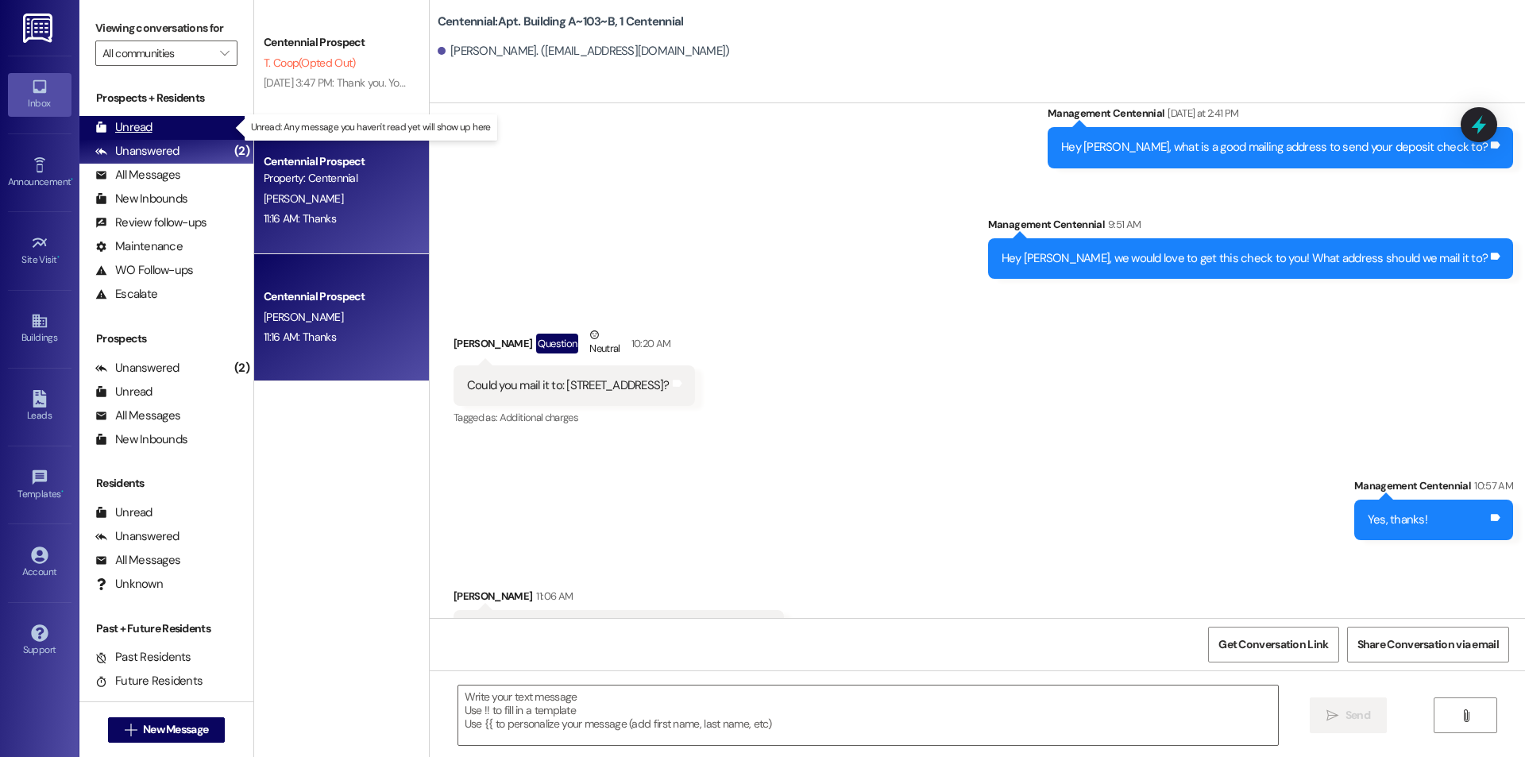
click at [211, 132] on div "Unread (0)" at bounding box center [166, 128] width 174 height 24
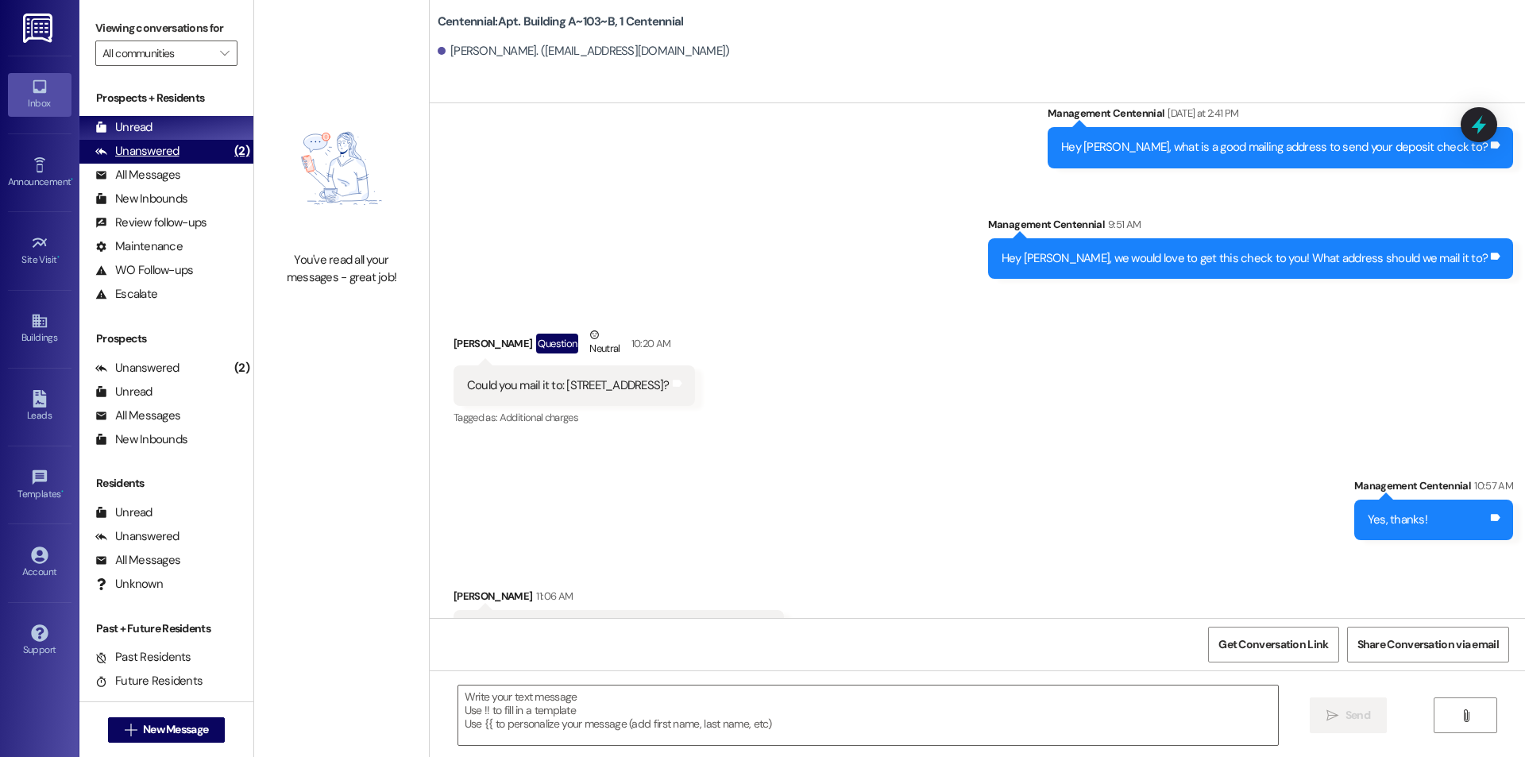
click at [202, 147] on div "Unanswered (2)" at bounding box center [166, 152] width 174 height 24
click at [205, 136] on div "Unread (0)" at bounding box center [166, 128] width 174 height 24
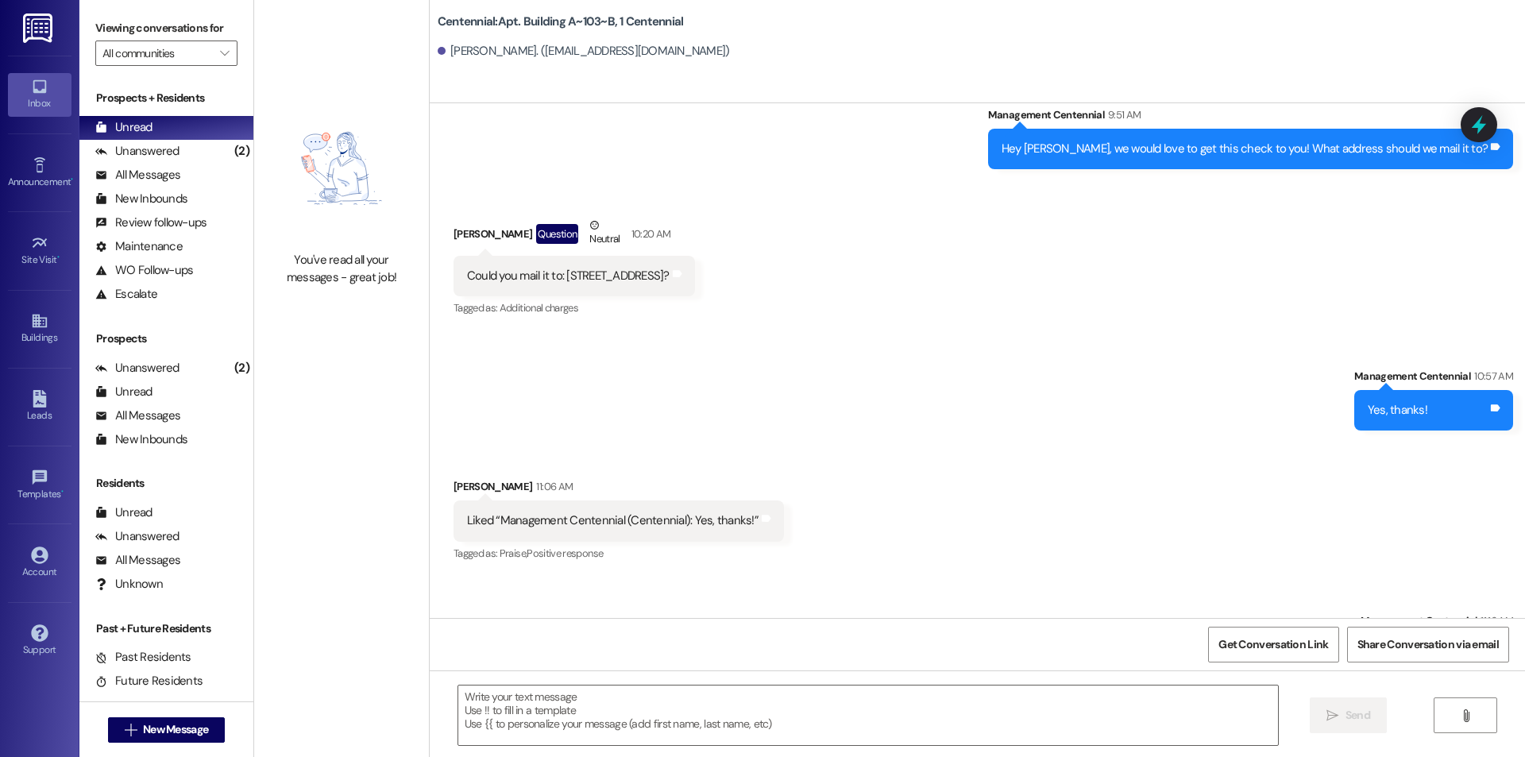
scroll to position [10862, 0]
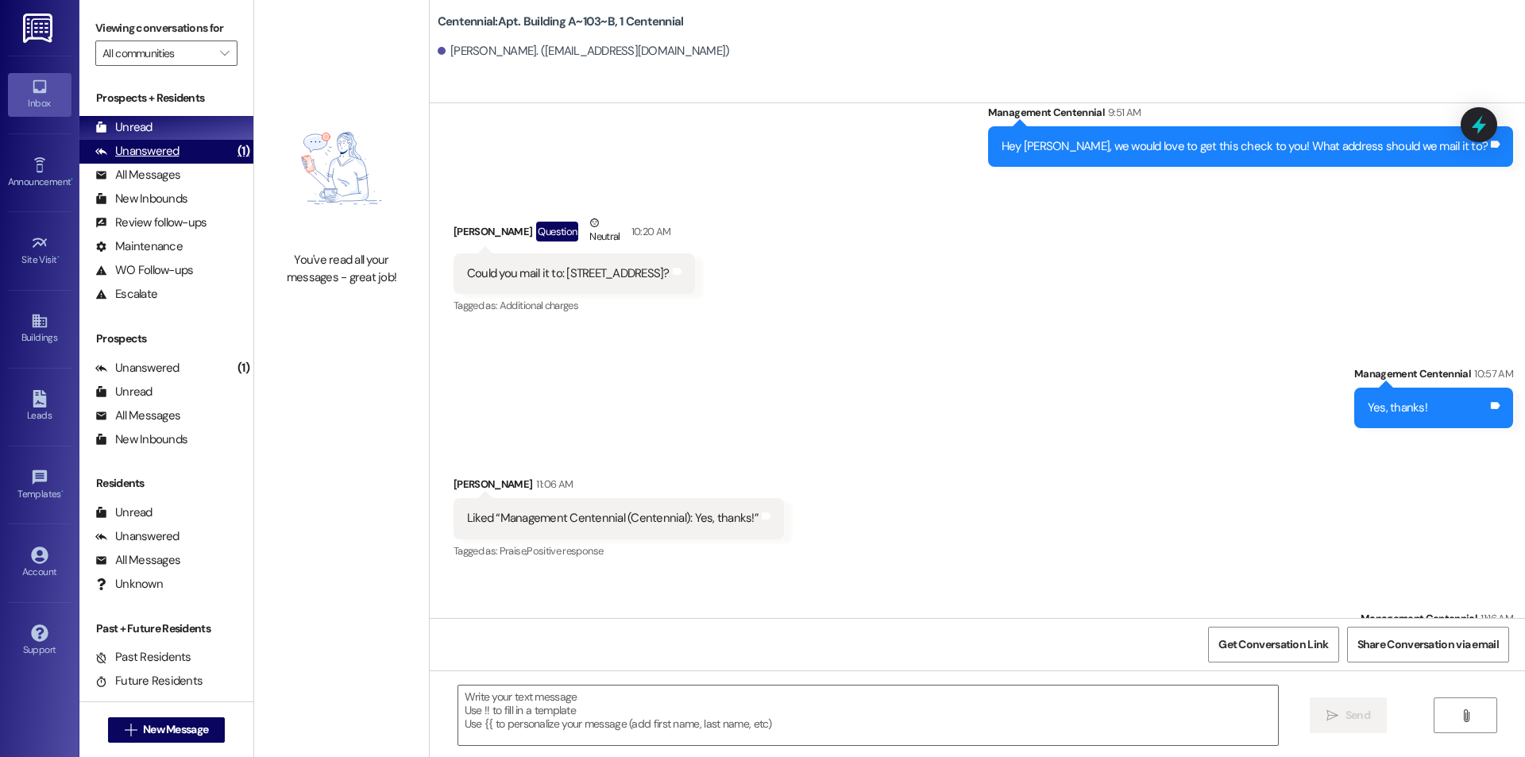
click at [189, 149] on div "Unanswered (1)" at bounding box center [166, 152] width 174 height 24
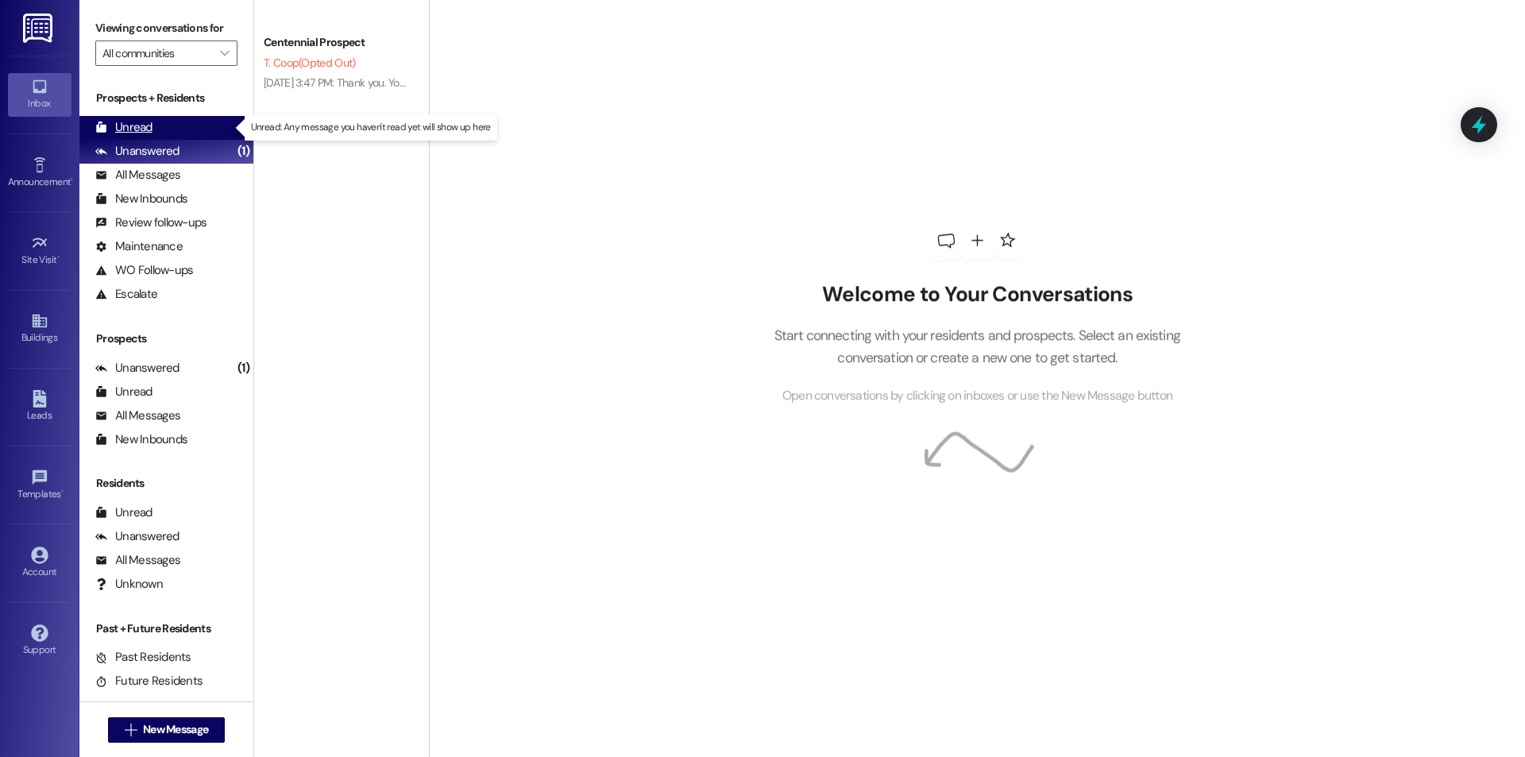
click at [186, 132] on div "Unread (0)" at bounding box center [166, 128] width 174 height 24
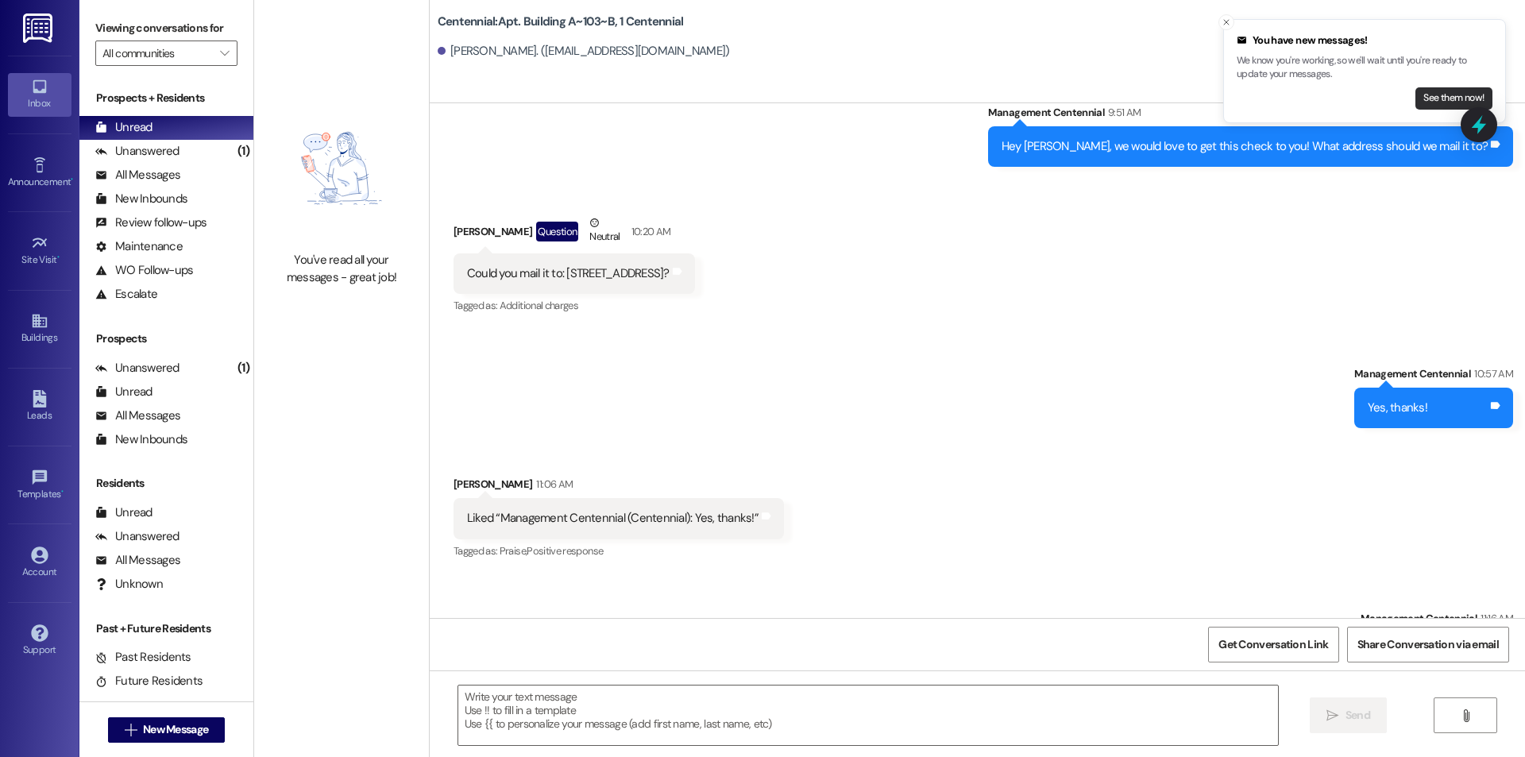
click at [1436, 94] on button "See them now!" at bounding box center [1453, 98] width 77 height 22
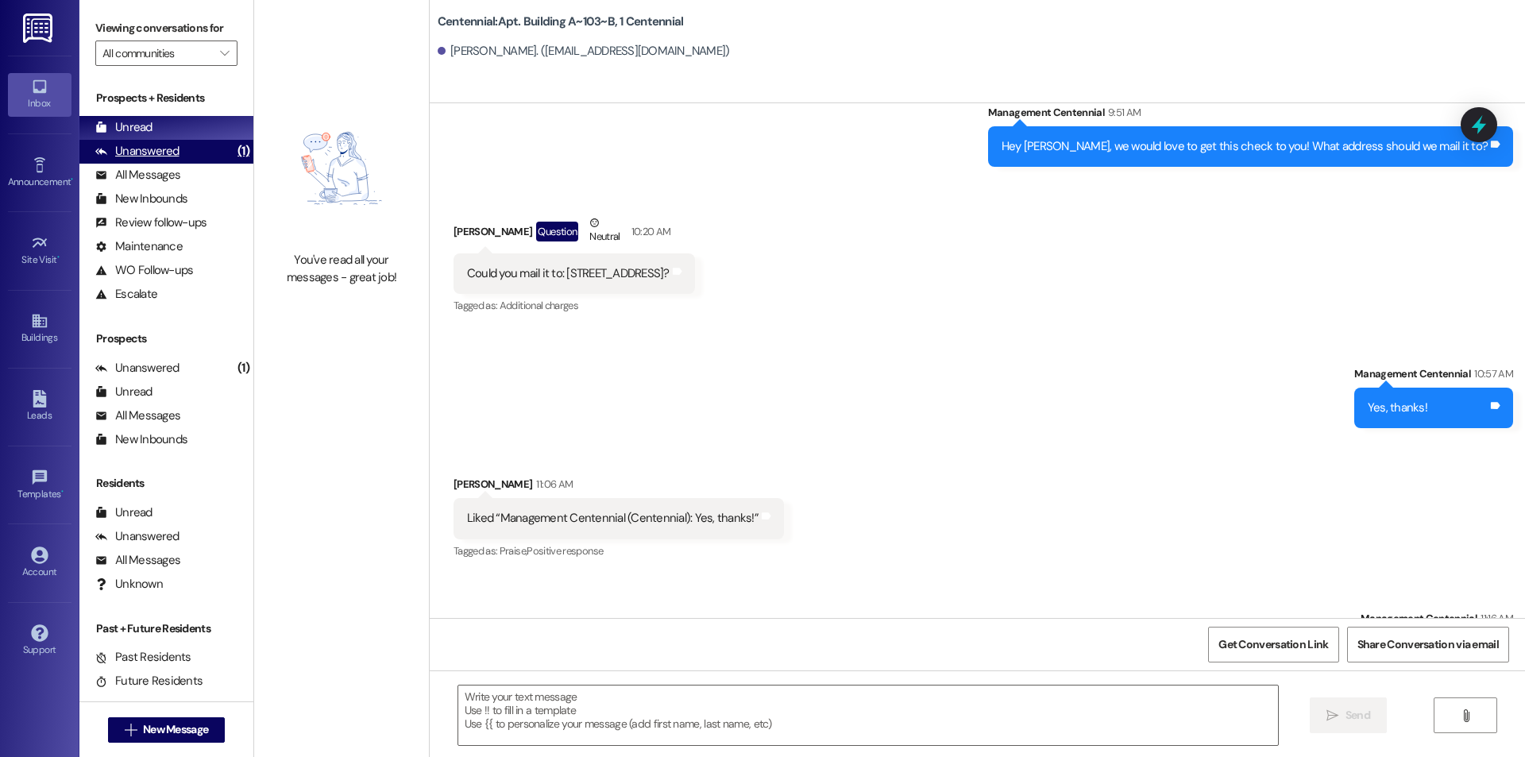
click at [174, 147] on div "Unanswered" at bounding box center [137, 151] width 84 height 17
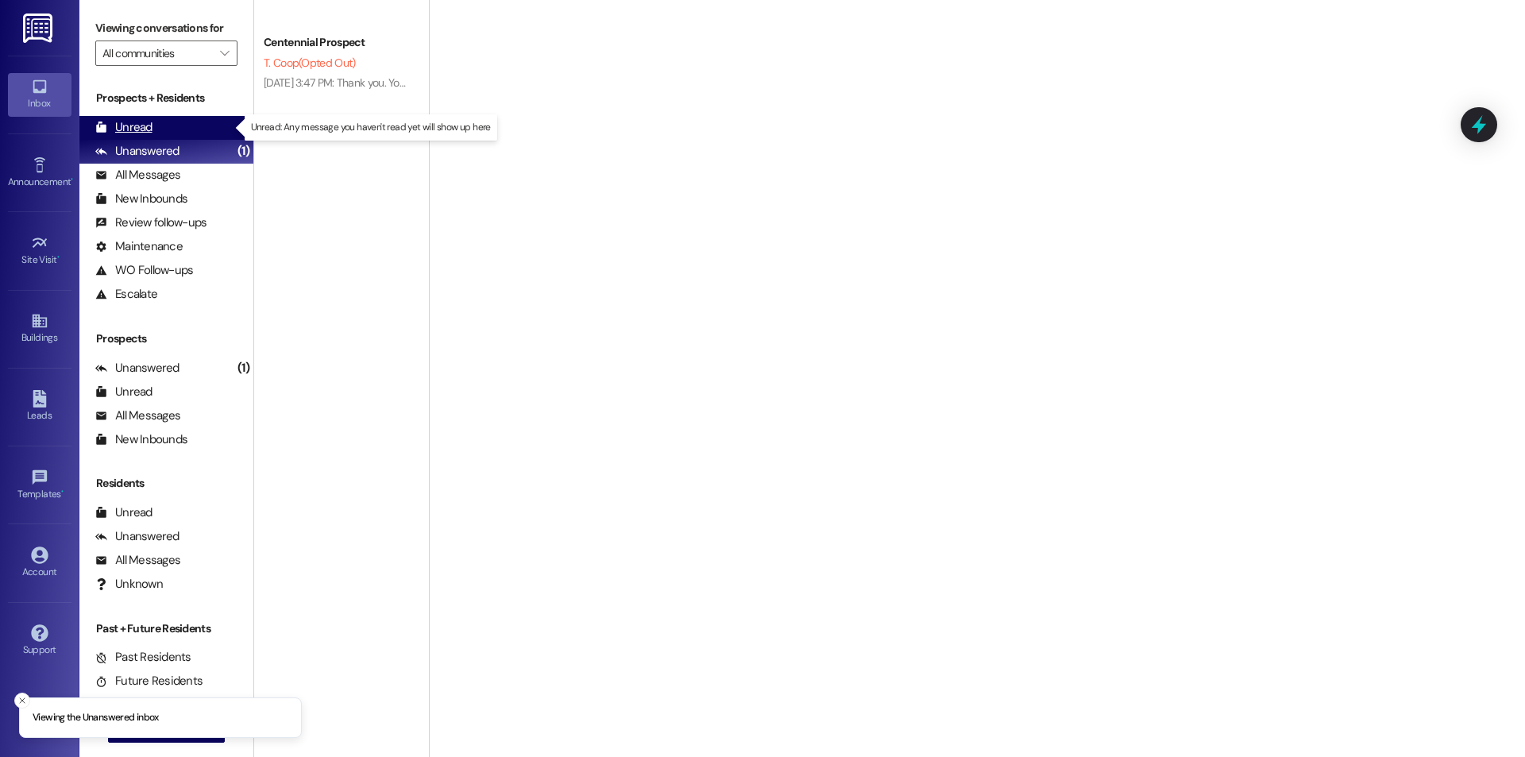
click at [171, 137] on div "Unread (0)" at bounding box center [166, 128] width 174 height 24
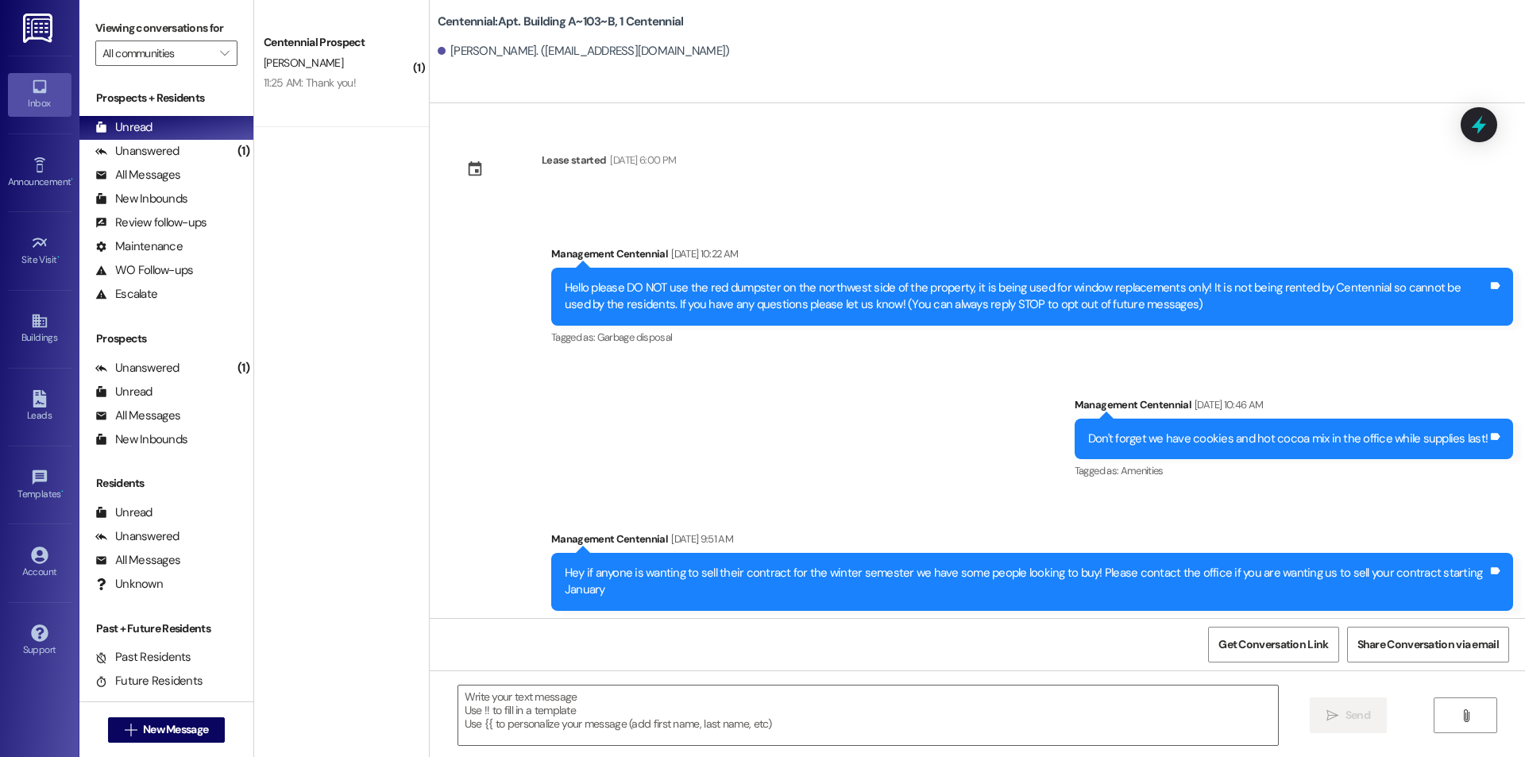
scroll to position [10750, 0]
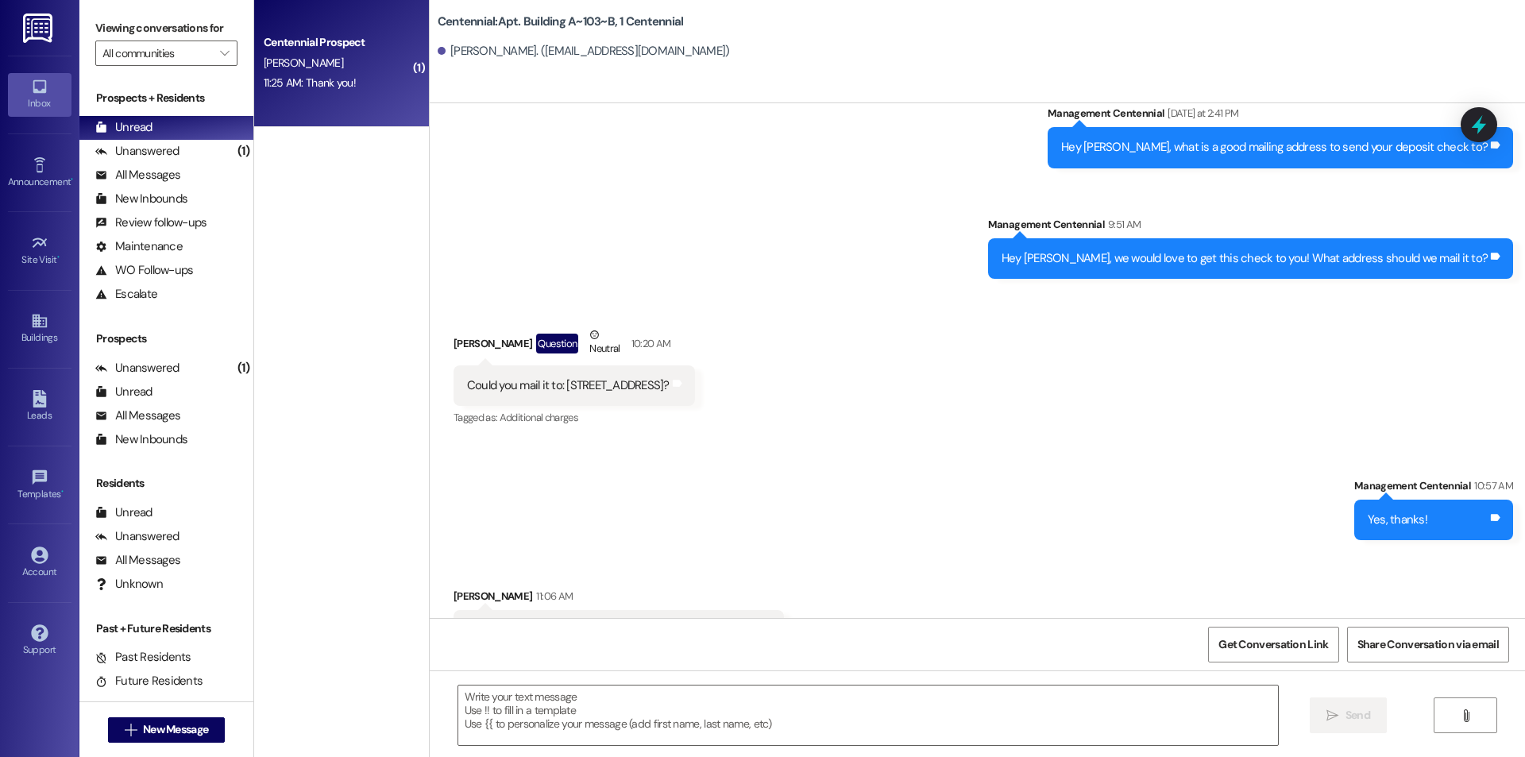
click at [303, 90] on div "11:25 AM: Thank you! 11:25 AM: Thank you!" at bounding box center [310, 82] width 92 height 14
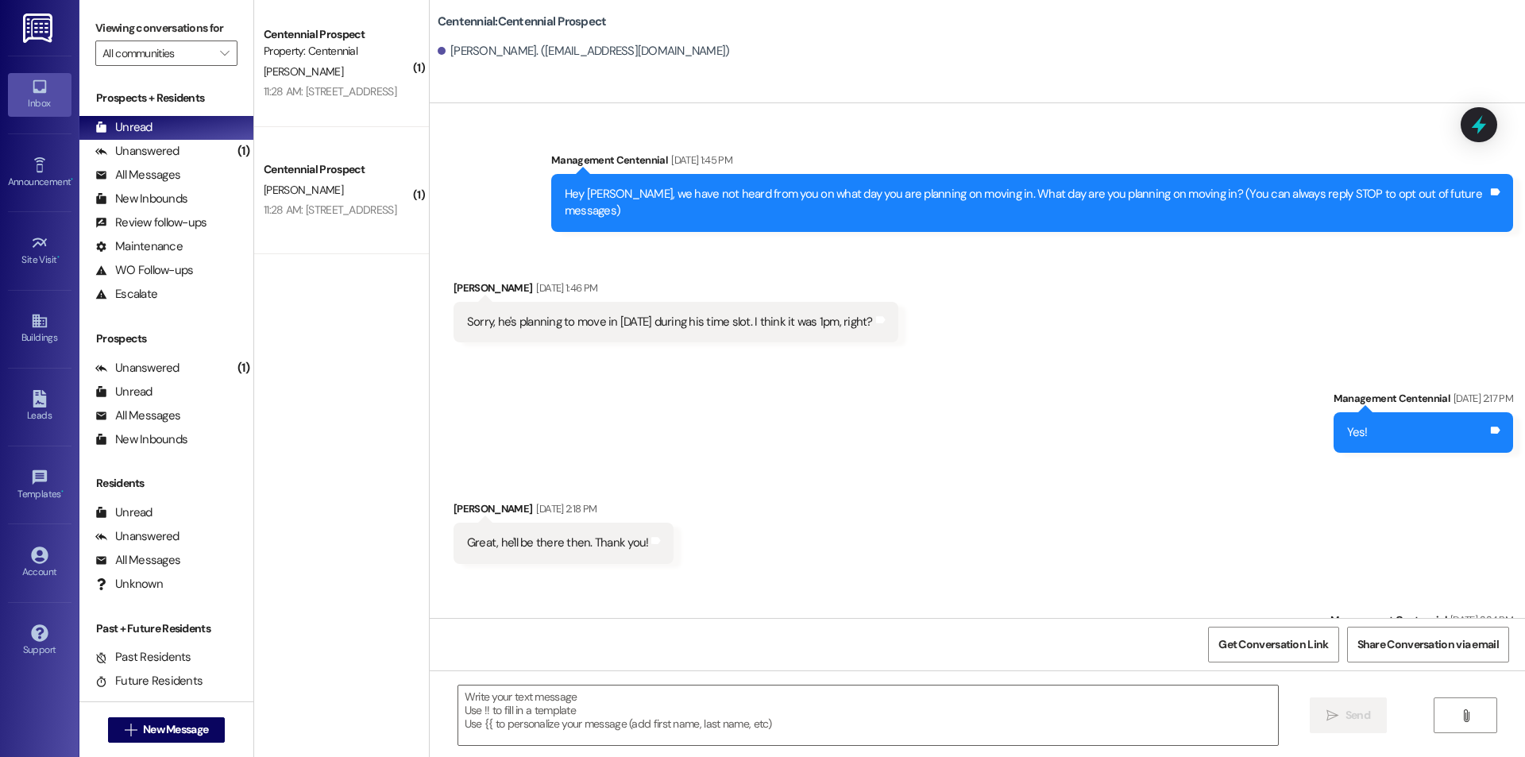
scroll to position [272, 0]
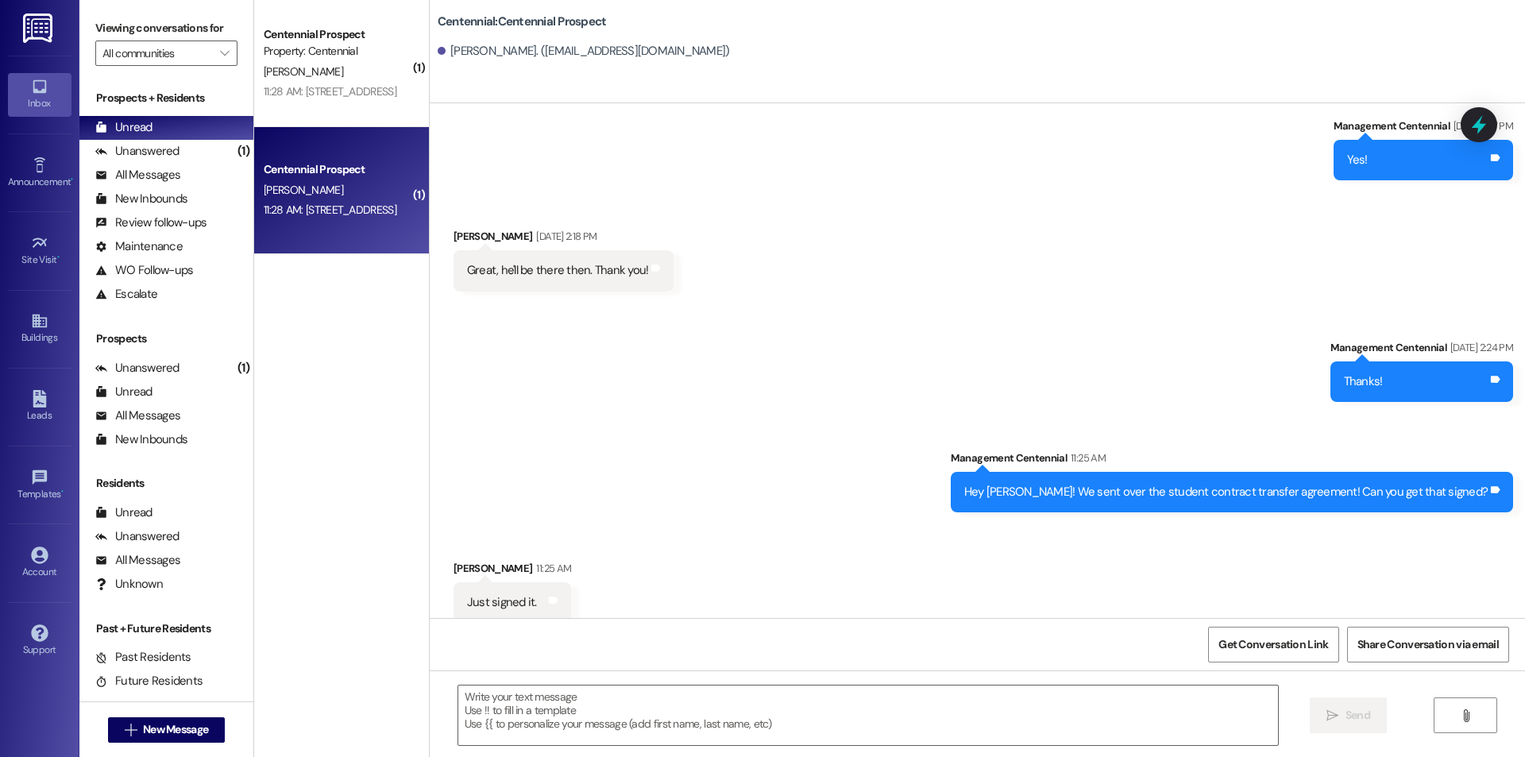
click at [306, 207] on div "11:28 AM: [STREET_ADDRESS] 11:28 AM: [GEOGRAPHIC_DATA] 83271" at bounding box center [330, 209] width 133 height 14
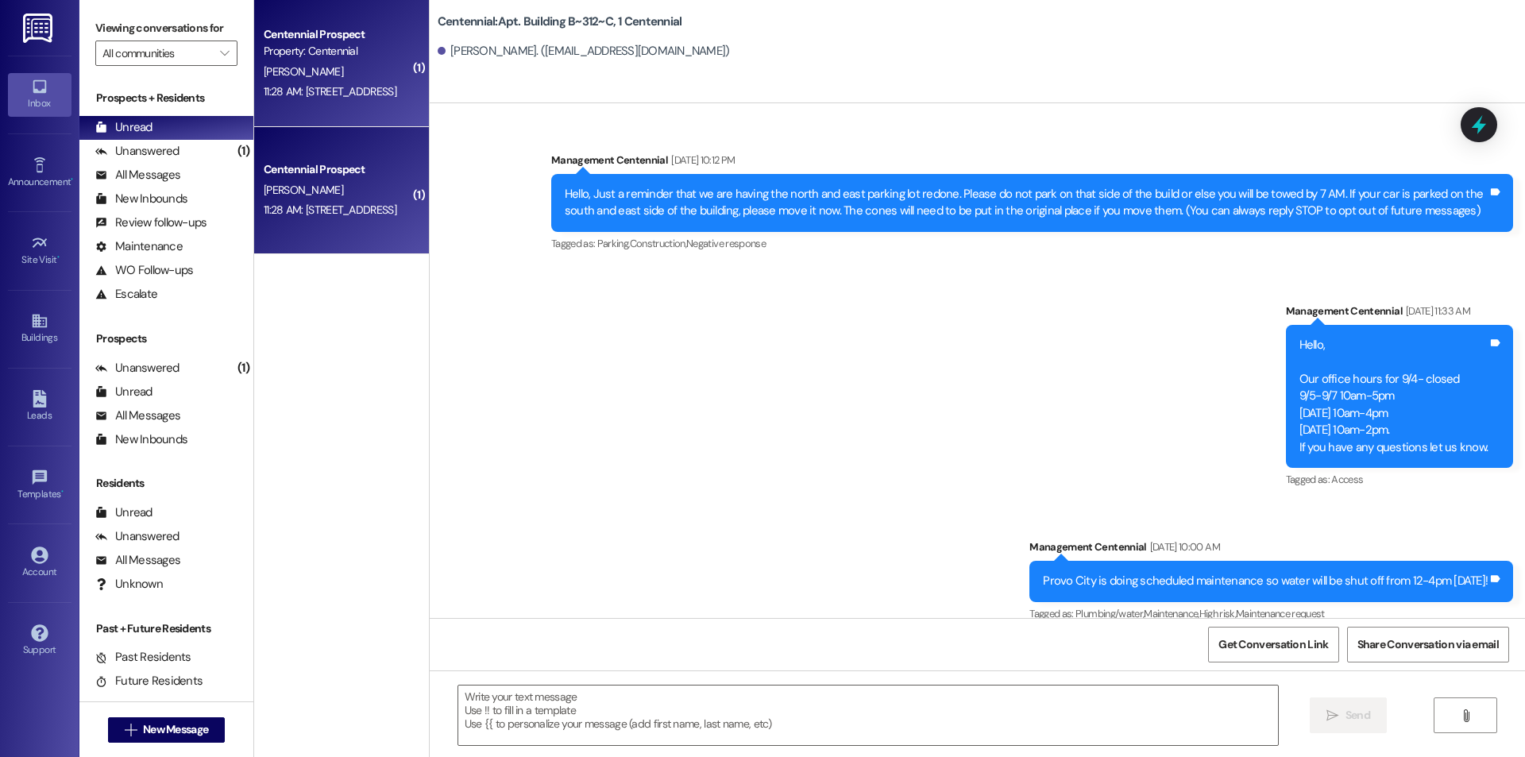
scroll to position [26494, 0]
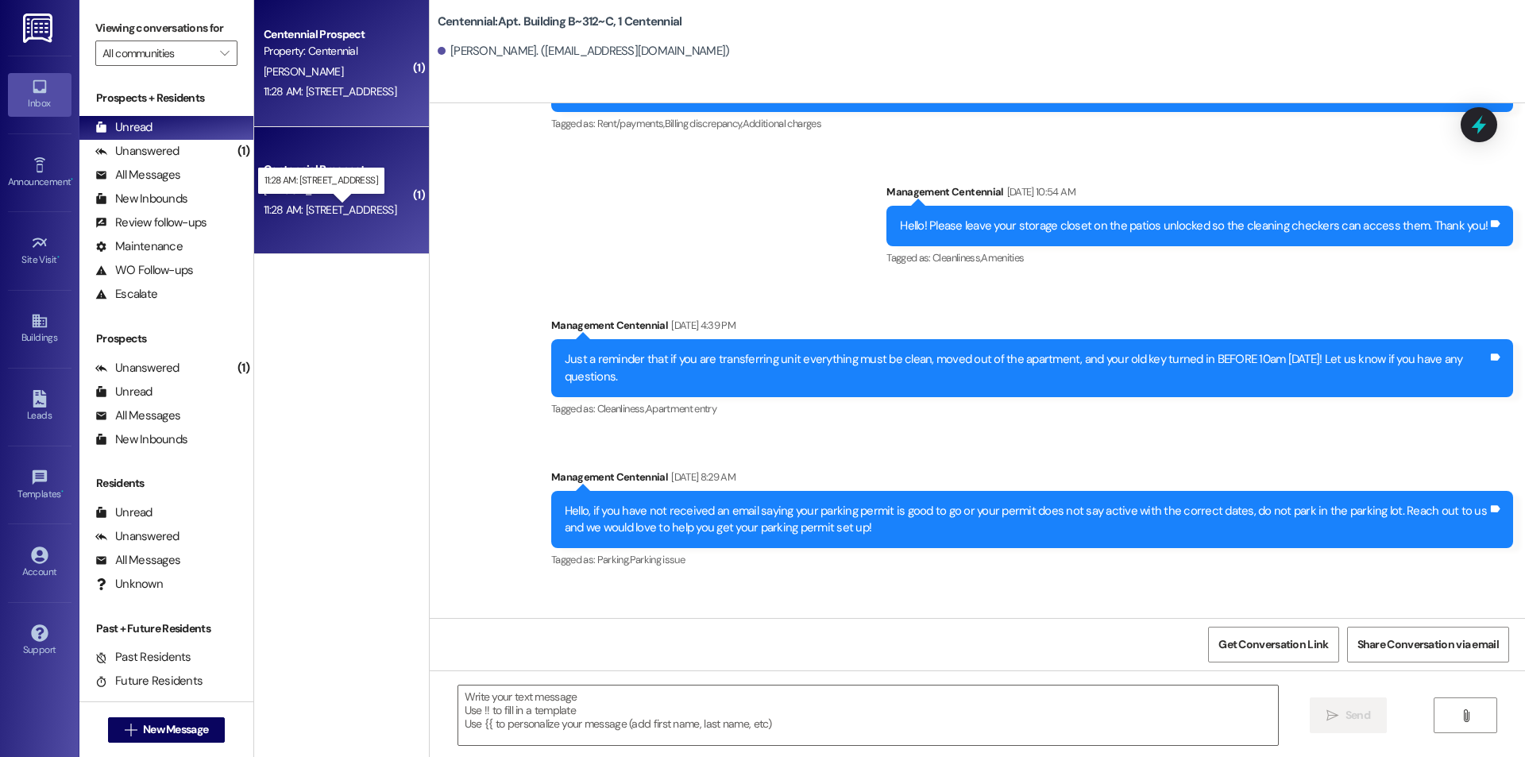
click at [343, 210] on div "11:28 AM: [STREET_ADDRESS] 11:28 AM: [GEOGRAPHIC_DATA] 83271" at bounding box center [330, 209] width 133 height 14
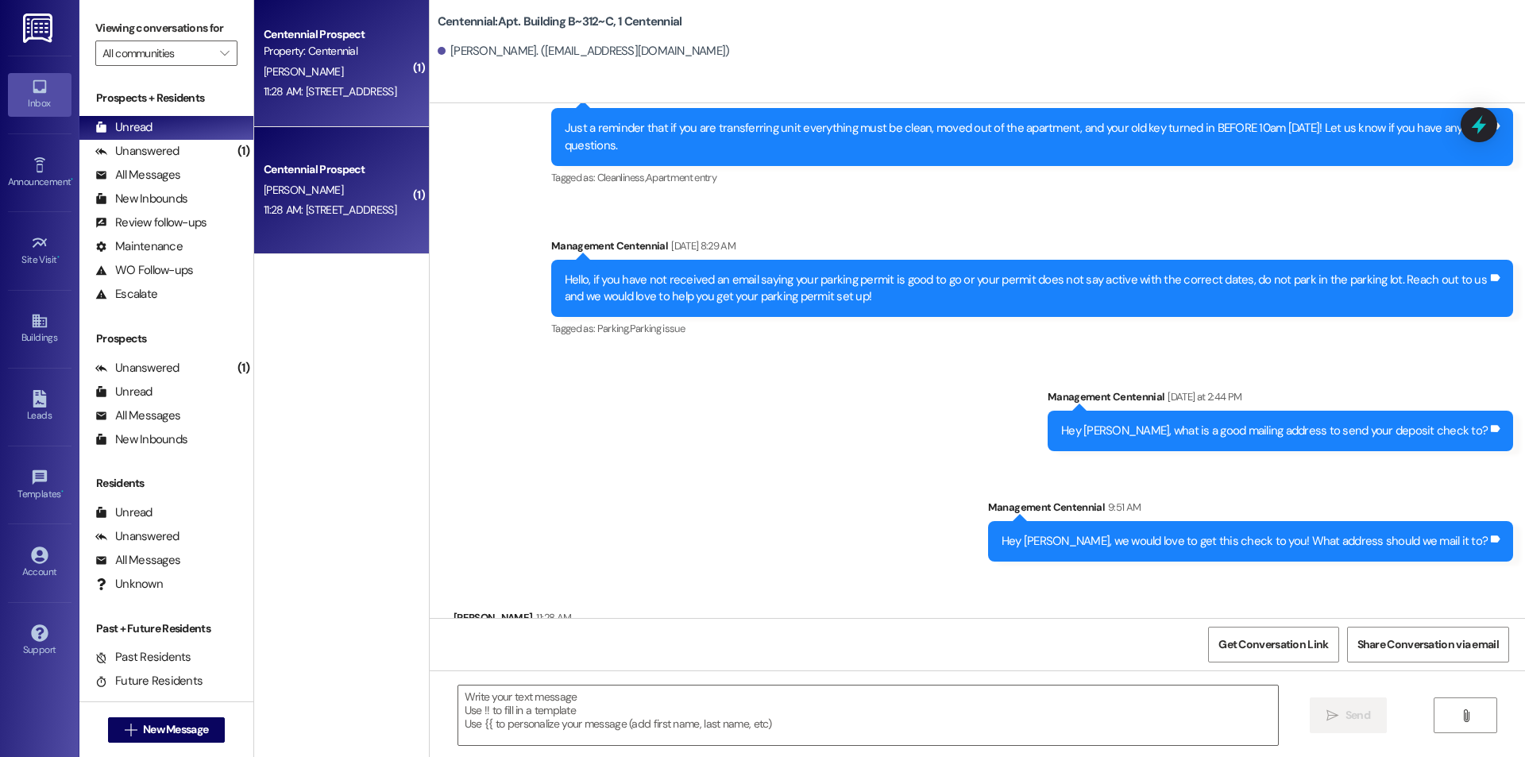
scroll to position [26730, 0]
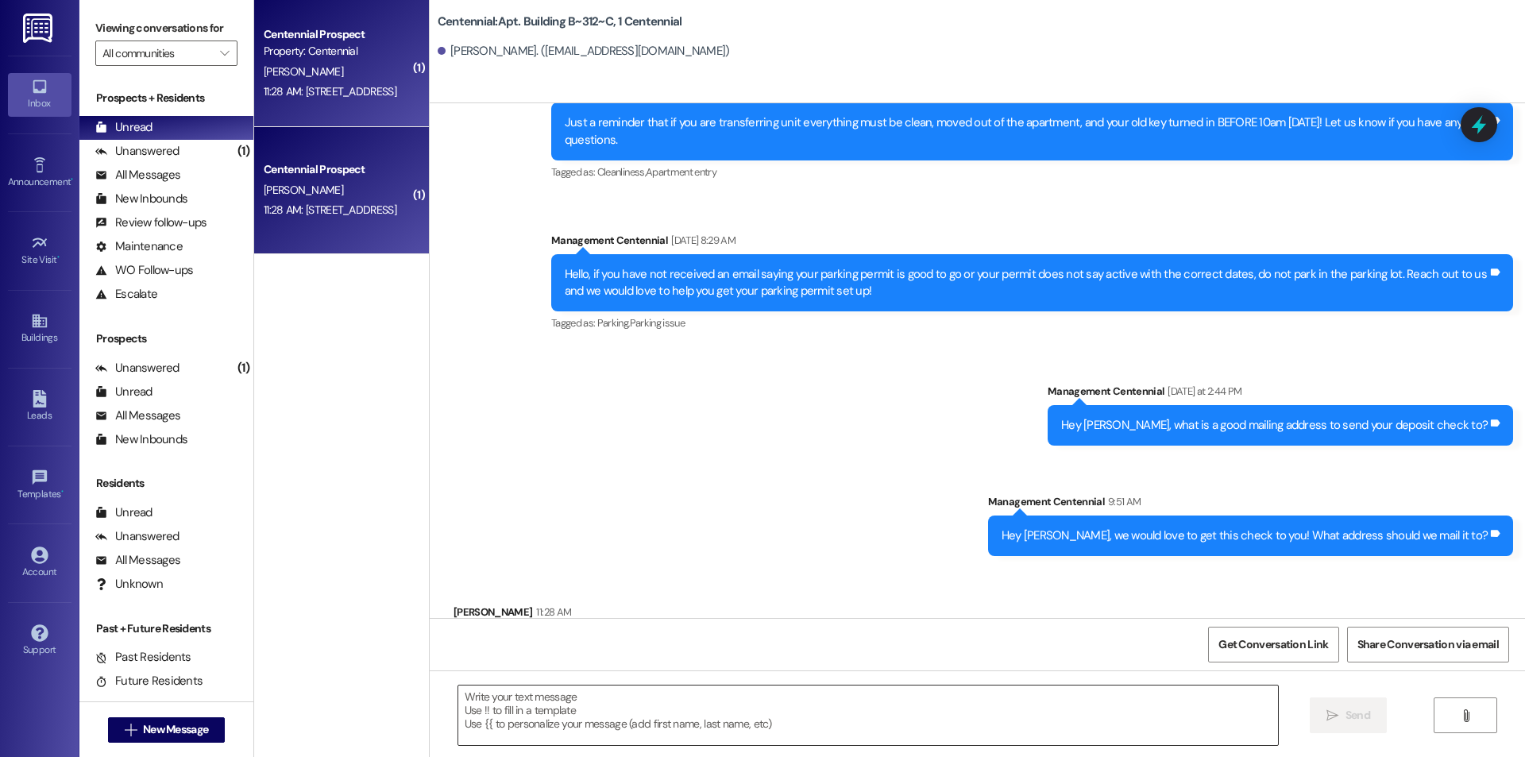
click at [590, 705] on textarea at bounding box center [867, 715] width 819 height 60
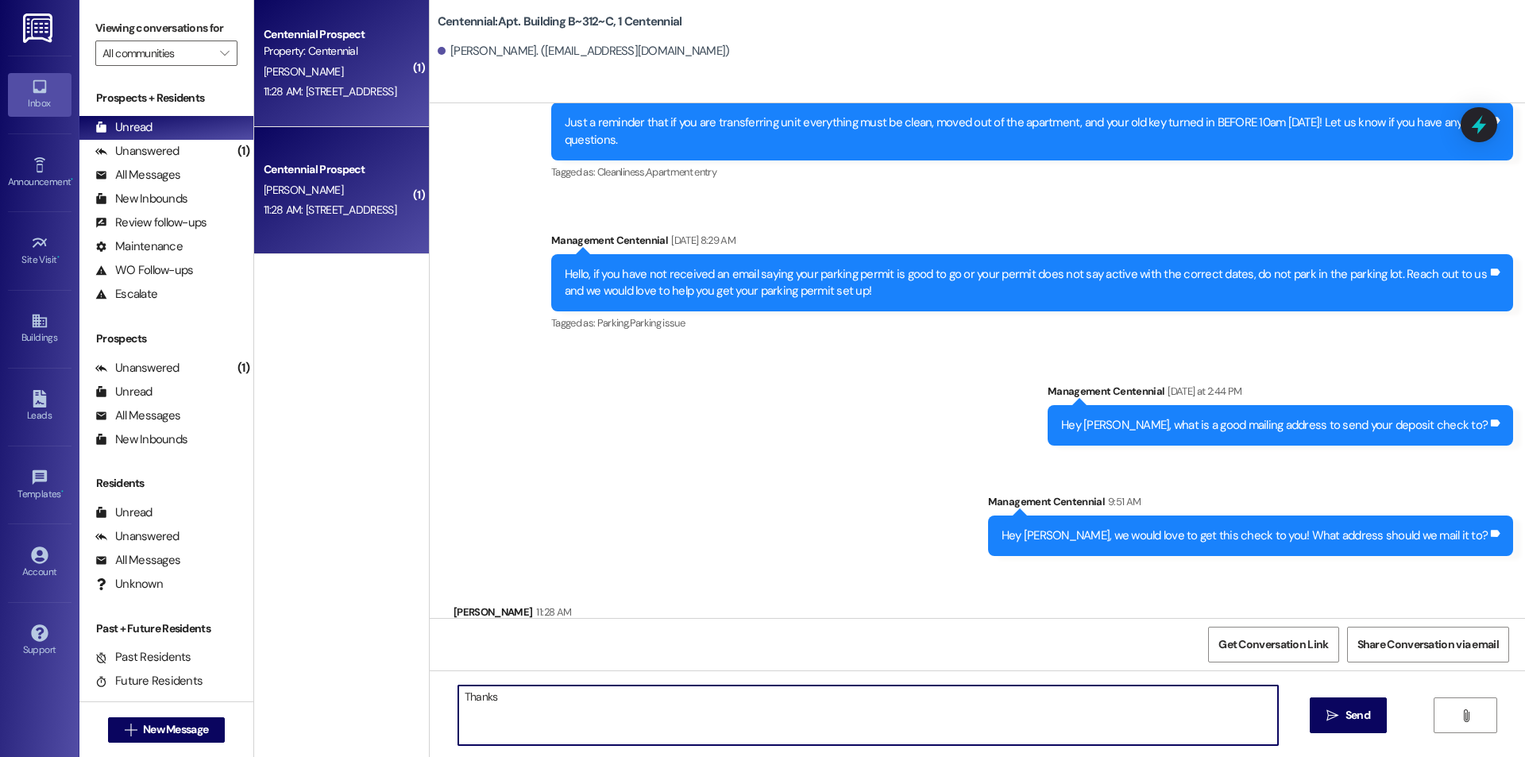
type textarea "Thanks!"
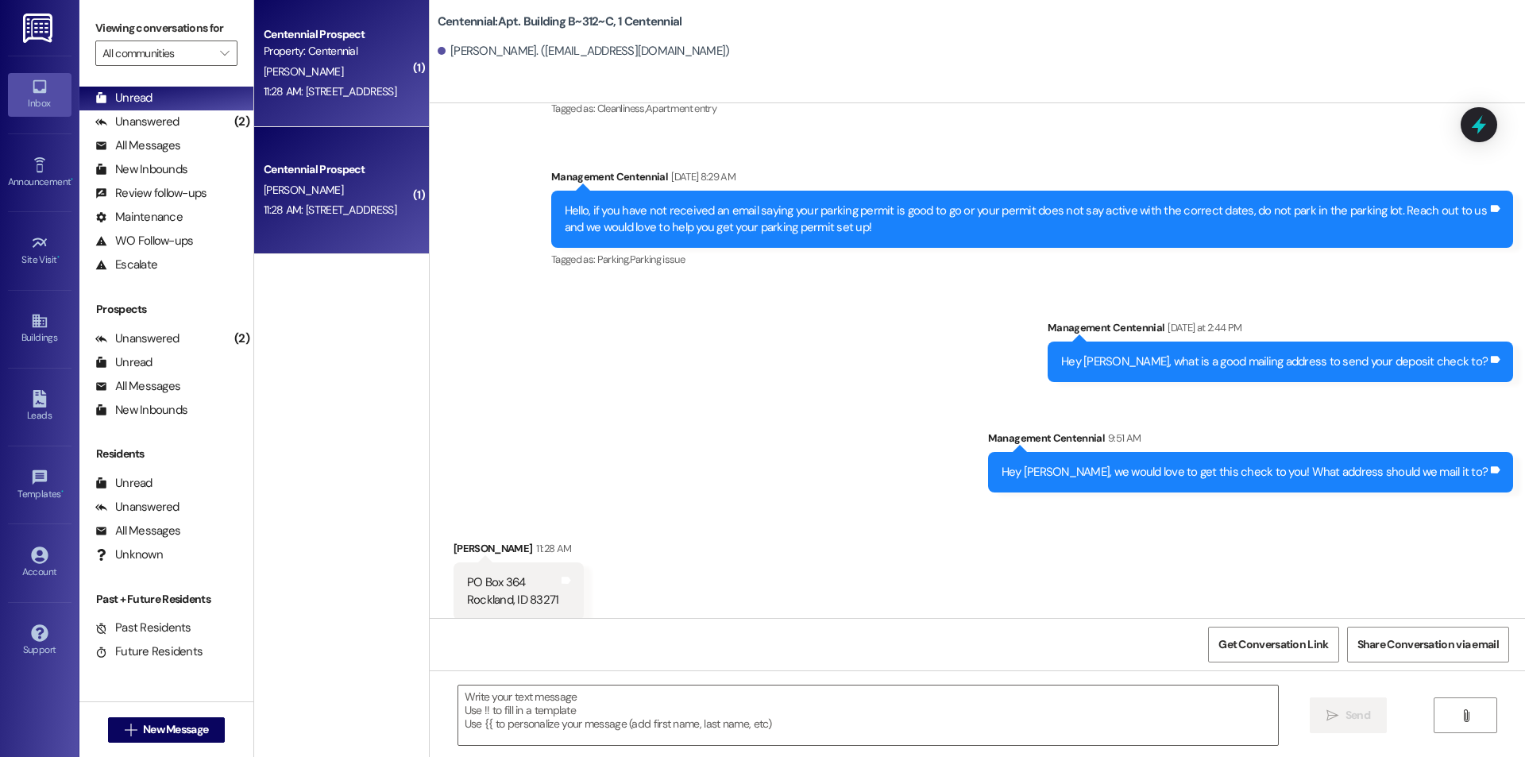
scroll to position [26841, 0]
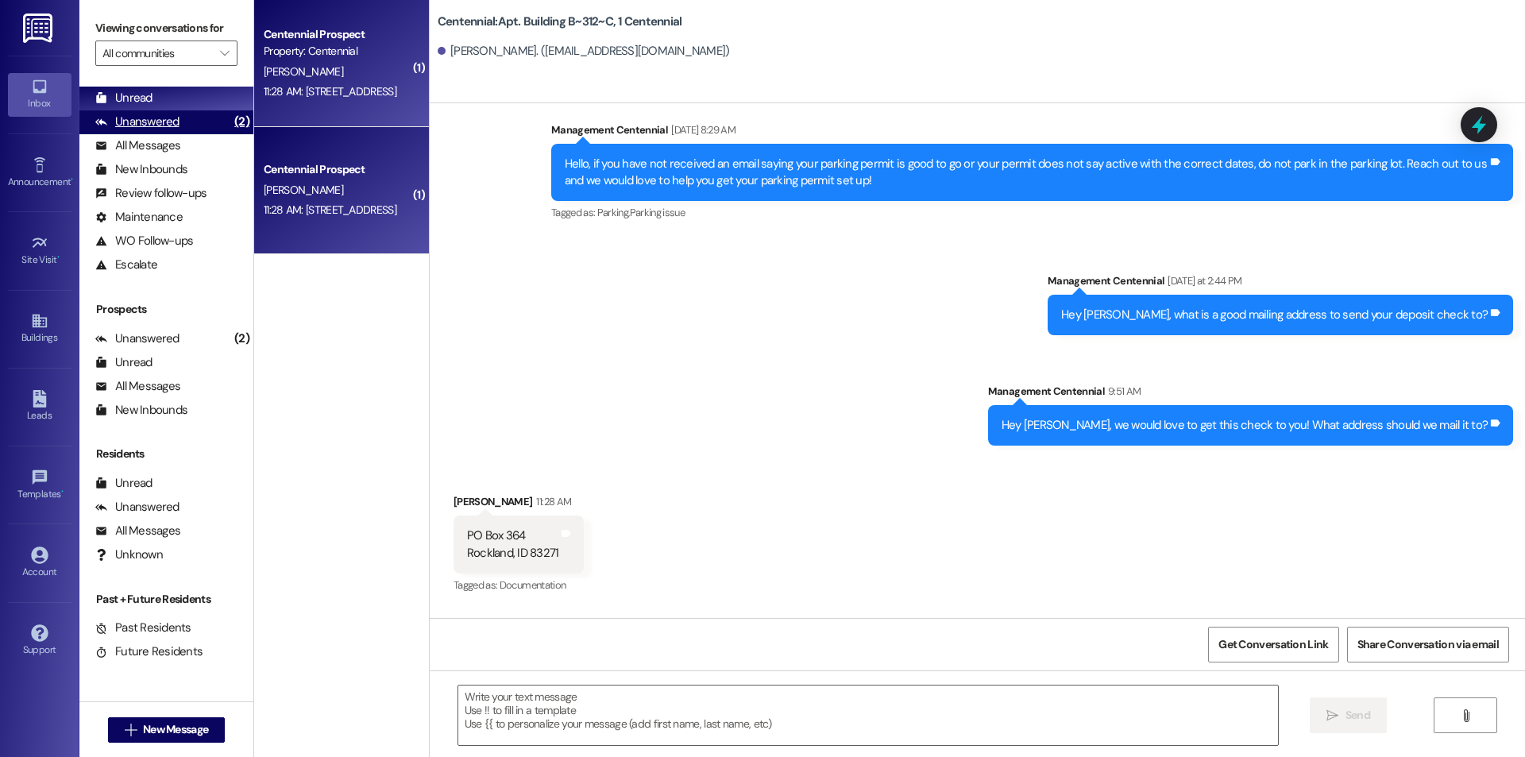
drag, startPoint x: 214, startPoint y: 129, endPoint x: 219, endPoint y: 101, distance: 28.3
click at [230, 128] on div "(2)" at bounding box center [241, 122] width 23 height 25
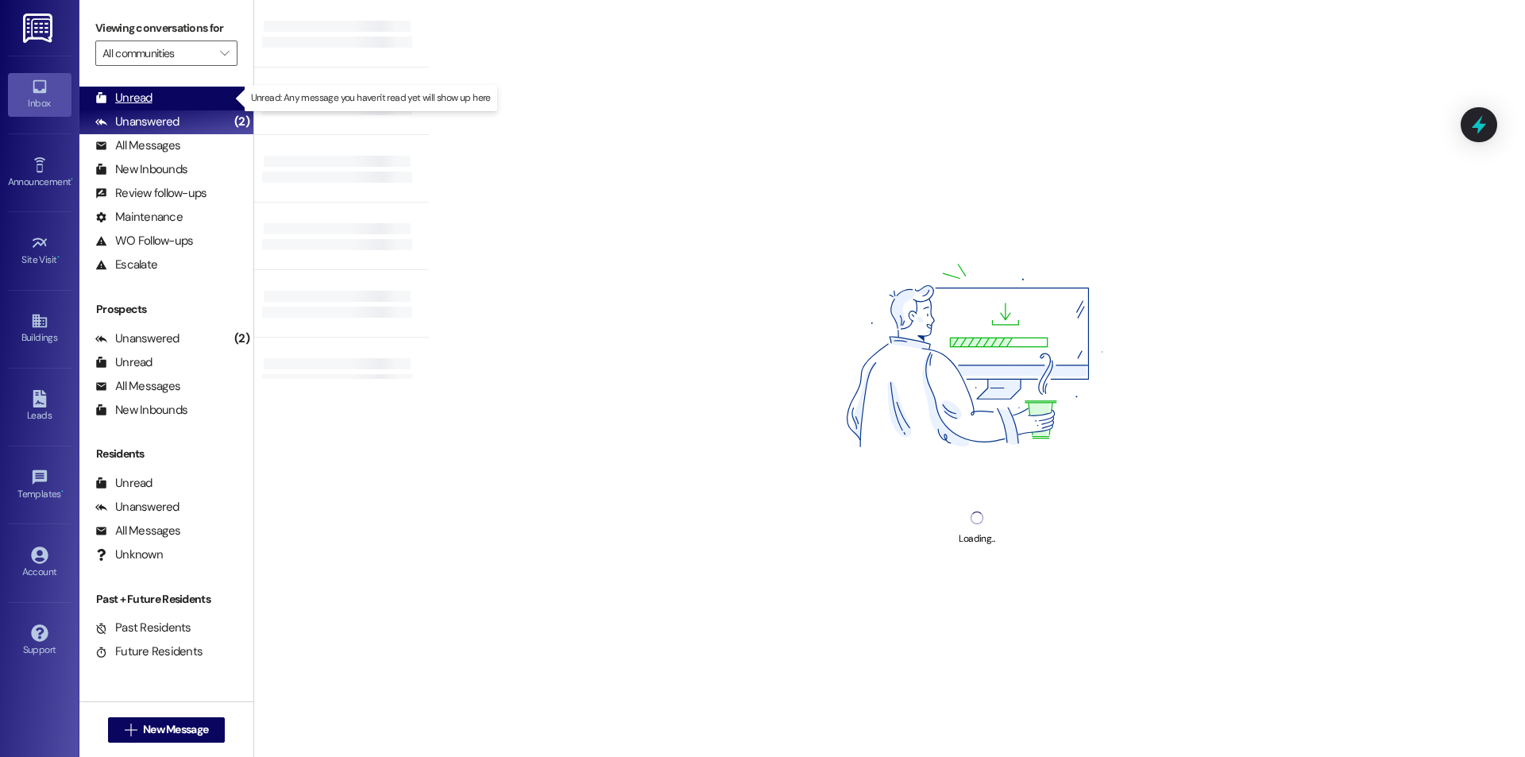
click at [219, 101] on div "Unread (0)" at bounding box center [166, 99] width 174 height 24
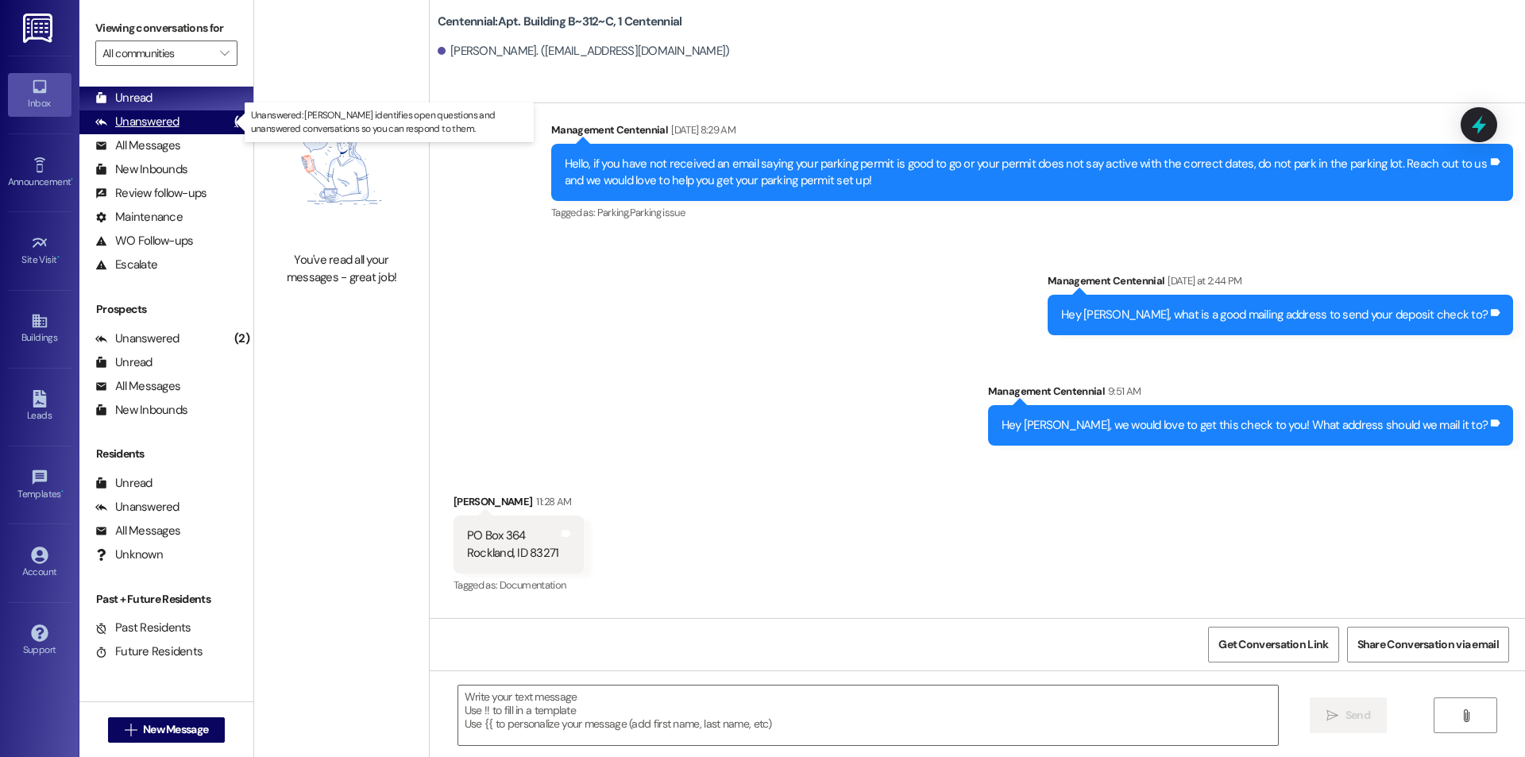
click at [230, 122] on div "(2)" at bounding box center [241, 122] width 23 height 25
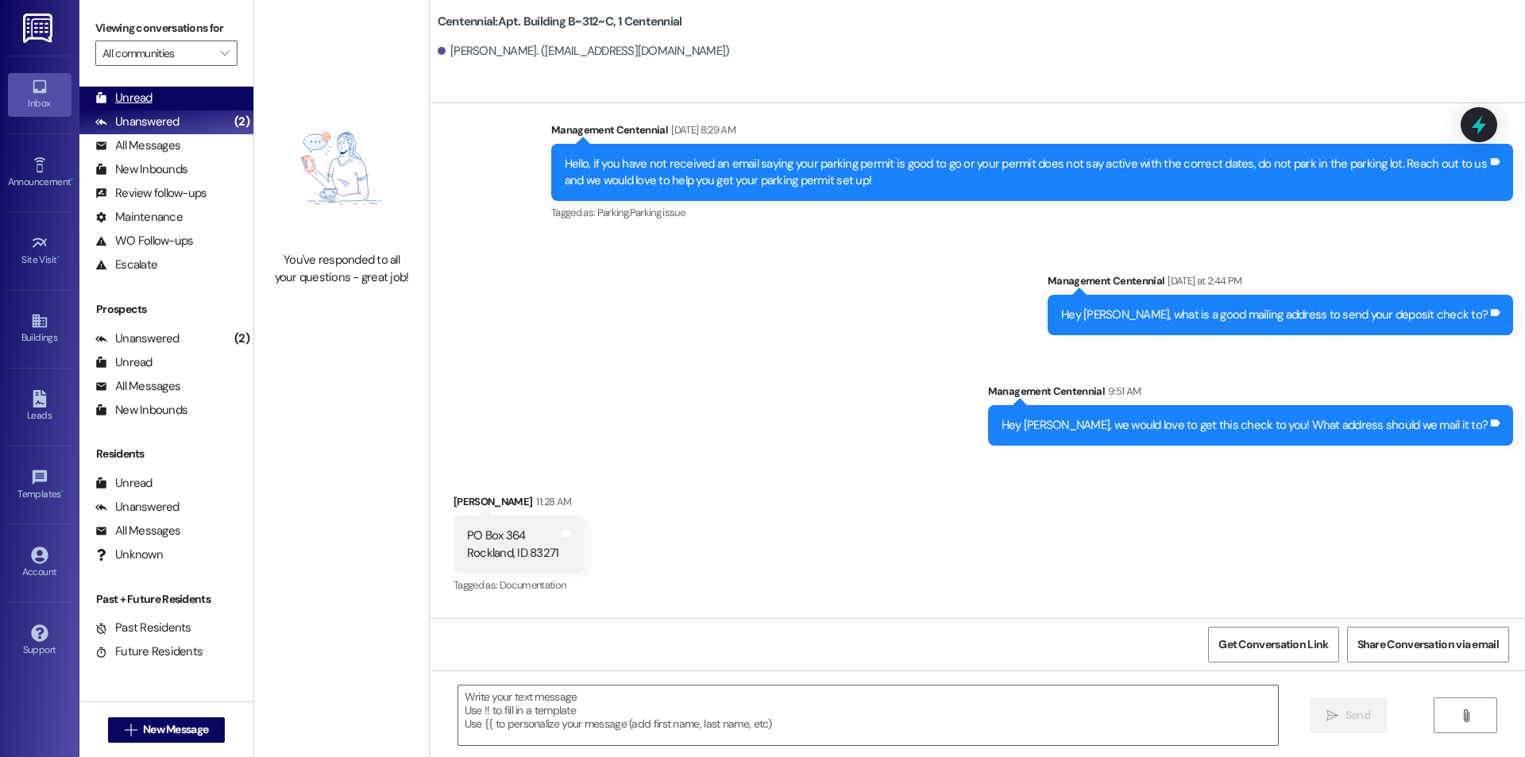
click at [200, 97] on div "Unread (0)" at bounding box center [166, 99] width 174 height 24
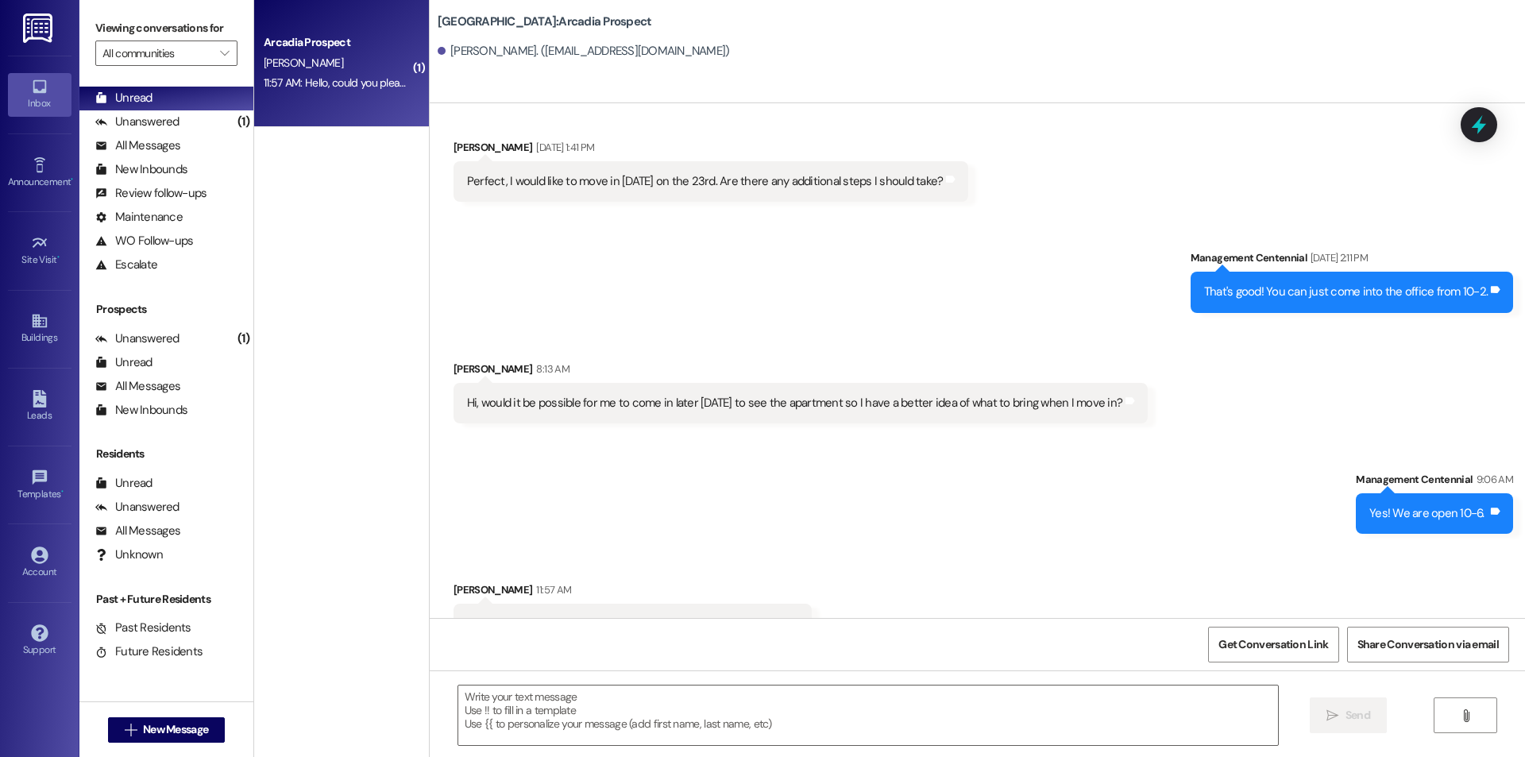
scroll to position [3314, 0]
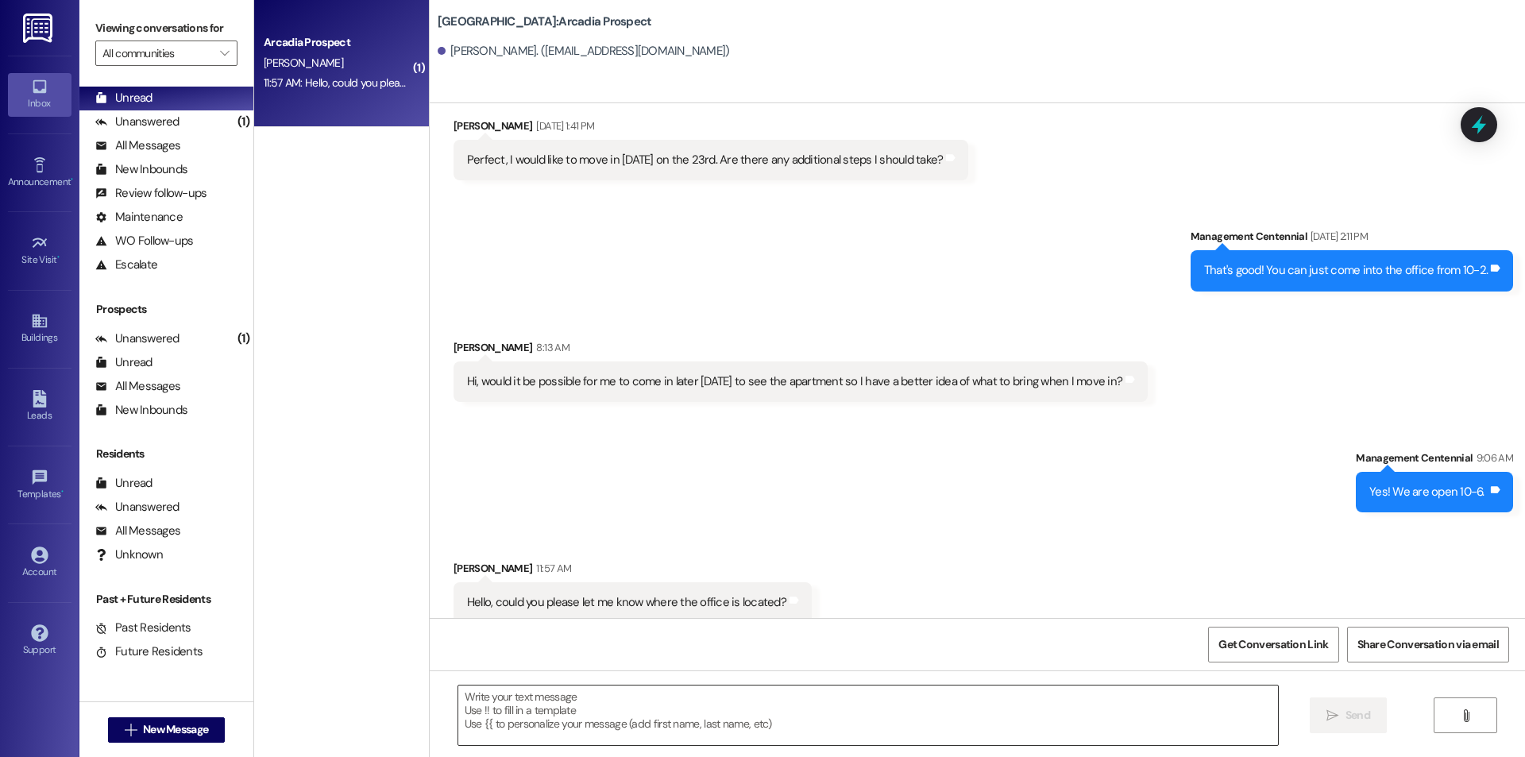
click at [654, 696] on textarea at bounding box center [867, 715] width 819 height 60
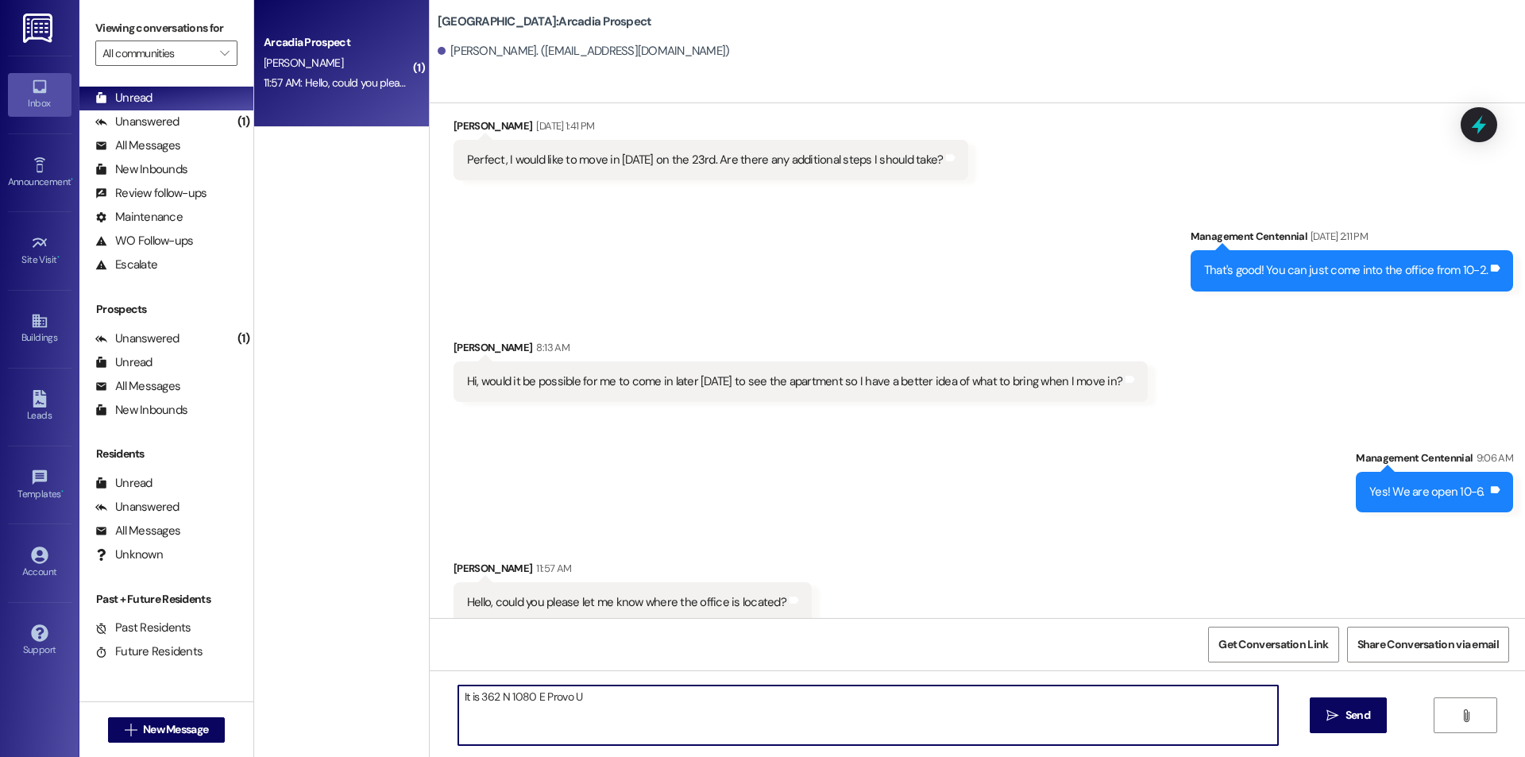
type textarea "It is 362 N 1080 E Provo UT"
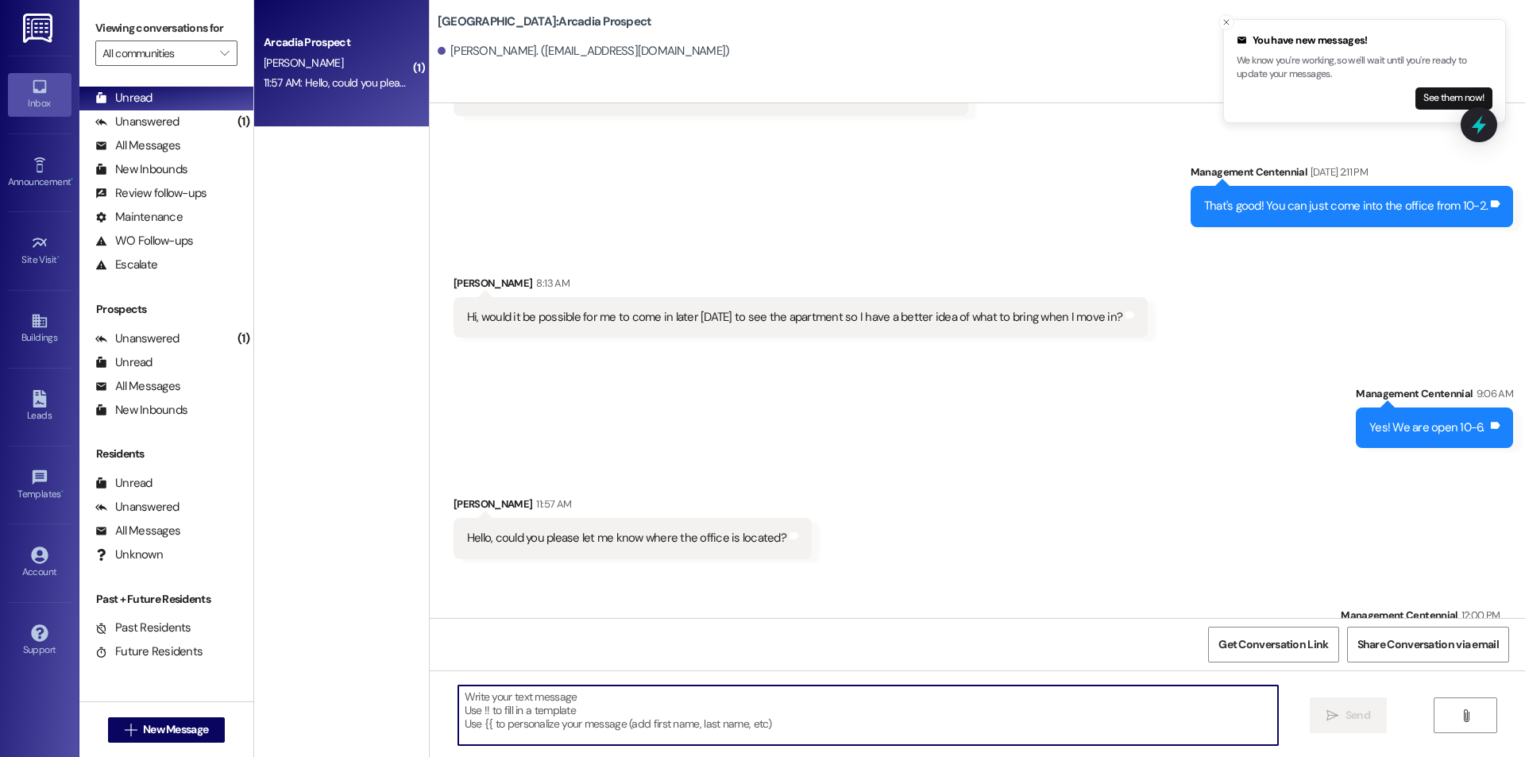
scroll to position [3426, 0]
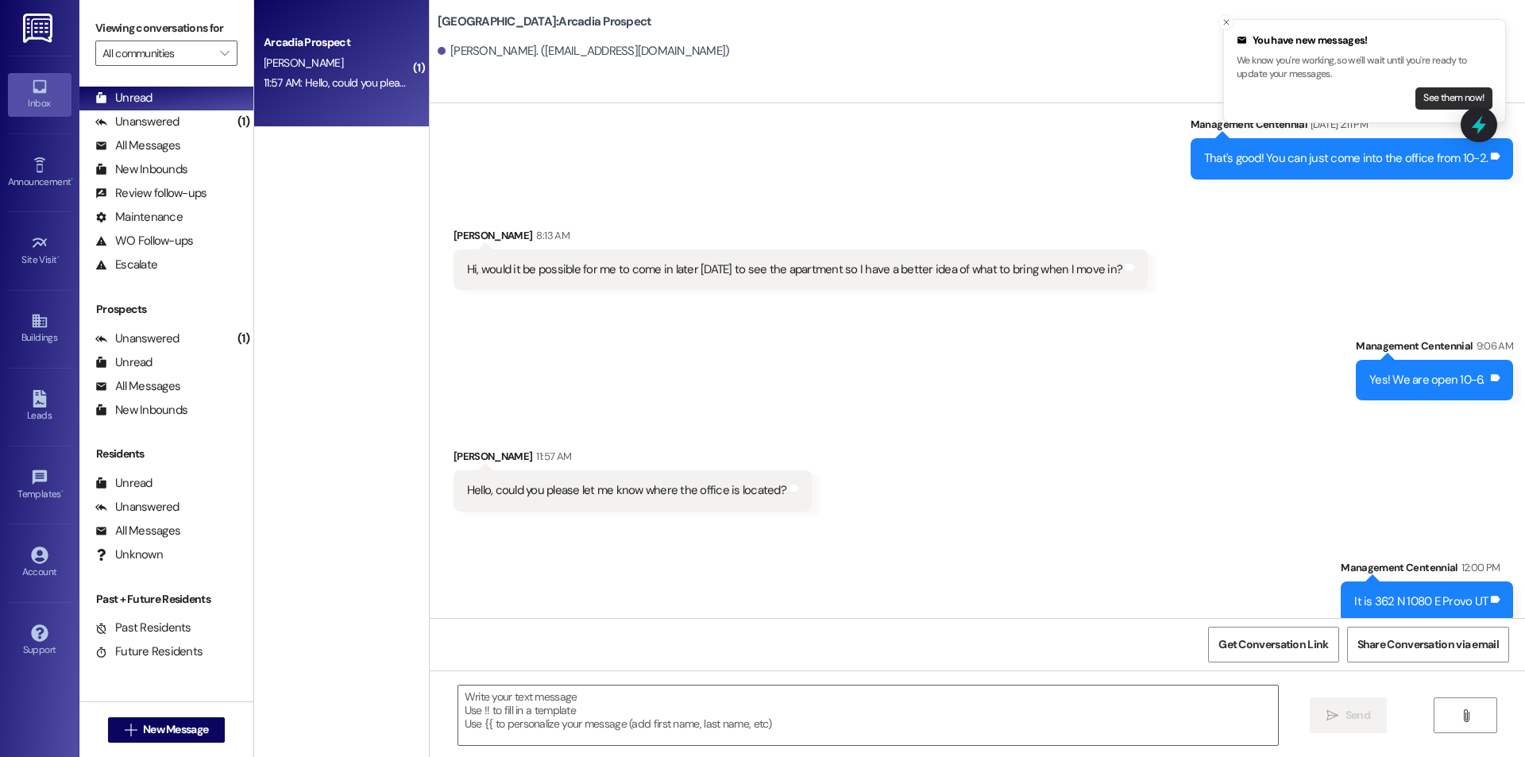
click at [1439, 100] on button "See them now!" at bounding box center [1453, 98] width 77 height 22
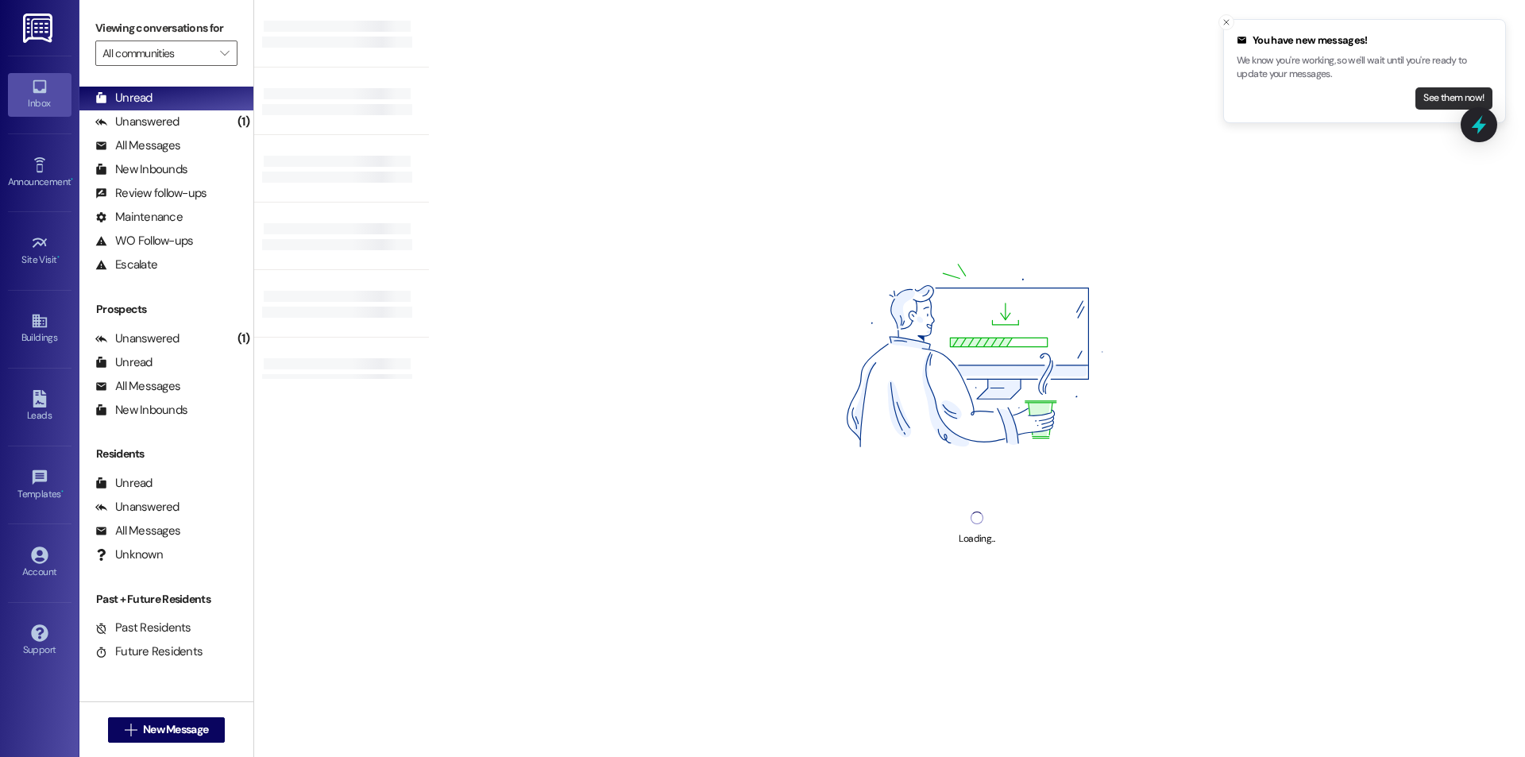
click at [1418, 97] on button "See them now!" at bounding box center [1453, 98] width 77 height 22
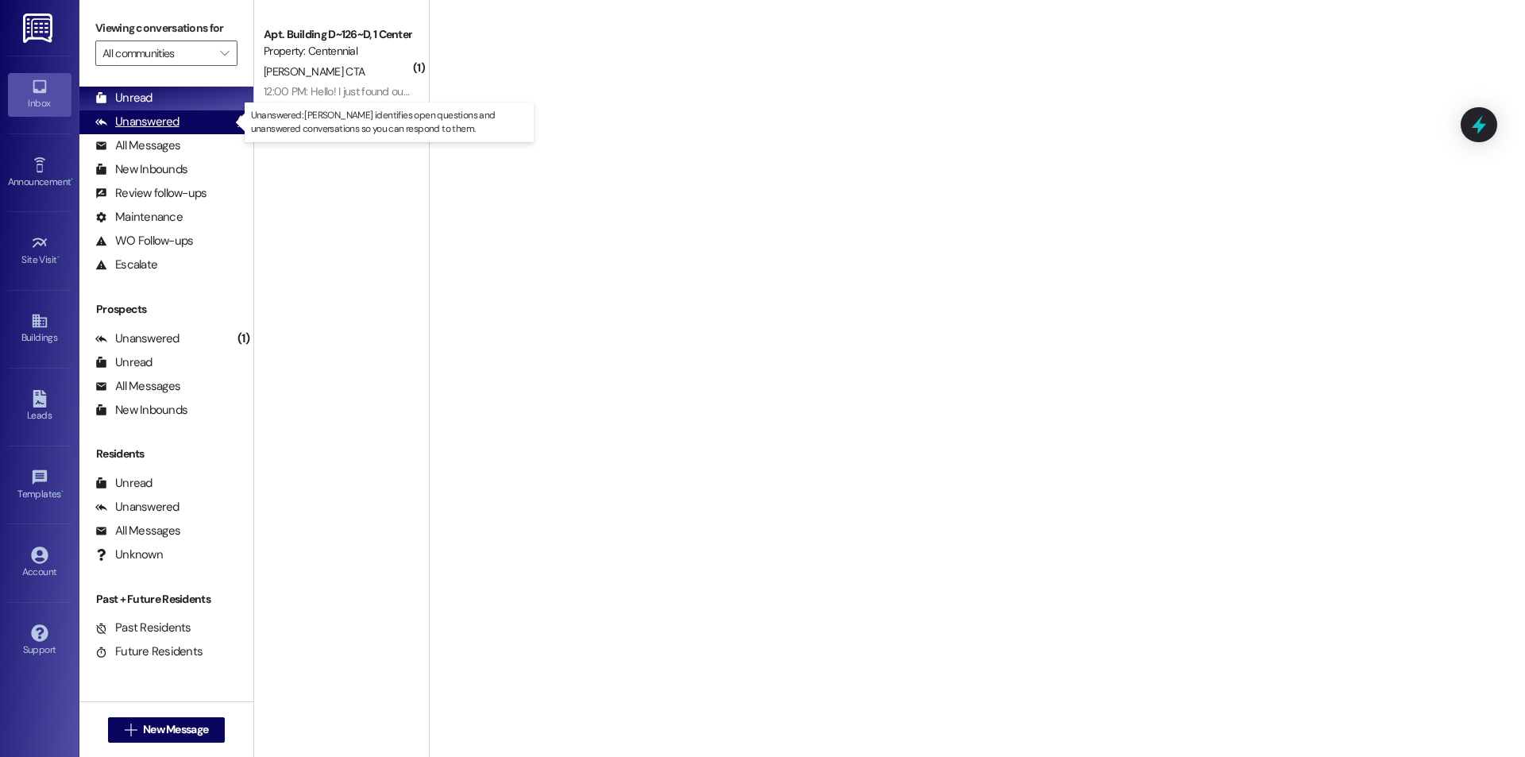
click at [209, 114] on div "Unanswered (1)" at bounding box center [166, 122] width 174 height 24
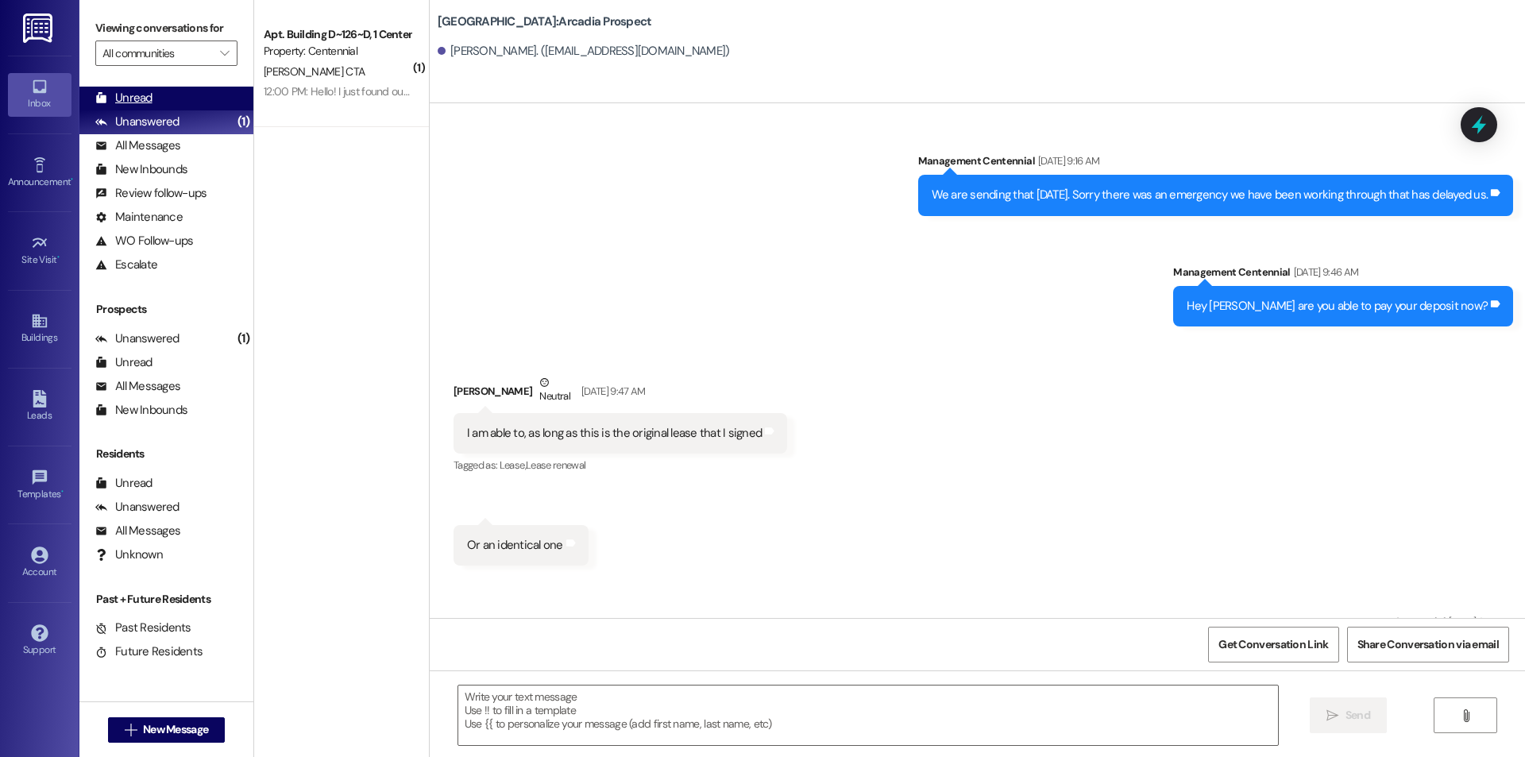
click at [205, 98] on div "Unread (0)" at bounding box center [166, 99] width 174 height 24
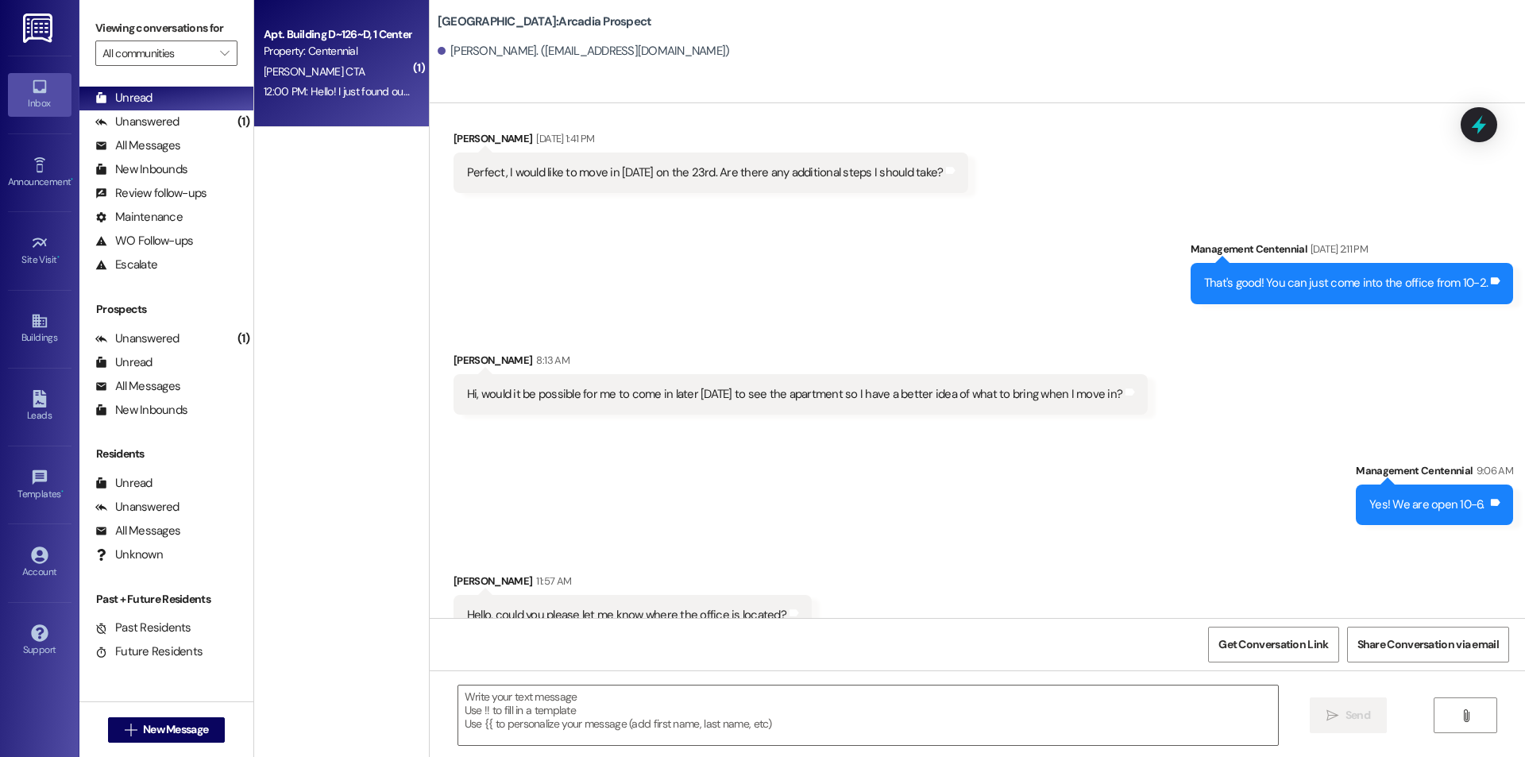
scroll to position [3314, 0]
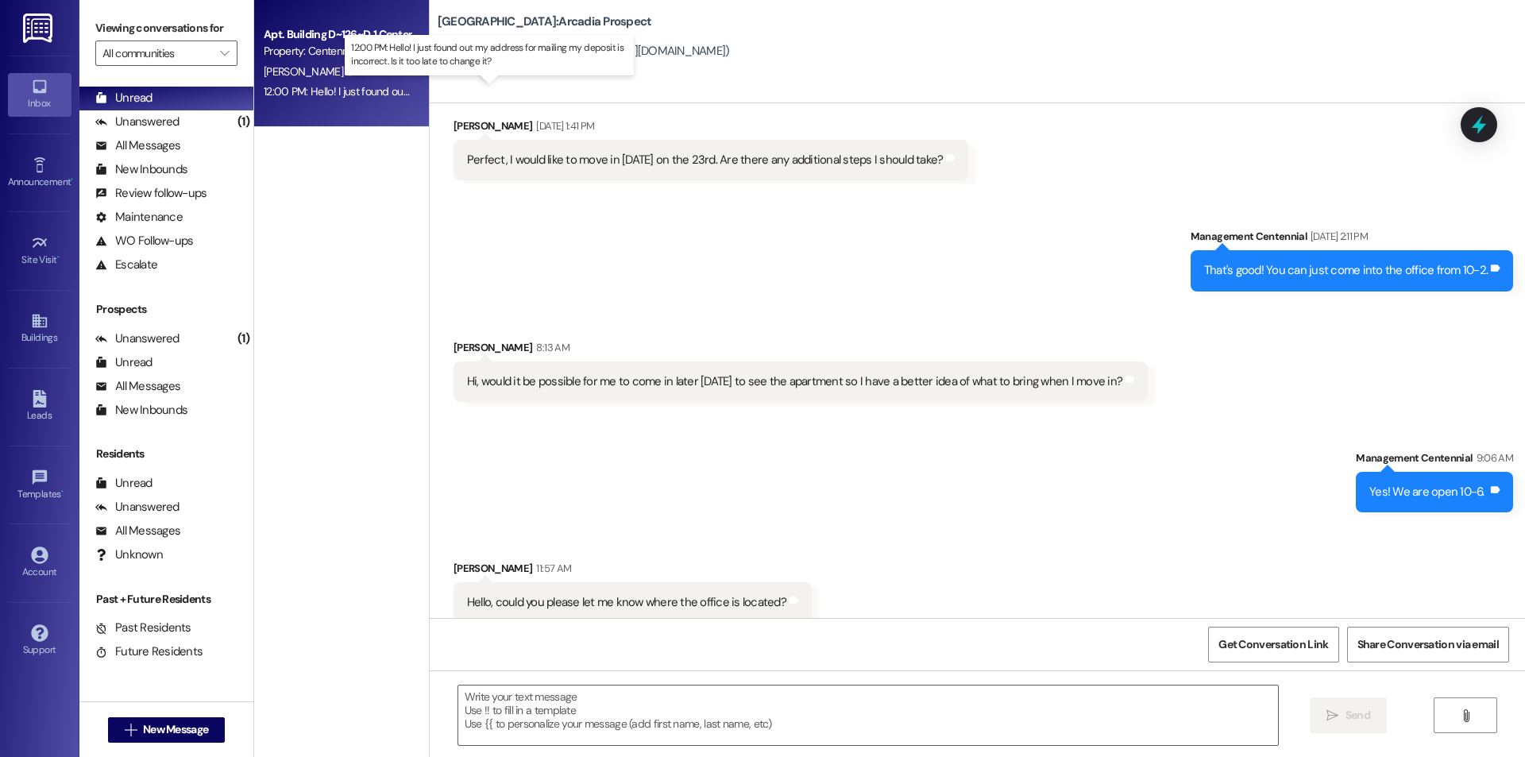
click at [341, 91] on div "12:00 PM: Hello! I just found out my address for mailing my deposit is incorrec…" at bounding box center [502, 91] width 477 height 14
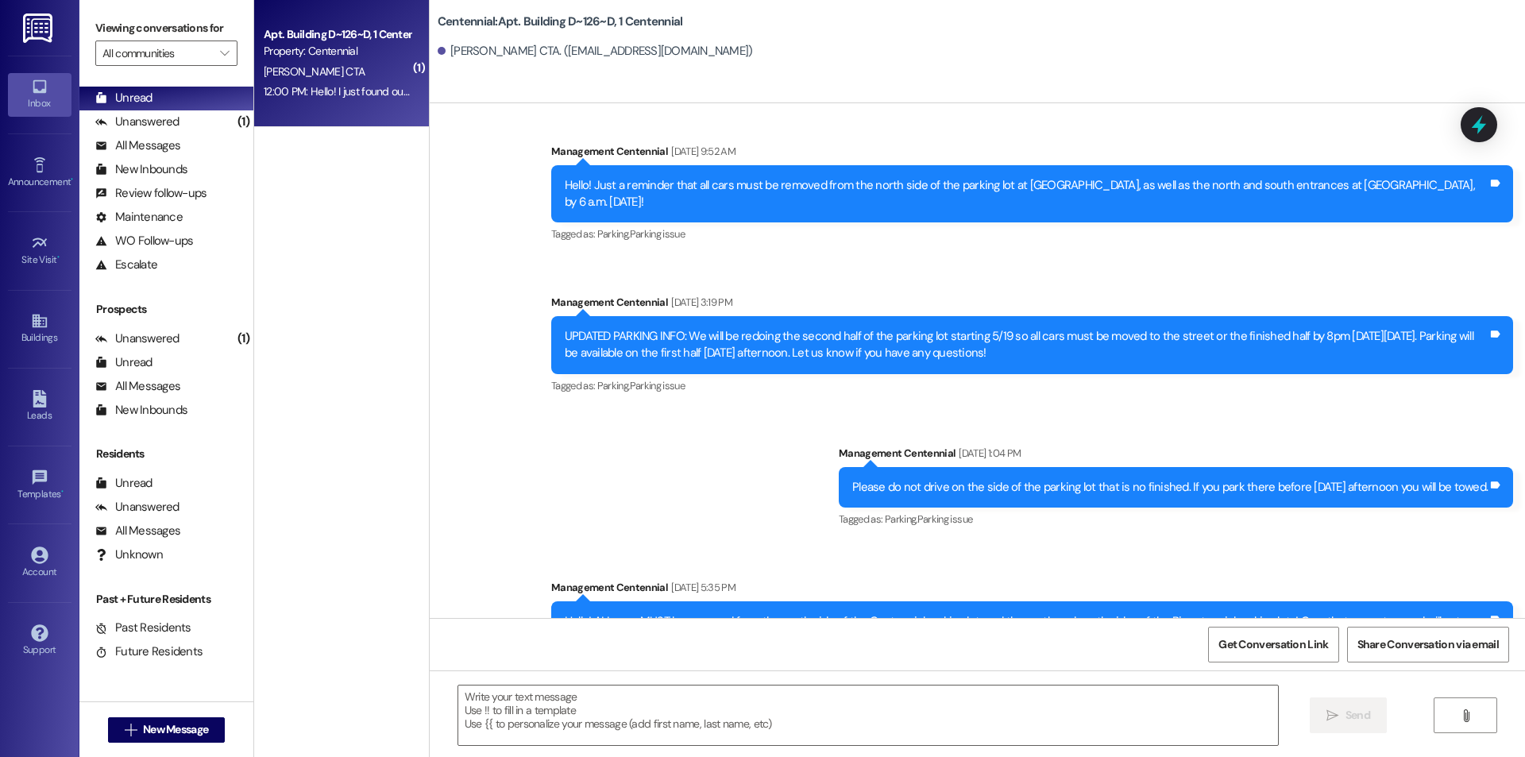
scroll to position [8224, 0]
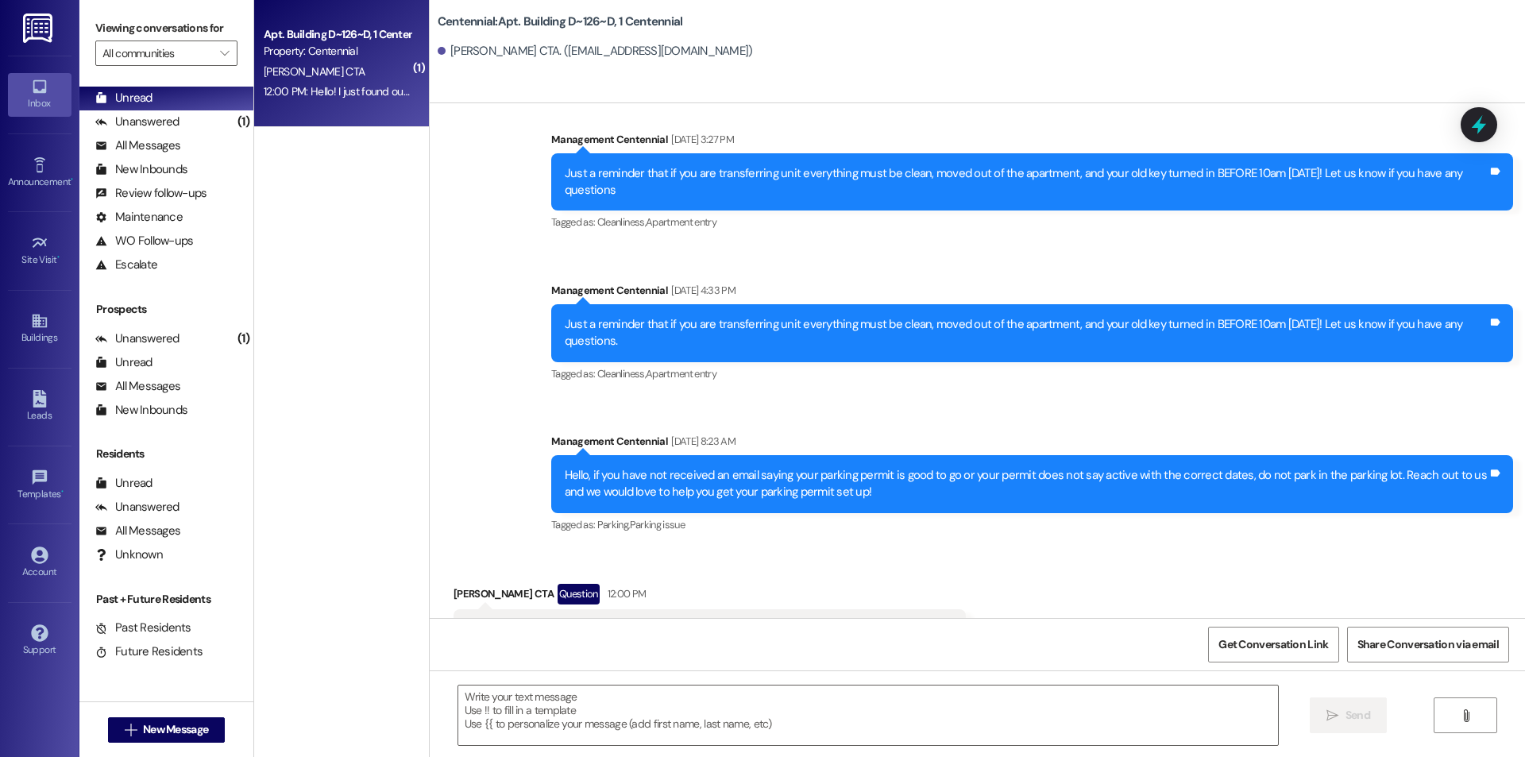
click at [746, 747] on div " Send " at bounding box center [977, 729] width 1095 height 119
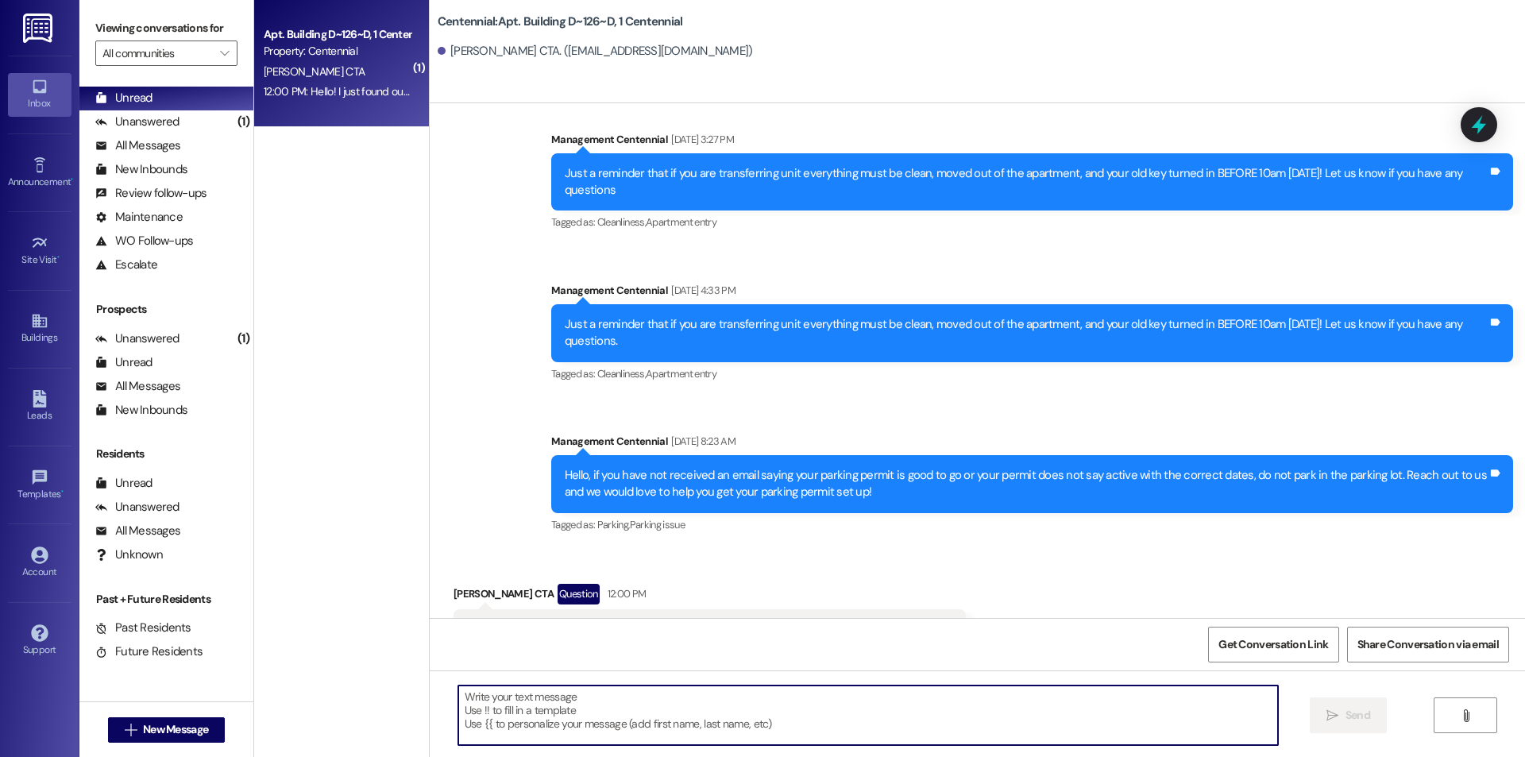
click at [728, 711] on textarea at bounding box center [867, 715] width 819 height 60
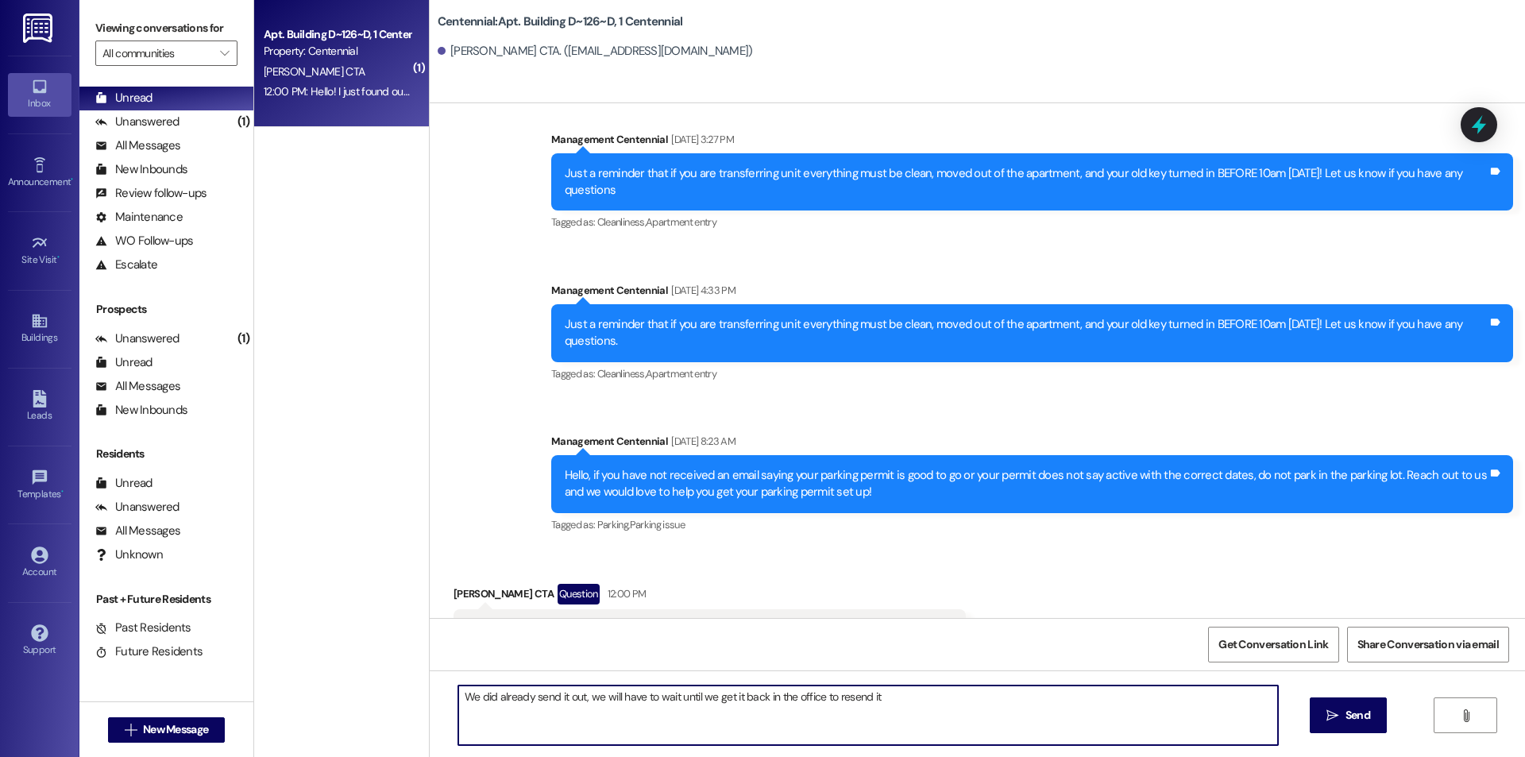
type textarea "We did already send it out, we will have to wait until we get it back in the of…"
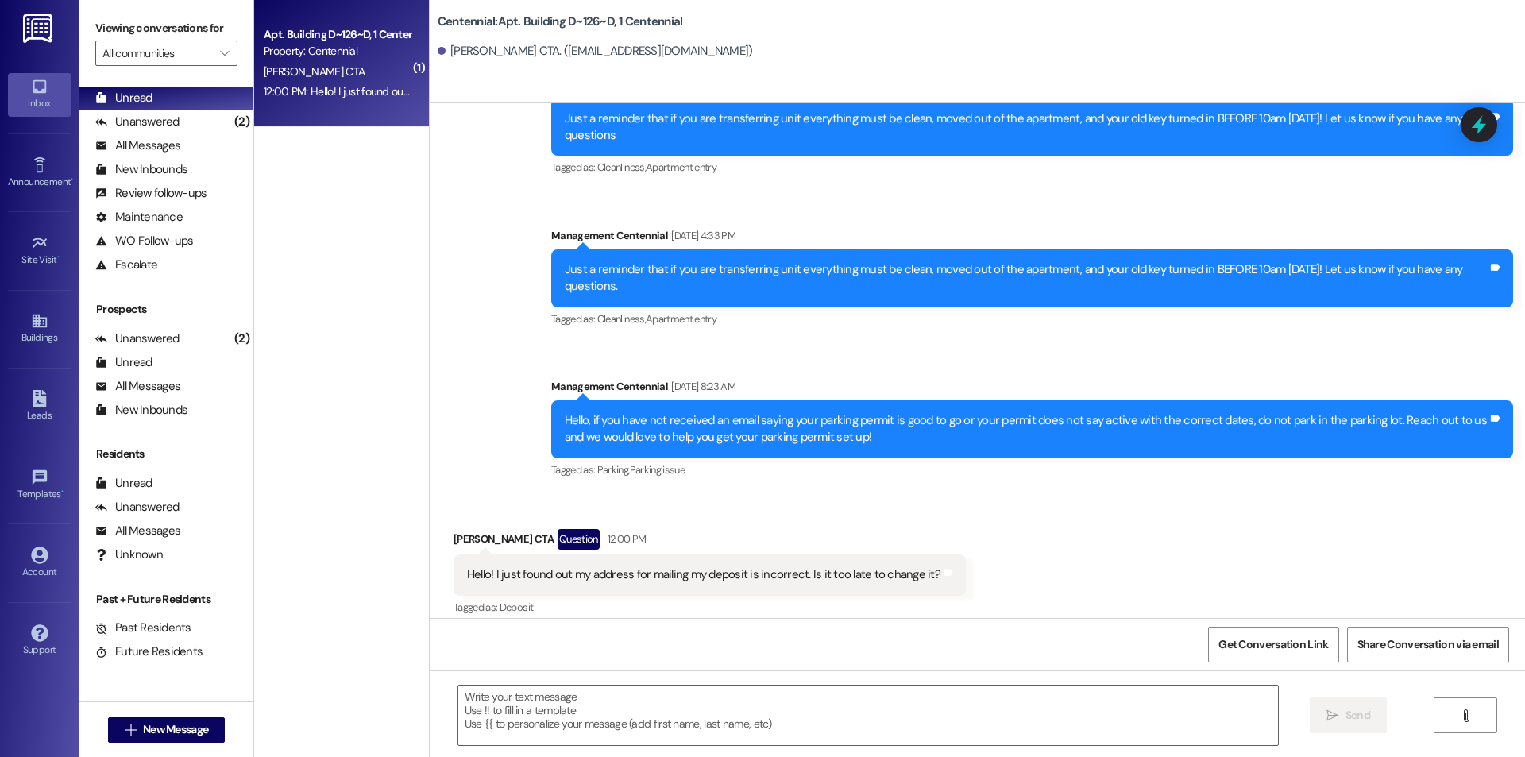
scroll to position [8335, 0]
